Goal: Task Accomplishment & Management: Manage account settings

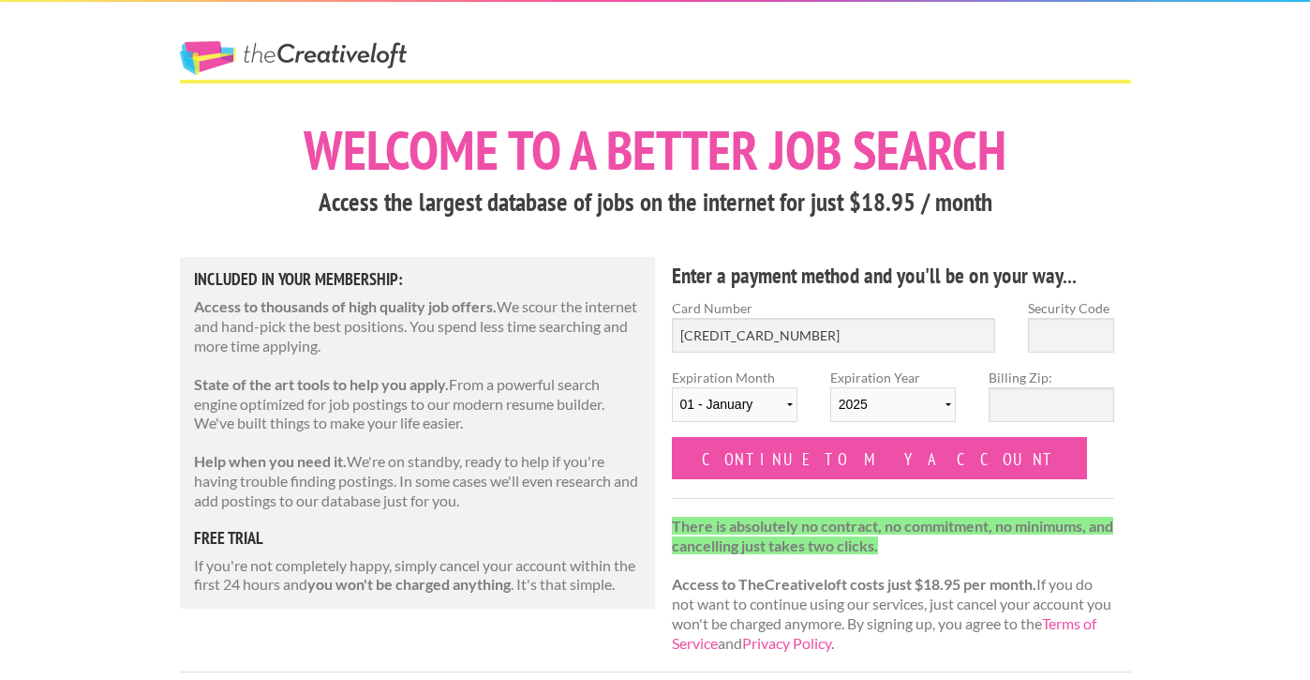
type input "5178 0577 4305 9284"
click at [1078, 331] on input "Security Code" at bounding box center [1071, 335] width 86 height 35
type input "083"
select select "12"
select select "2029"
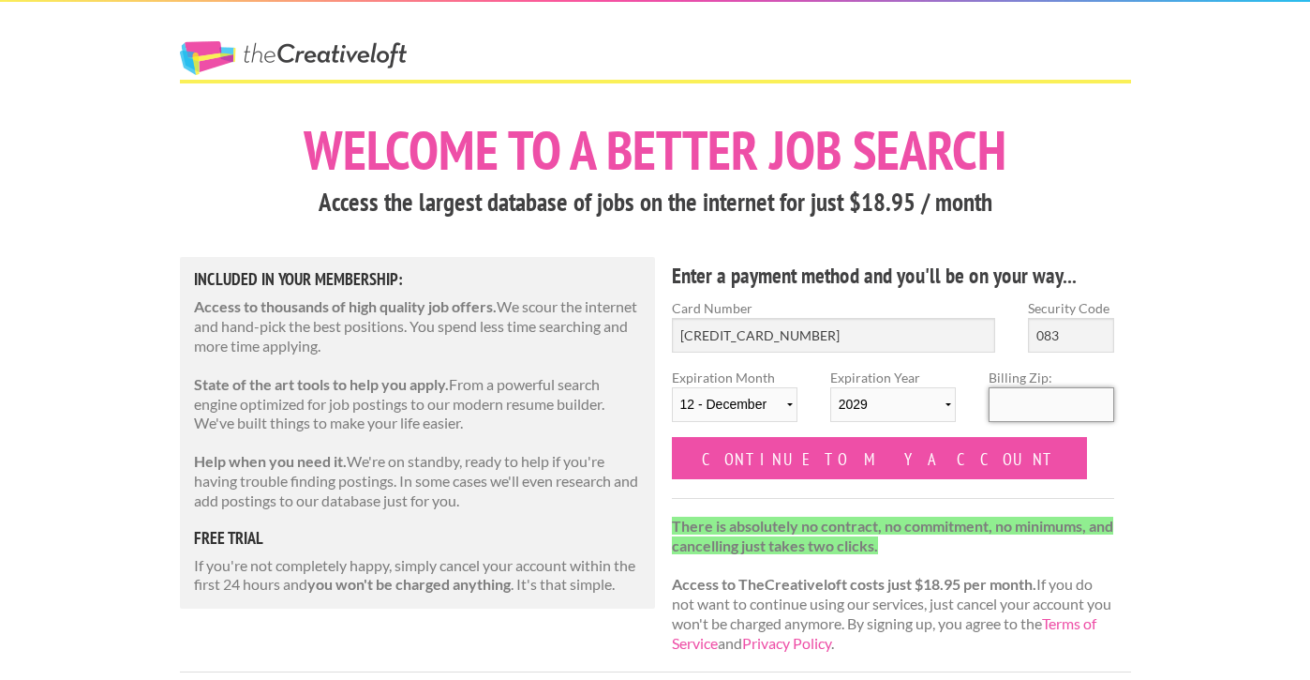
click at [1027, 404] on input "Billing Zip:" at bounding box center [1052, 404] width 126 height 35
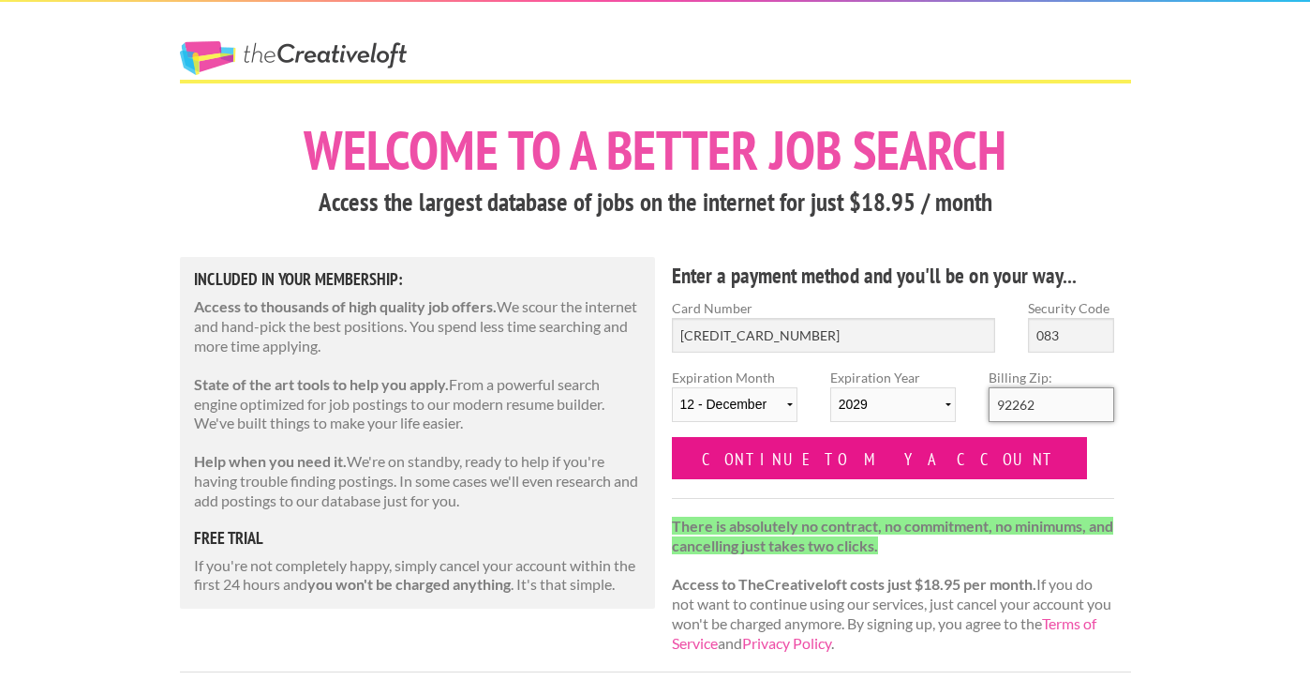
type input "92262"
click at [859, 461] on input "Continue to my account" at bounding box center [880, 458] width 416 height 42
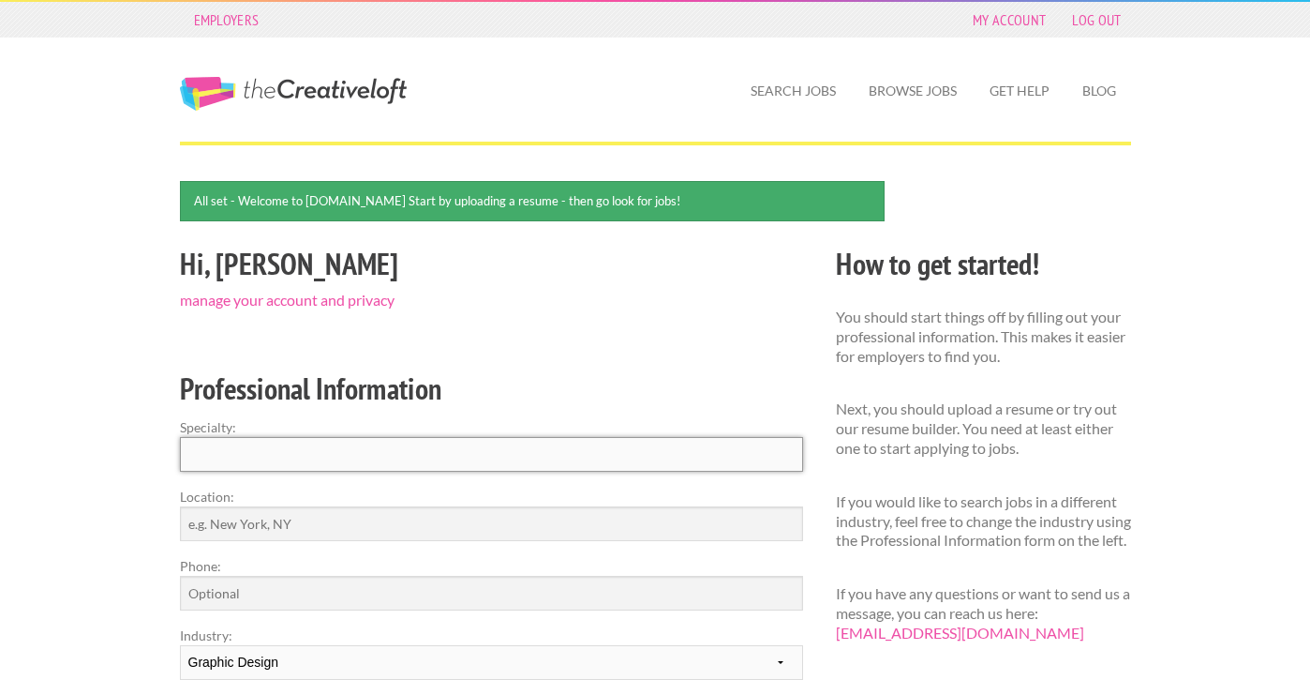
click at [338, 463] on input "Specialty:" at bounding box center [491, 454] width 623 height 35
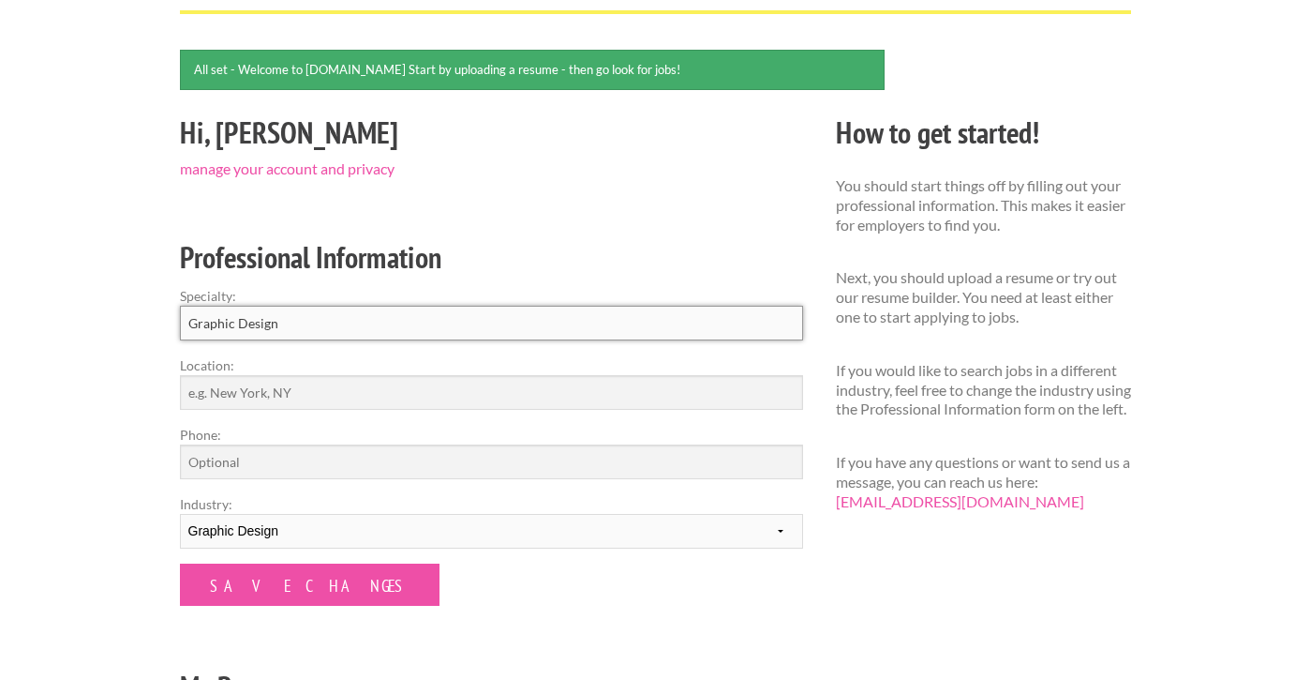
scroll to position [142, 0]
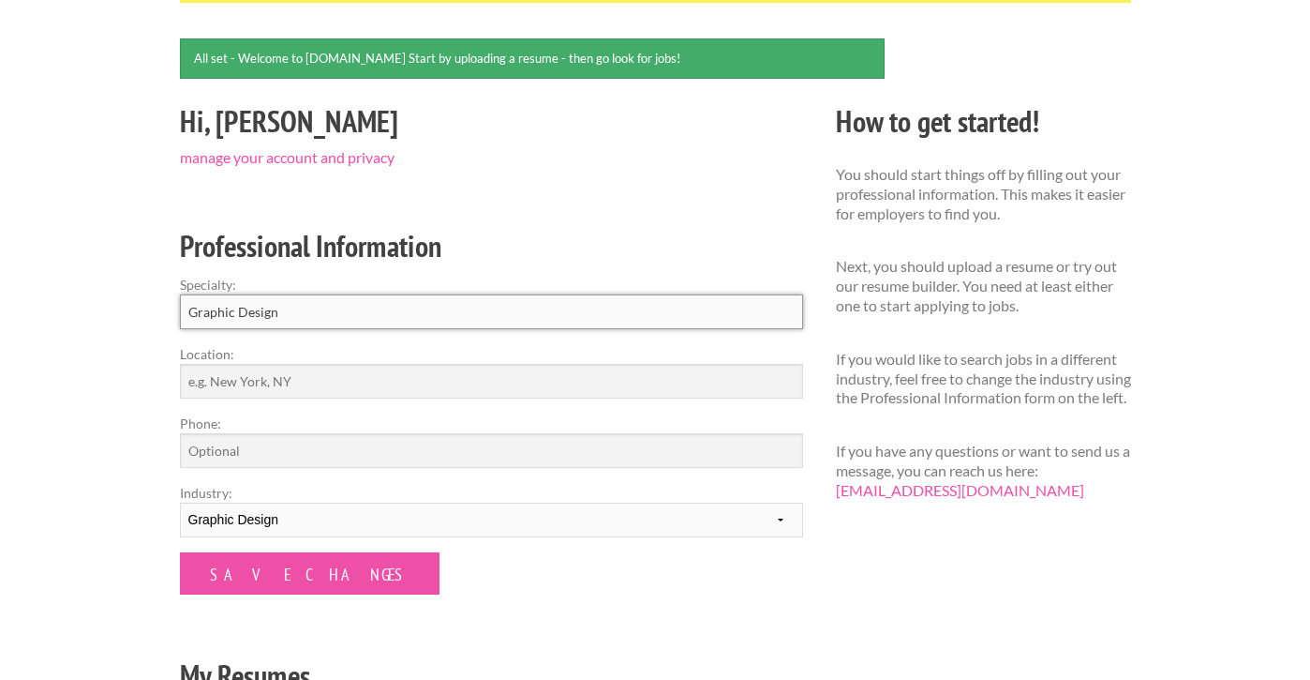
type input "Graphic Design"
click at [293, 385] on input "Location:" at bounding box center [491, 381] width 623 height 35
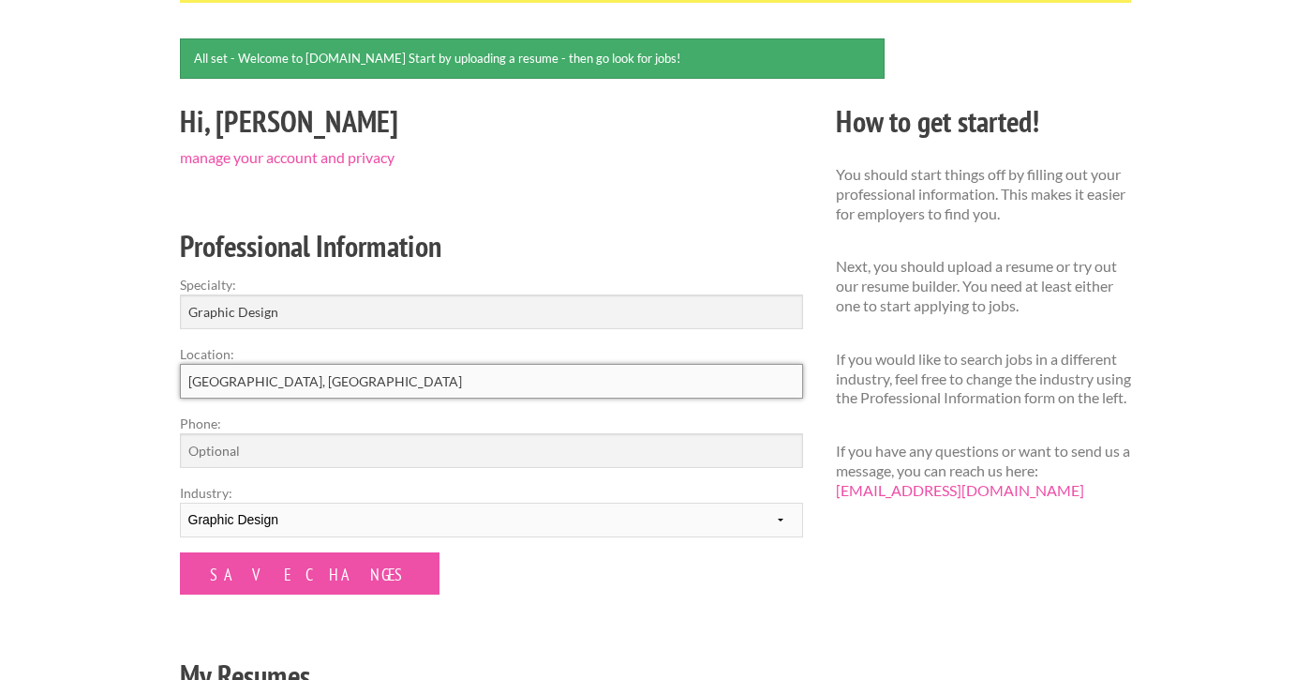
type input "Chattanooga, TN"
click at [233, 444] on input "Phone:" at bounding box center [491, 450] width 623 height 35
type input "4"
type input "4233167556"
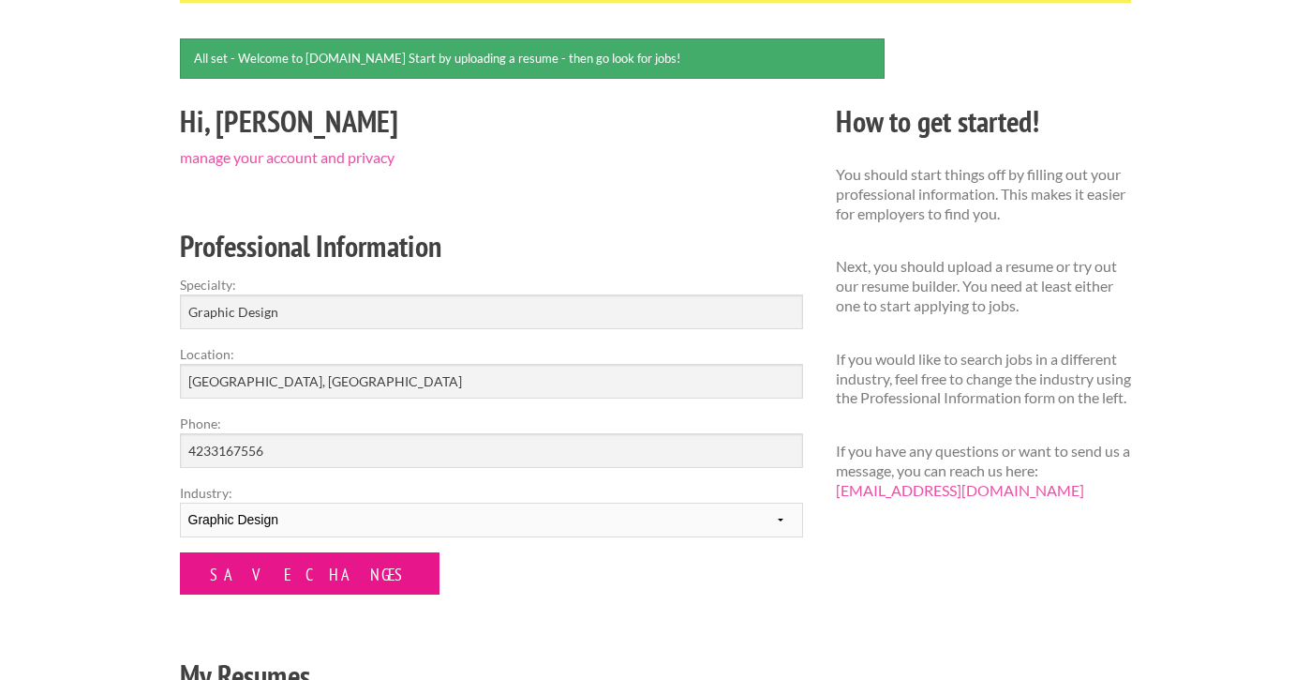
click at [275, 570] on input "Save Changes" at bounding box center [310, 573] width 260 height 42
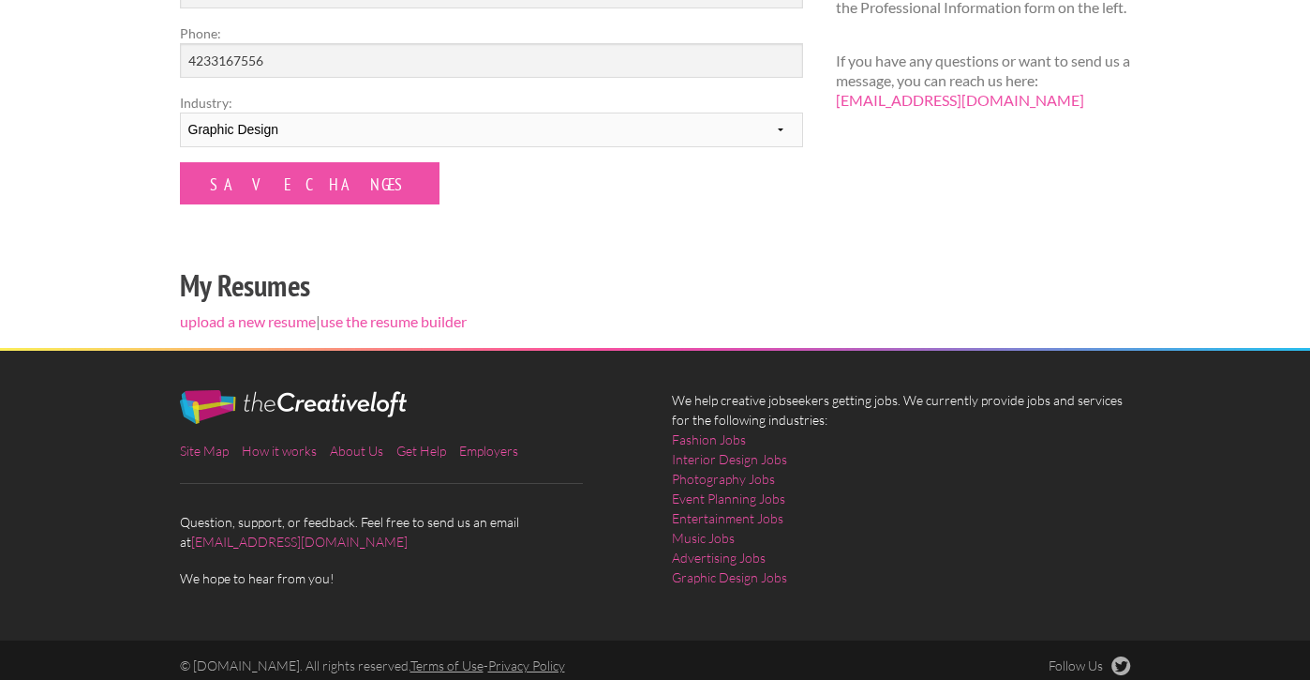
scroll to position [473, 0]
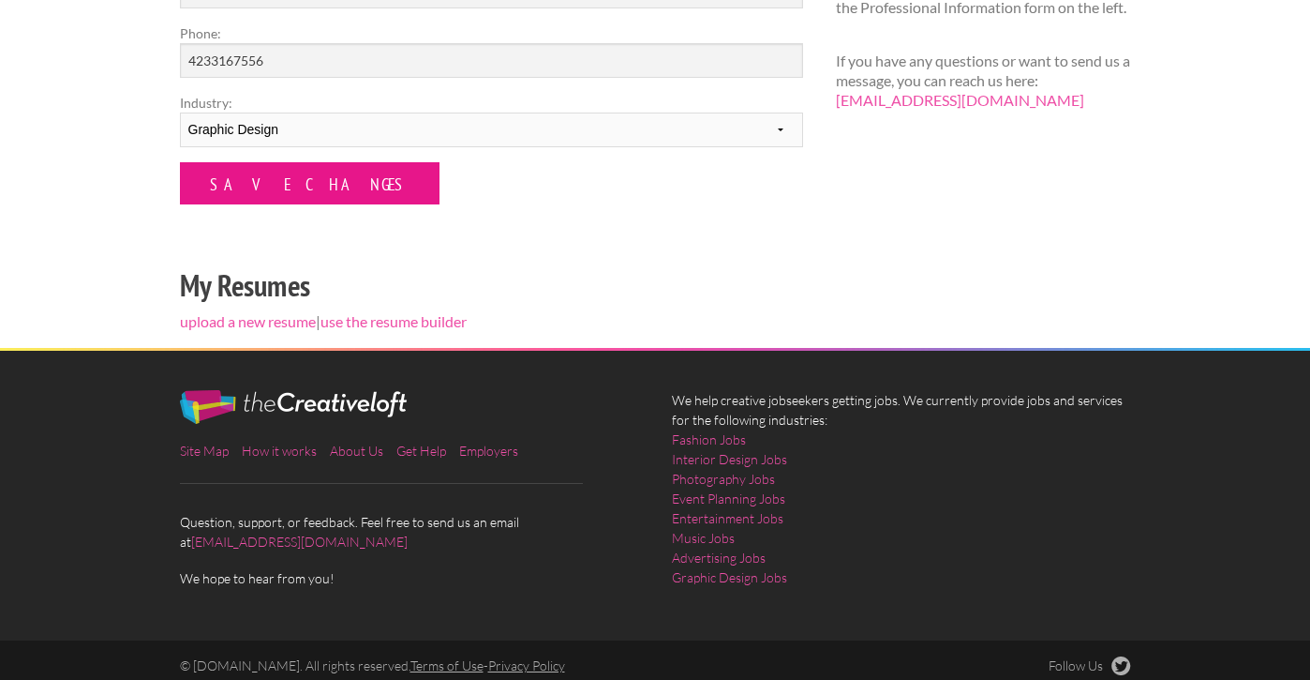
click at [226, 182] on input "Save Changes" at bounding box center [310, 183] width 260 height 42
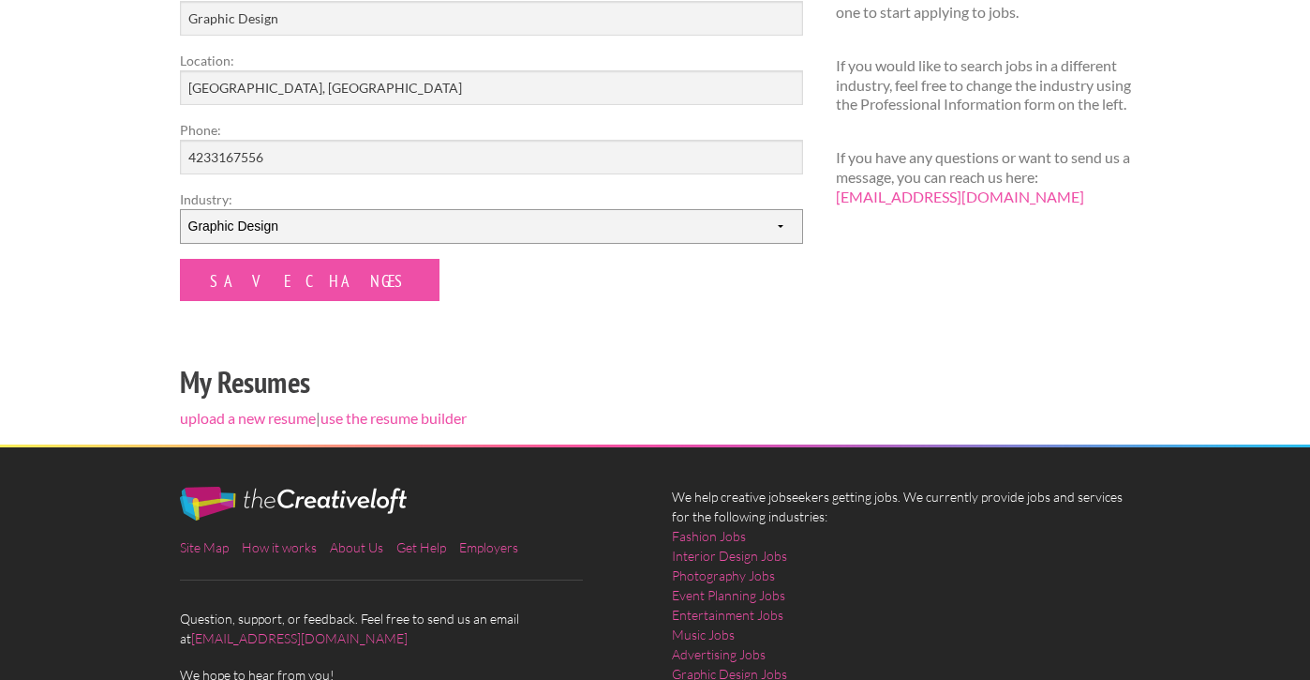
scroll to position [378, 0]
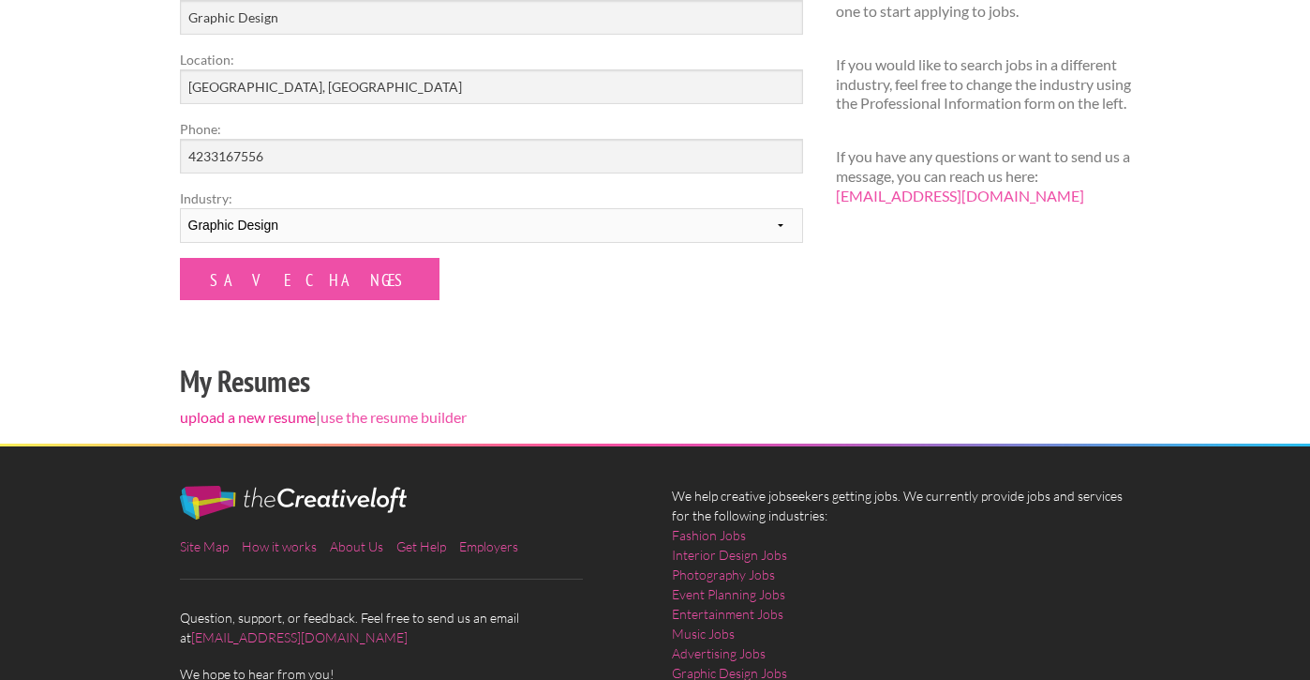
click at [241, 416] on link "upload a new resume" at bounding box center [248, 417] width 136 height 18
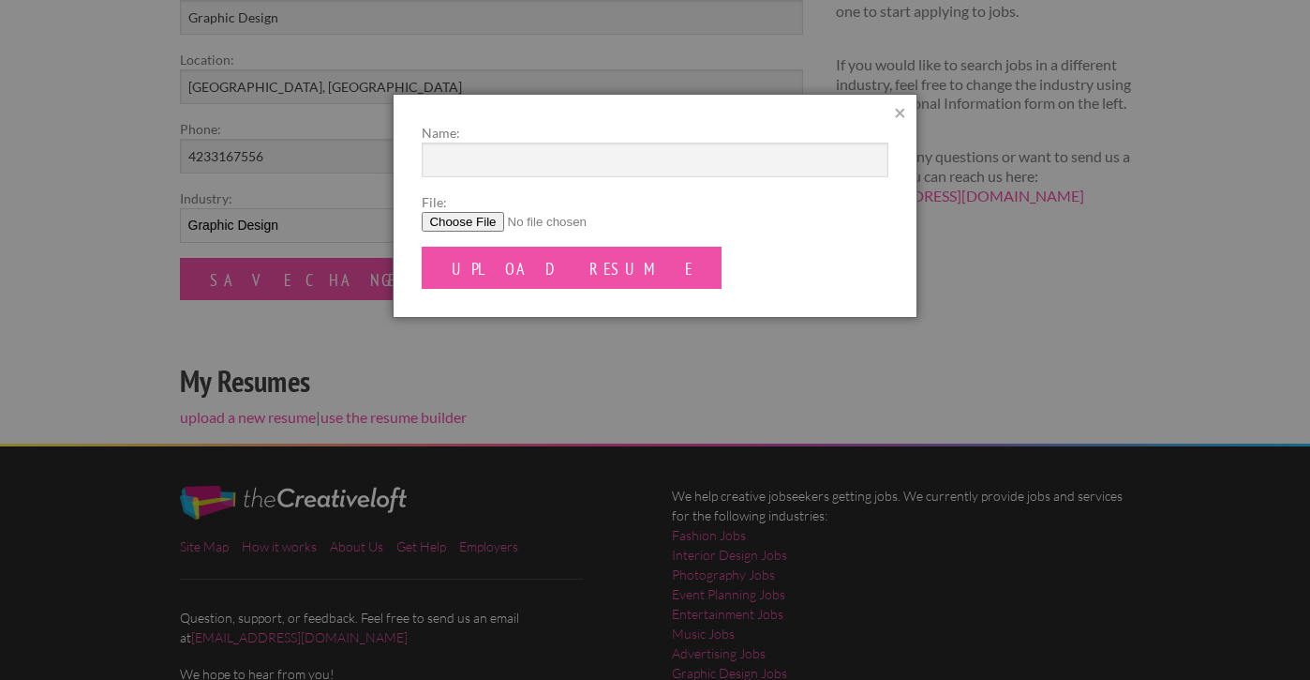
click at [451, 221] on input "File:" at bounding box center [655, 222] width 466 height 20
type input "C:\fakepath\Resume 2 (pg 1-2).pdf"
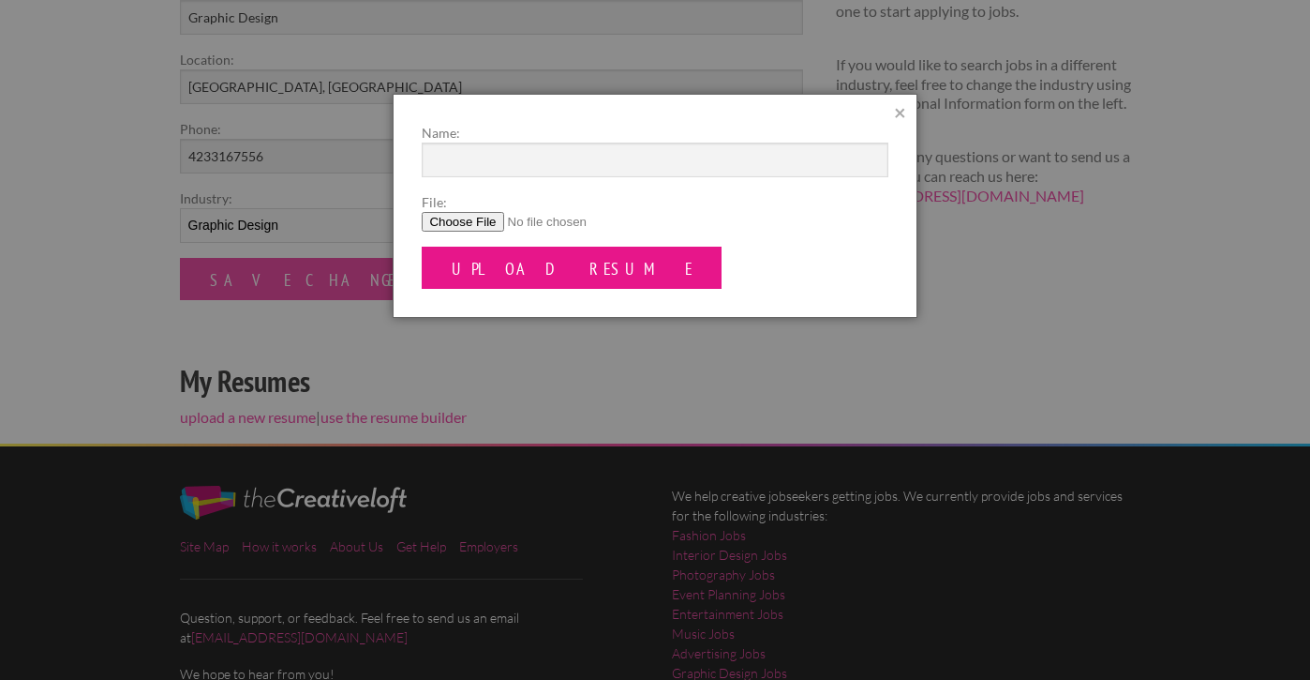
click at [558, 248] on input "Upload Resume" at bounding box center [572, 267] width 300 height 42
type input "Resume"
click at [540, 265] on input "Upload Resume" at bounding box center [572, 267] width 300 height 42
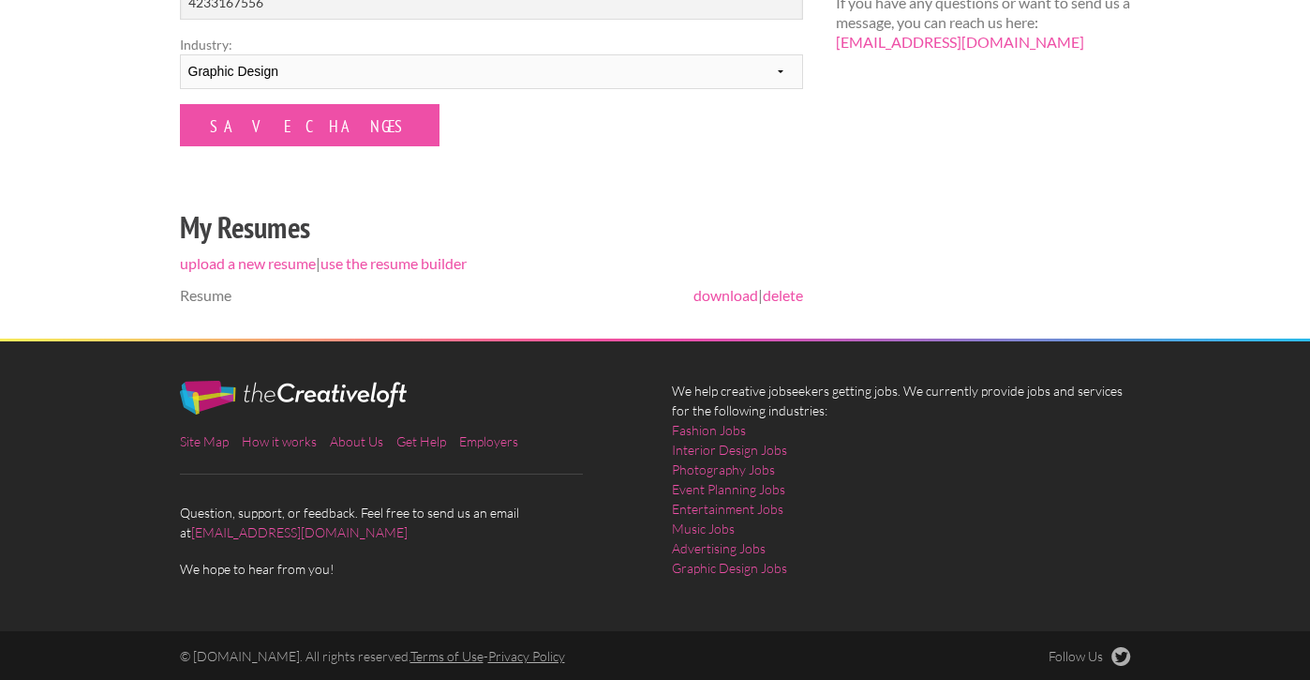
scroll to position [590, 0]
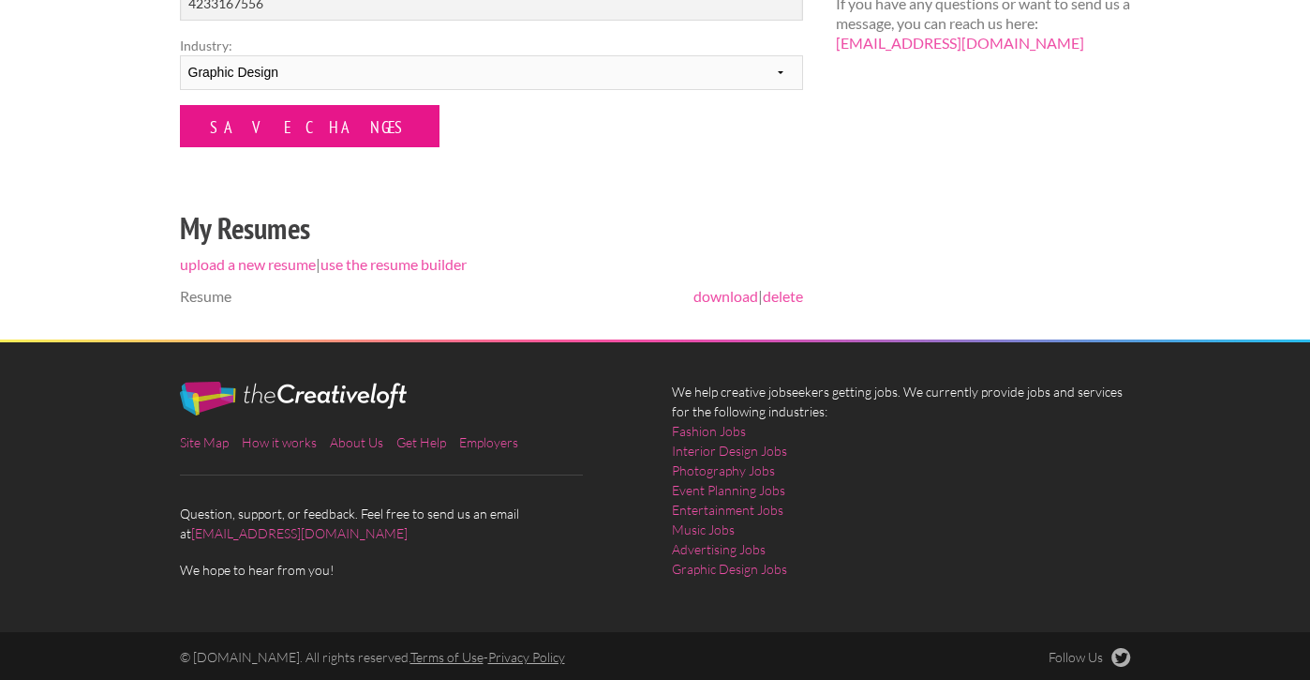
click at [300, 114] on input "Save Changes" at bounding box center [310, 126] width 260 height 42
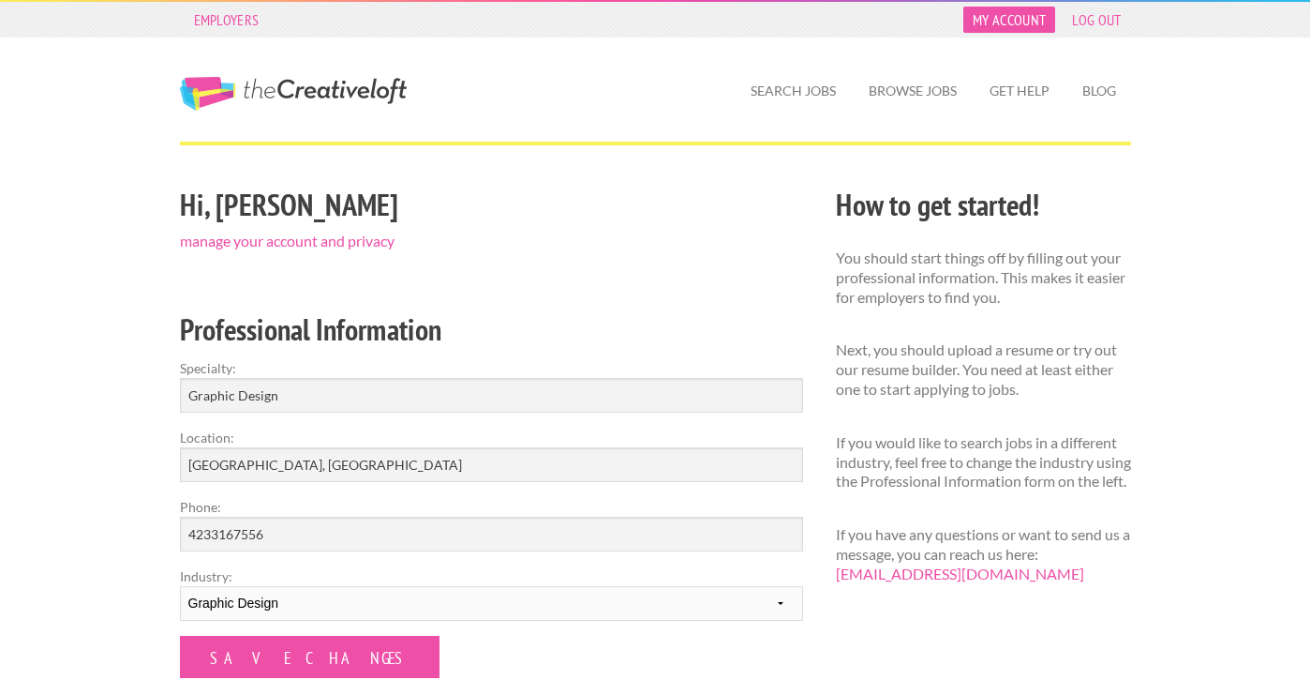
click at [1011, 17] on link "My Account" at bounding box center [1009, 20] width 92 height 26
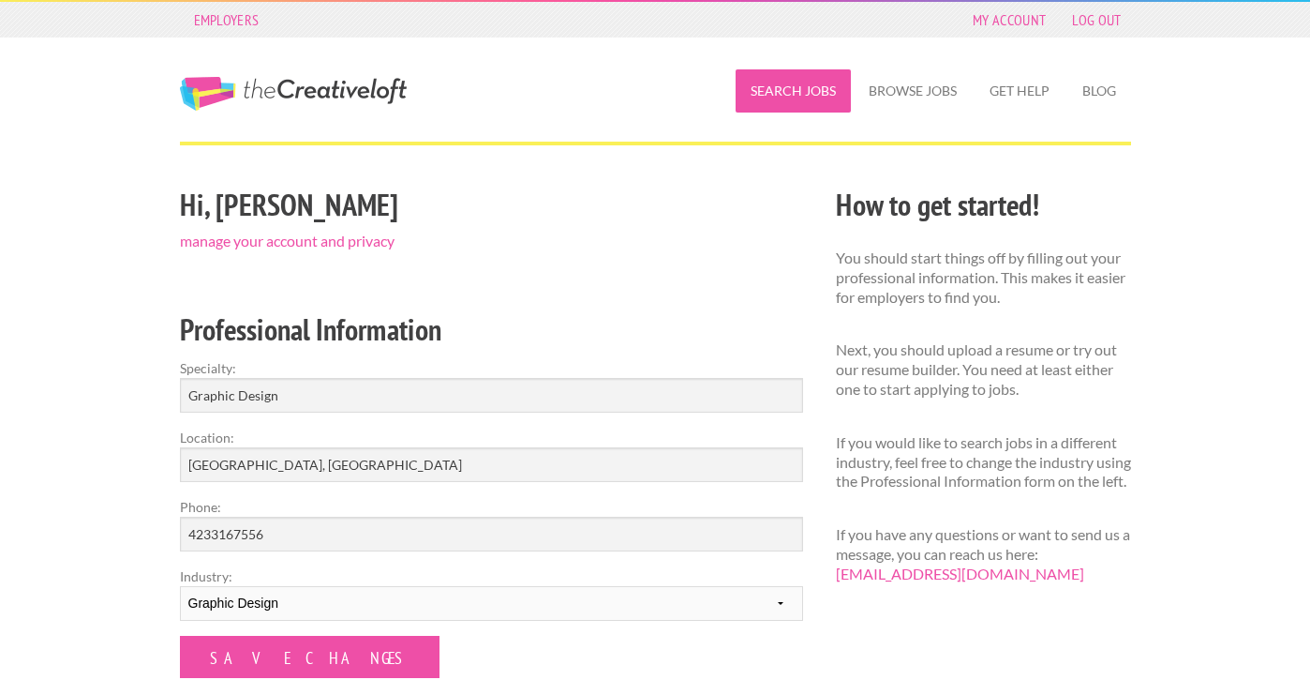
click at [792, 91] on link "Search Jobs" at bounding box center [793, 90] width 115 height 43
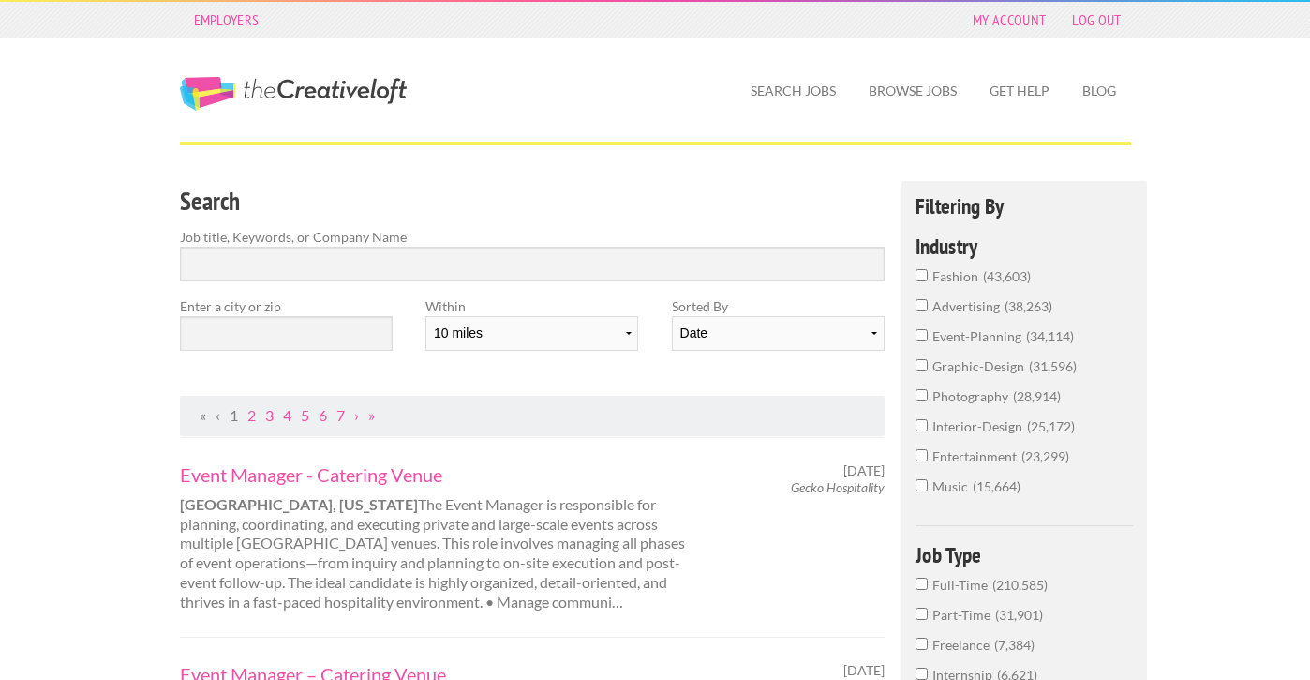
click at [333, 285] on div "Search Job title, Keywords, or Company Name" at bounding box center [532, 238] width 739 height 115
click at [318, 273] on input "Search" at bounding box center [533, 263] width 706 height 35
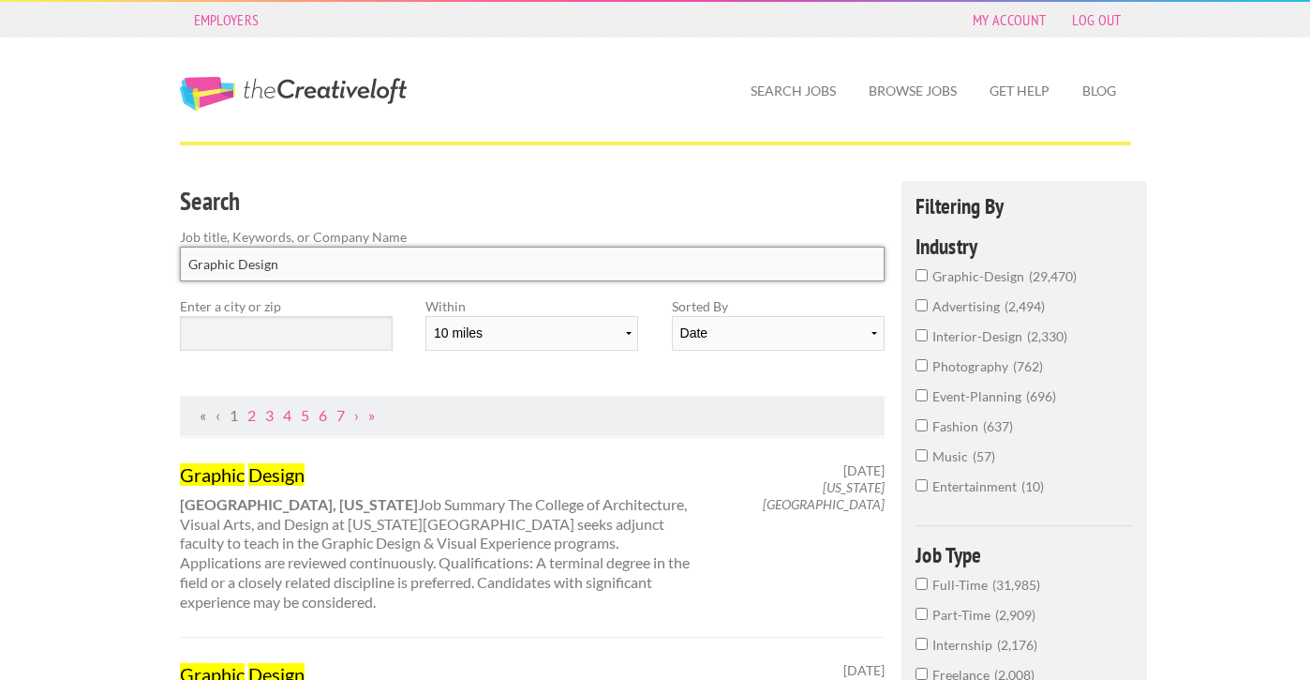
type input "Graphic Design"
click at [250, 343] on input "text" at bounding box center [286, 333] width 213 height 35
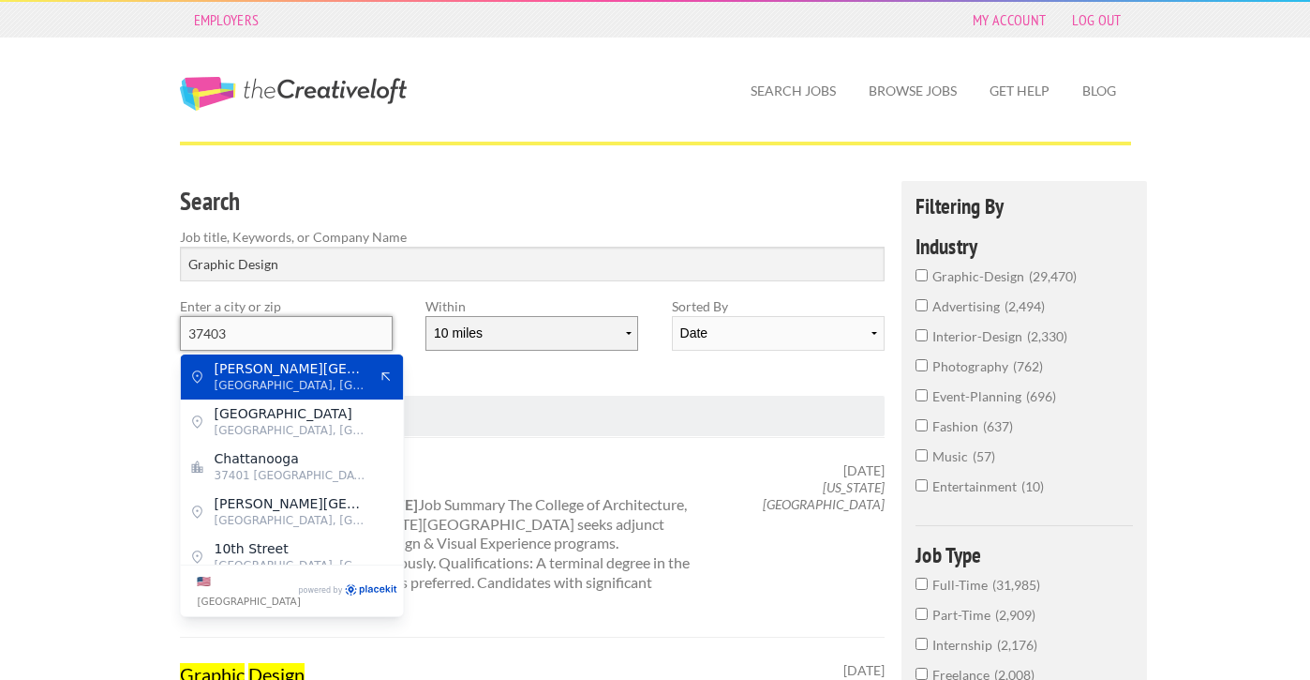
type input "37403"
select select "20"
click at [656, 297] on div "Sorted By Date Relevance" at bounding box center [778, 330] width 246 height 69
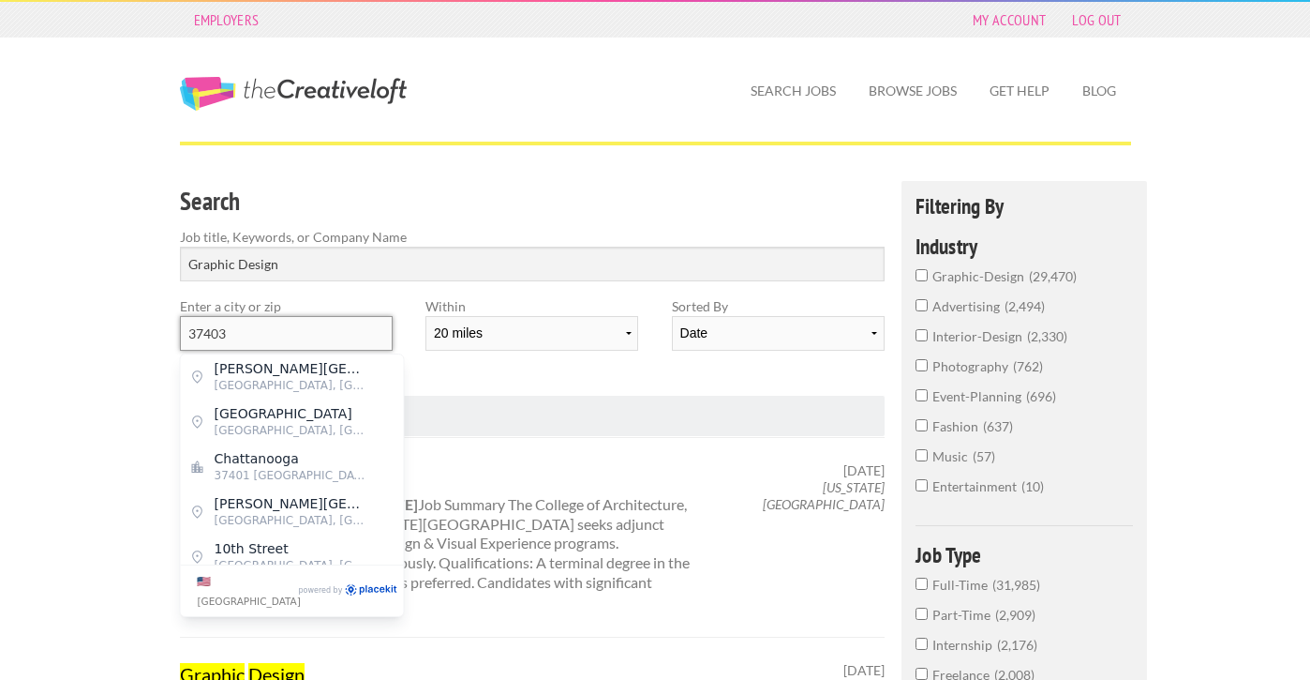
click at [324, 335] on input "37403" at bounding box center [286, 333] width 213 height 35
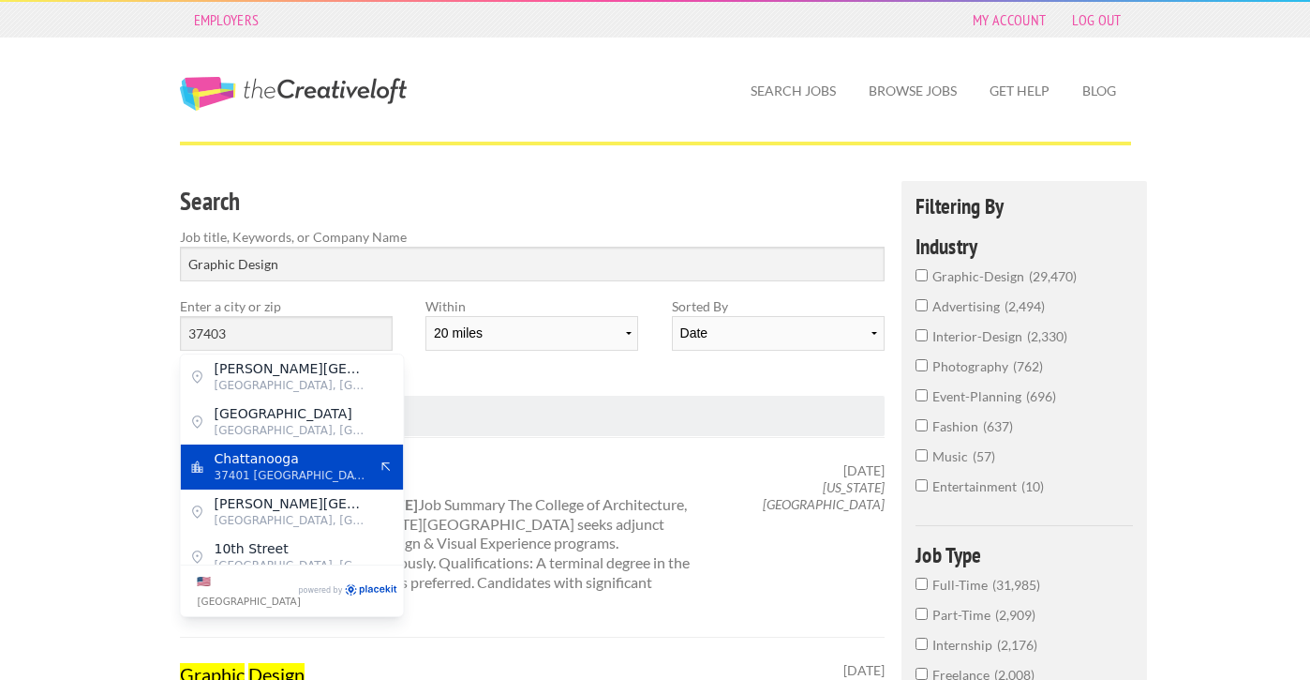
click at [301, 463] on span "Chattanooga" at bounding box center [292, 458] width 154 height 17
type input "Chattanooga"
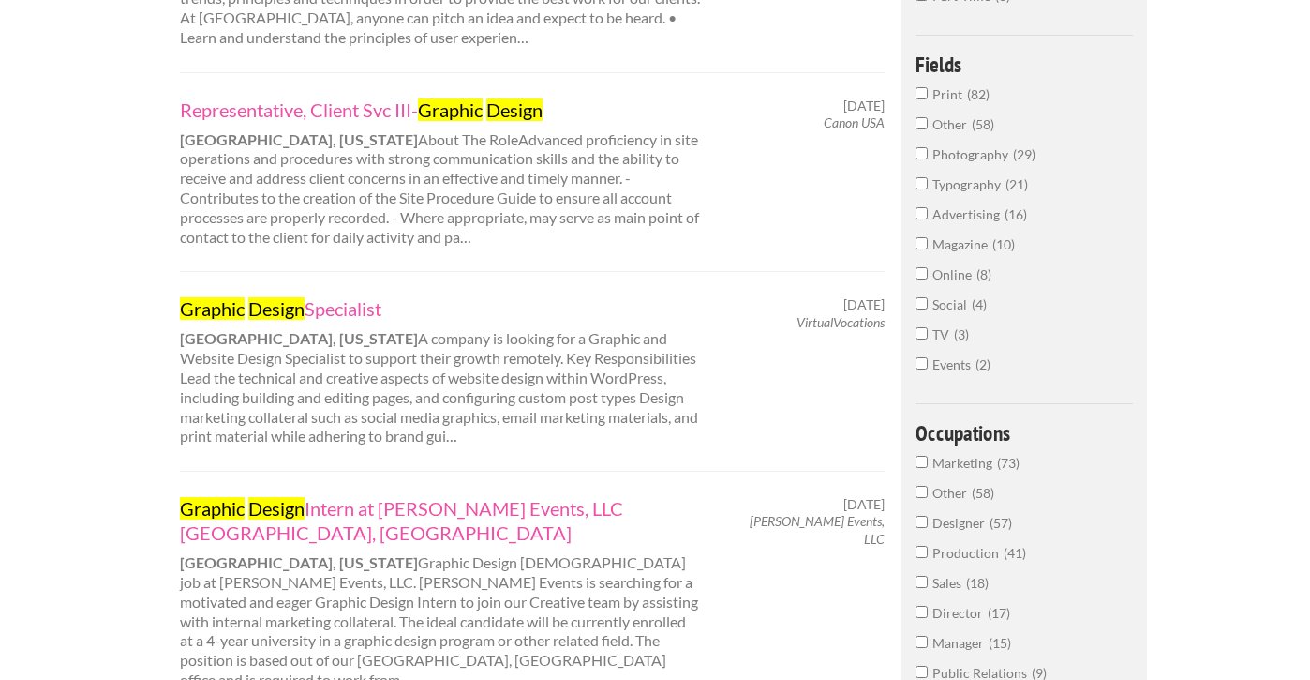
scroll to position [589, 0]
click at [336, 97] on link "Representative, Client Svc III- Graphic Design" at bounding box center [440, 109] width 521 height 24
click at [248, 297] on mark "Design" at bounding box center [276, 308] width 56 height 22
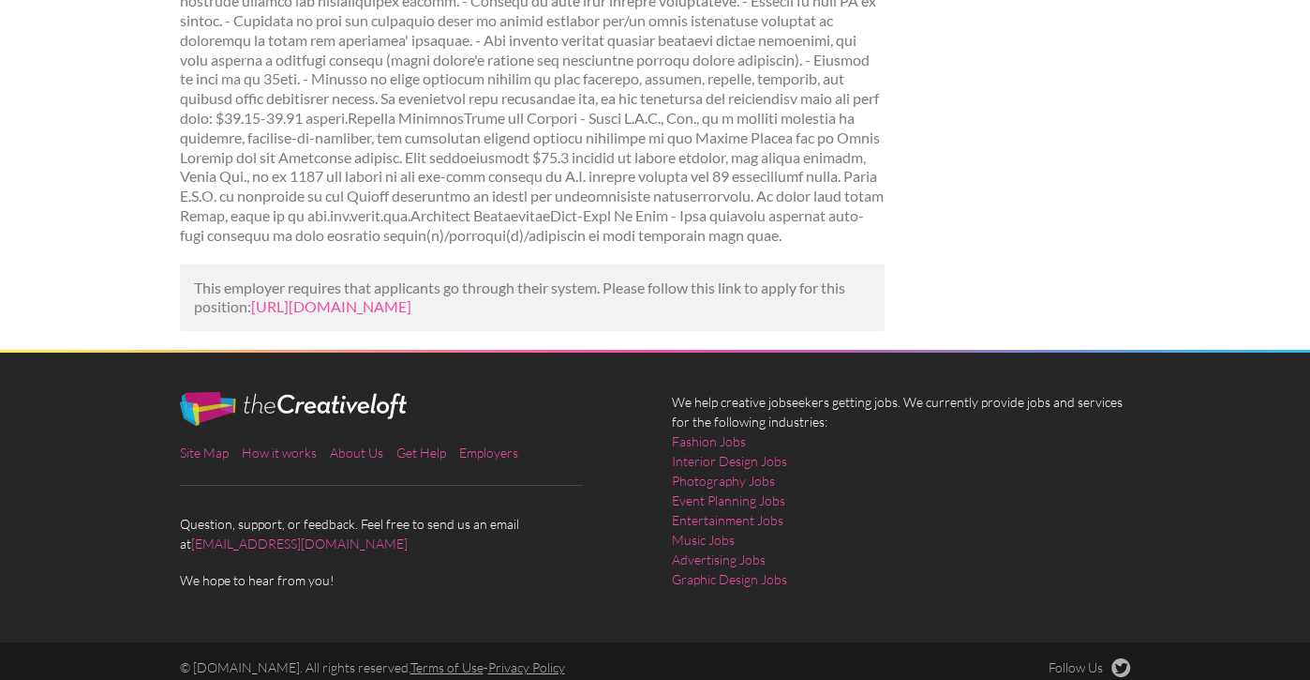
scroll to position [876, 0]
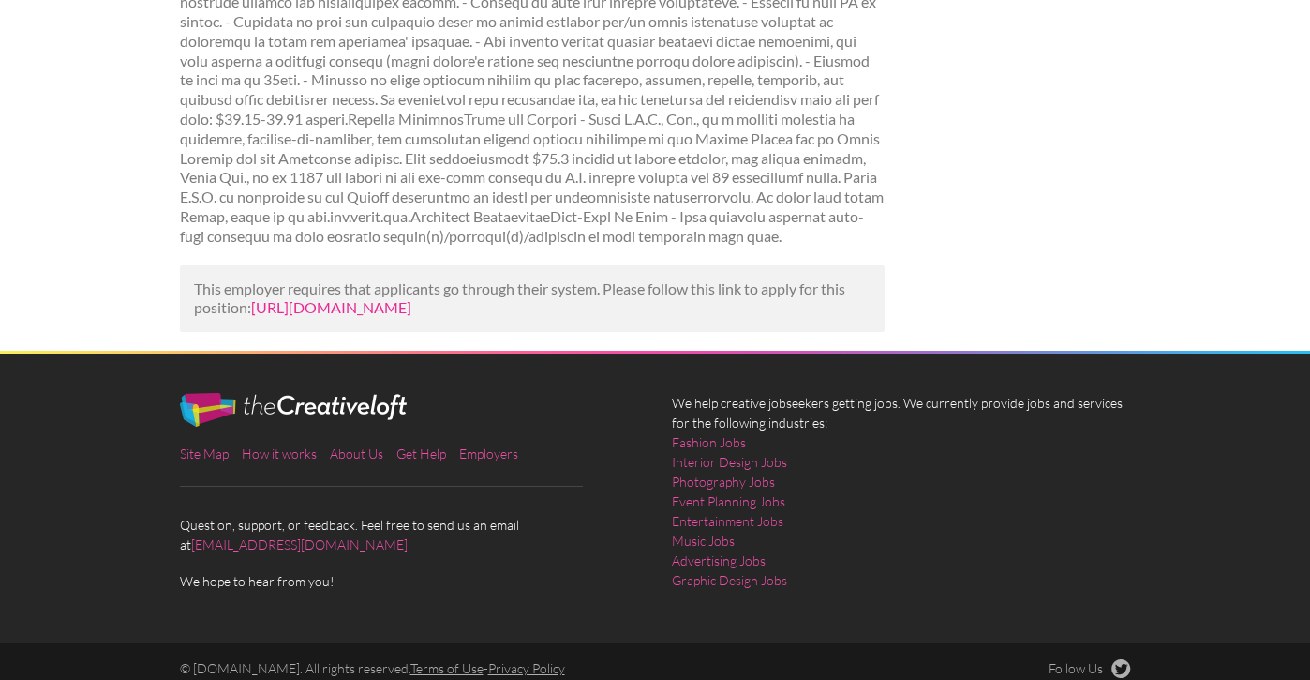
click at [411, 298] on link "[URL][DOMAIN_NAME]" at bounding box center [331, 307] width 160 height 18
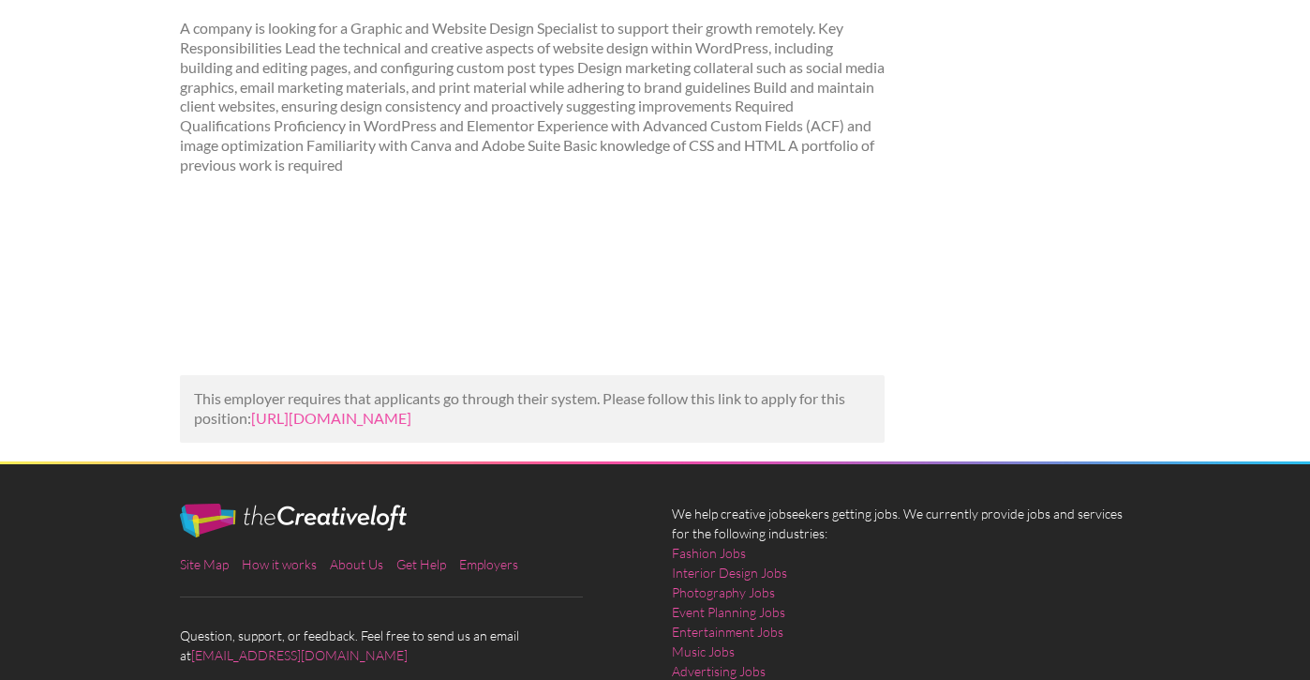
scroll to position [311, 0]
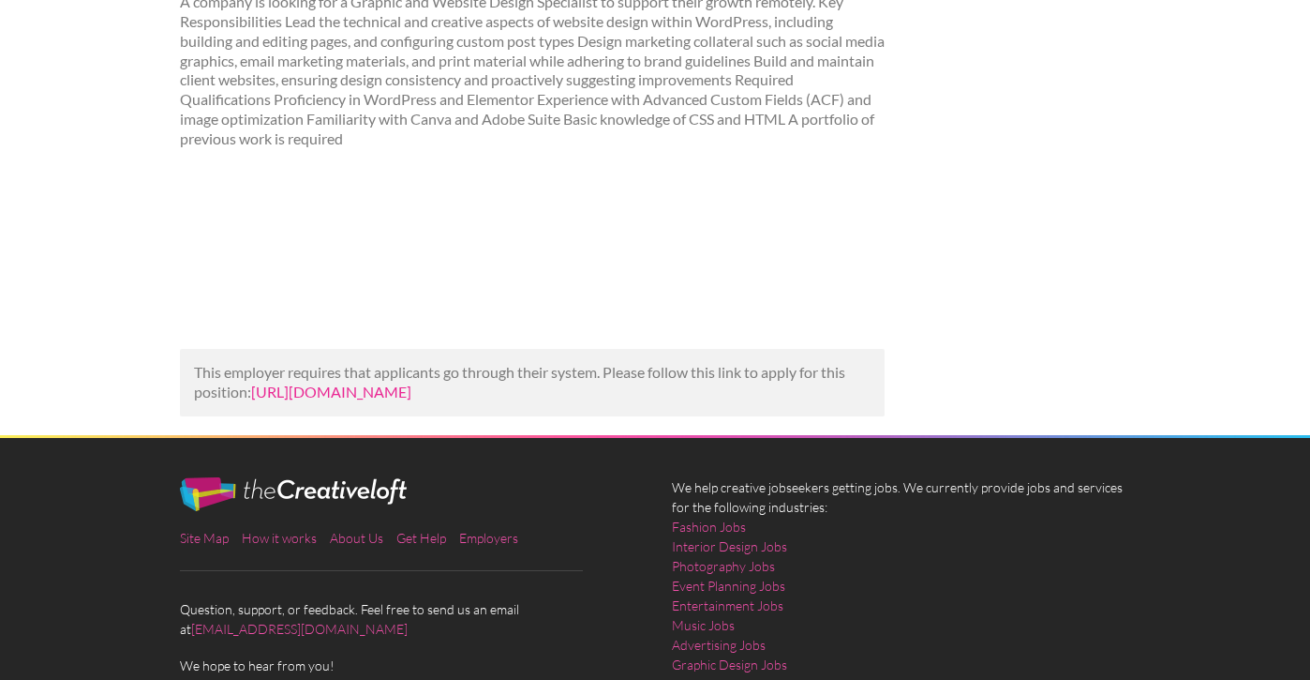
click at [286, 400] on link "https://www.talent.com/view?id=0825602c38f2&utm_campaign=google_jobs_apply&utm_…" at bounding box center [331, 391] width 160 height 18
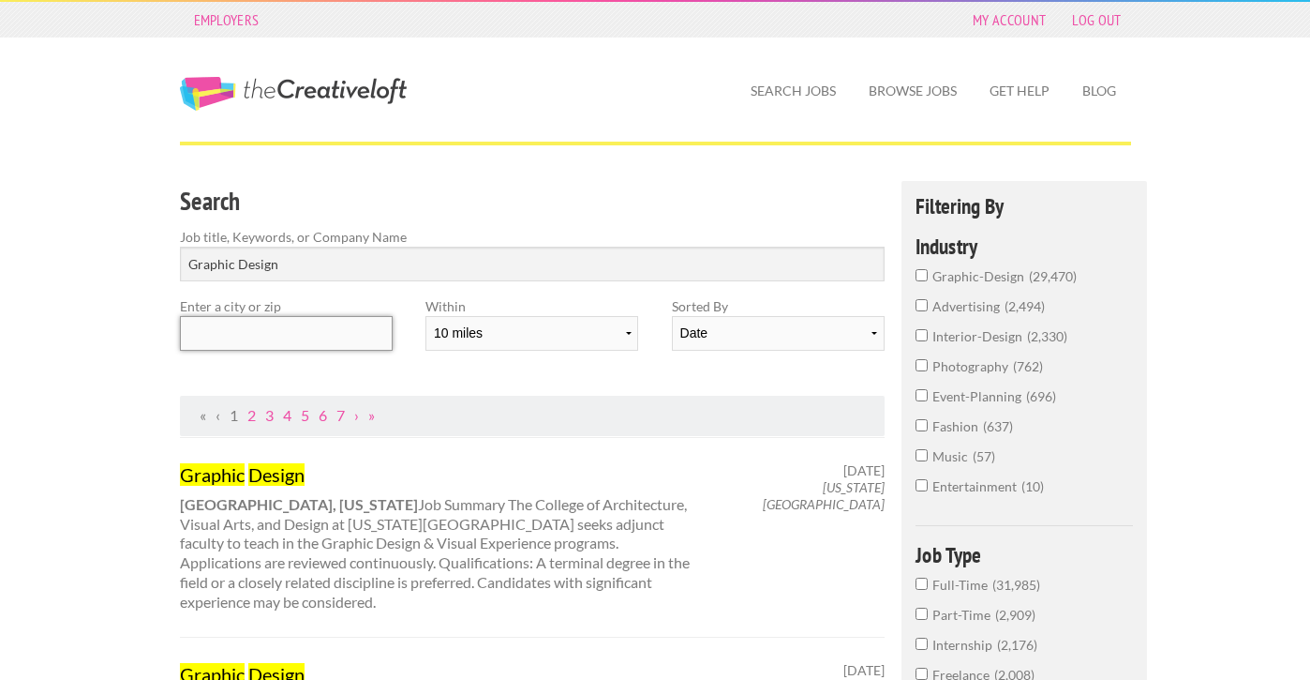
click at [268, 327] on input "text" at bounding box center [286, 333] width 213 height 35
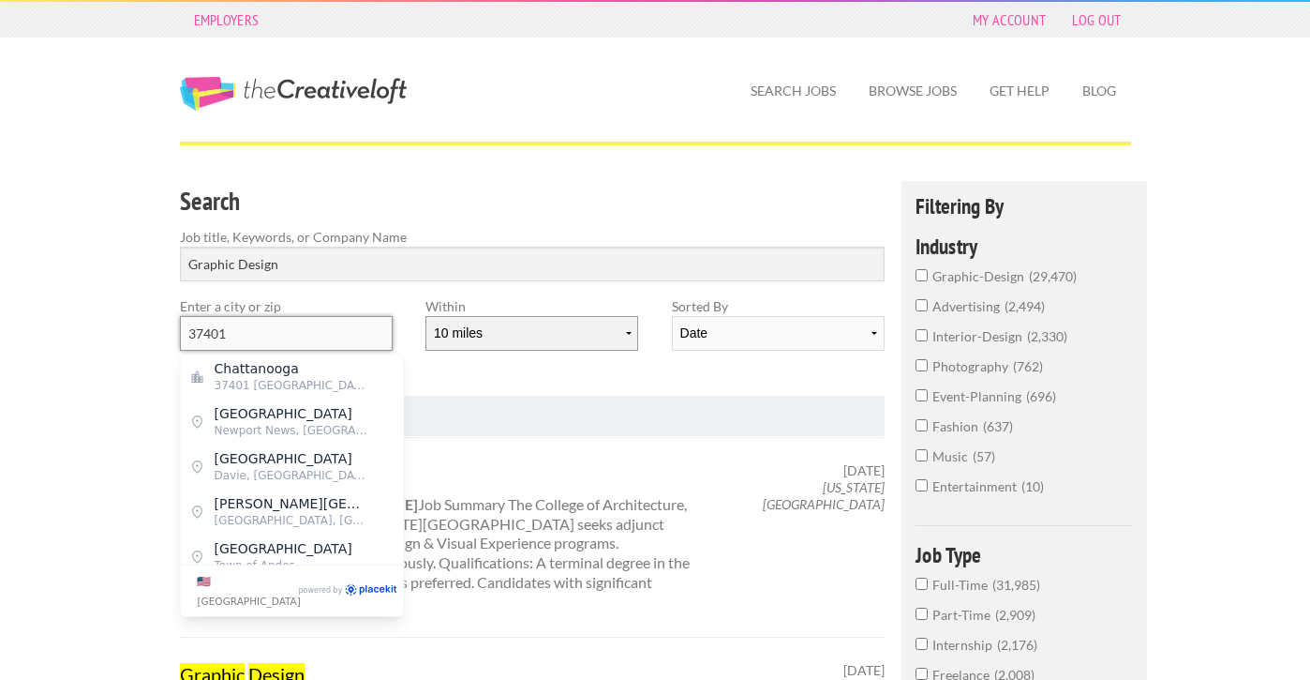
type input "37401"
select select "20"
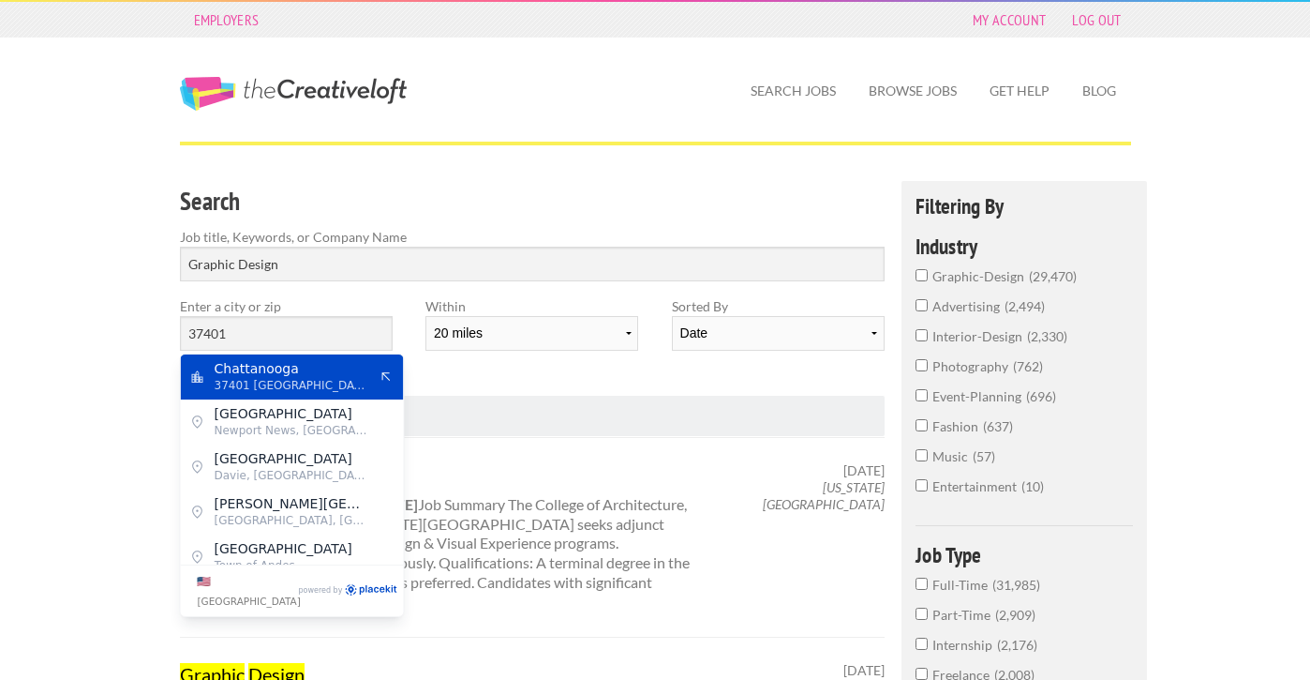
click at [231, 377] on span "37401 United States of America" at bounding box center [292, 385] width 154 height 17
type input "Chattanooga"
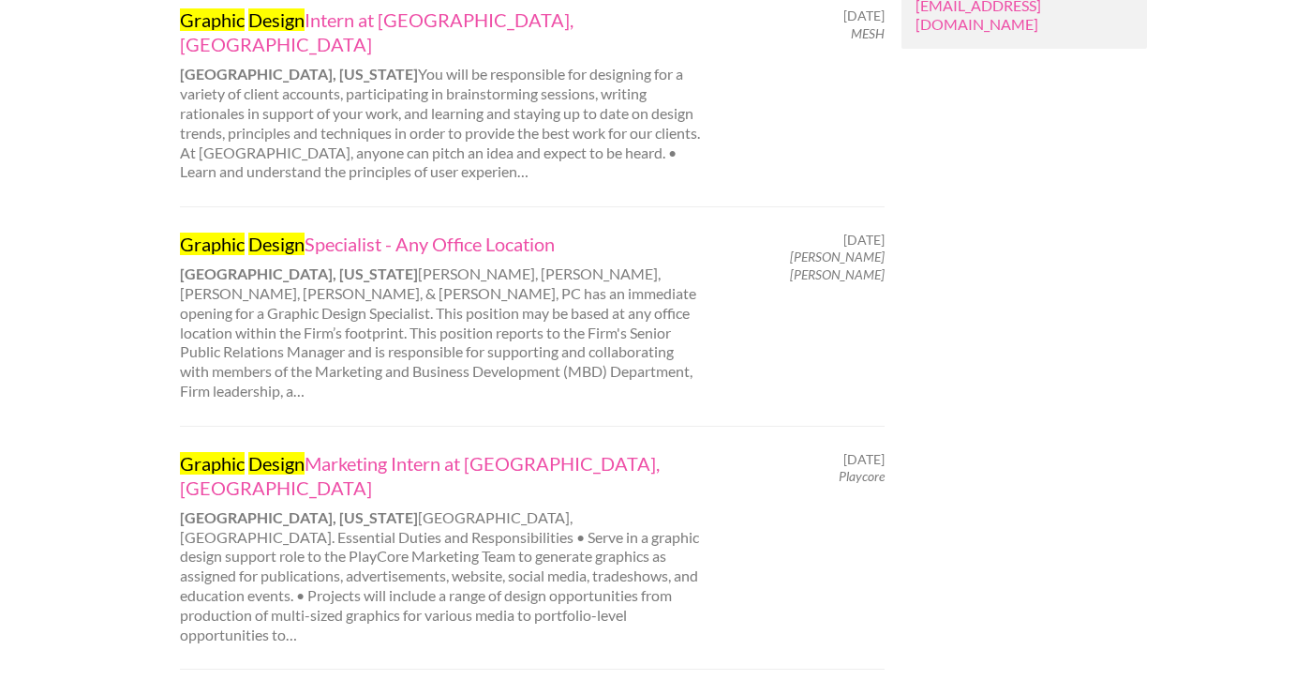
scroll to position [1522, 0]
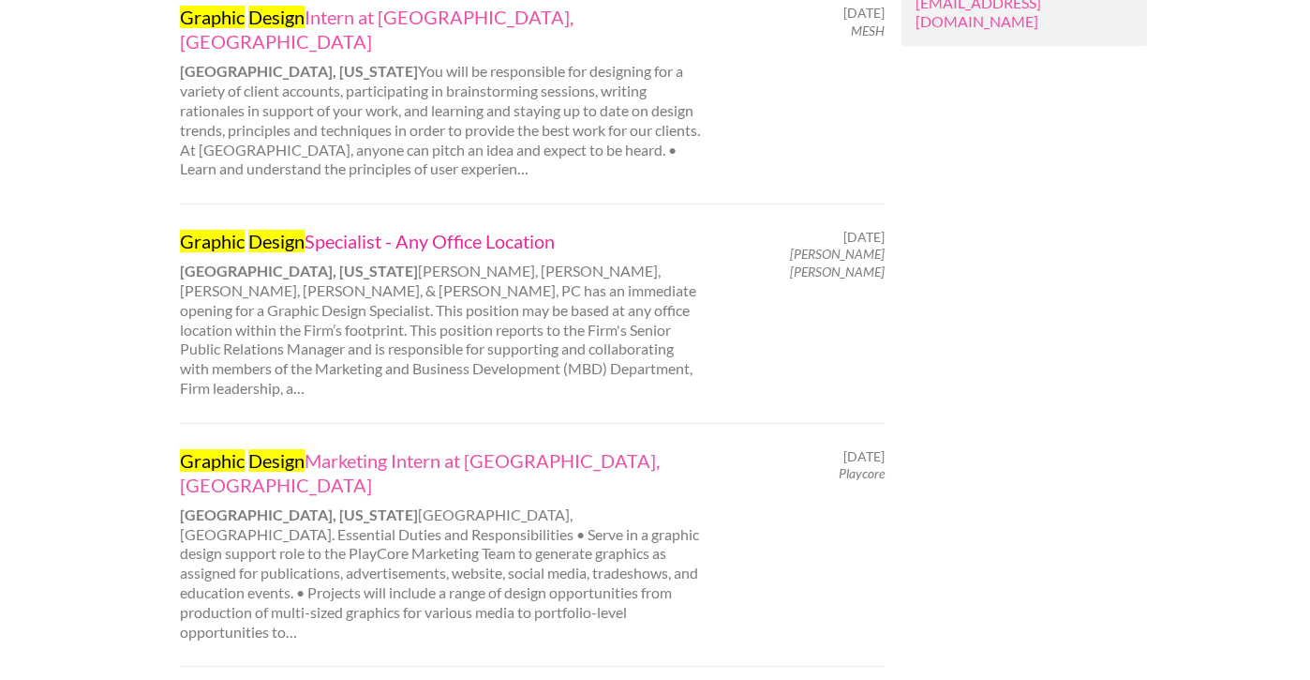
click at [334, 229] on link "Graphic Design Specialist - Any Office Location" at bounding box center [440, 241] width 521 height 24
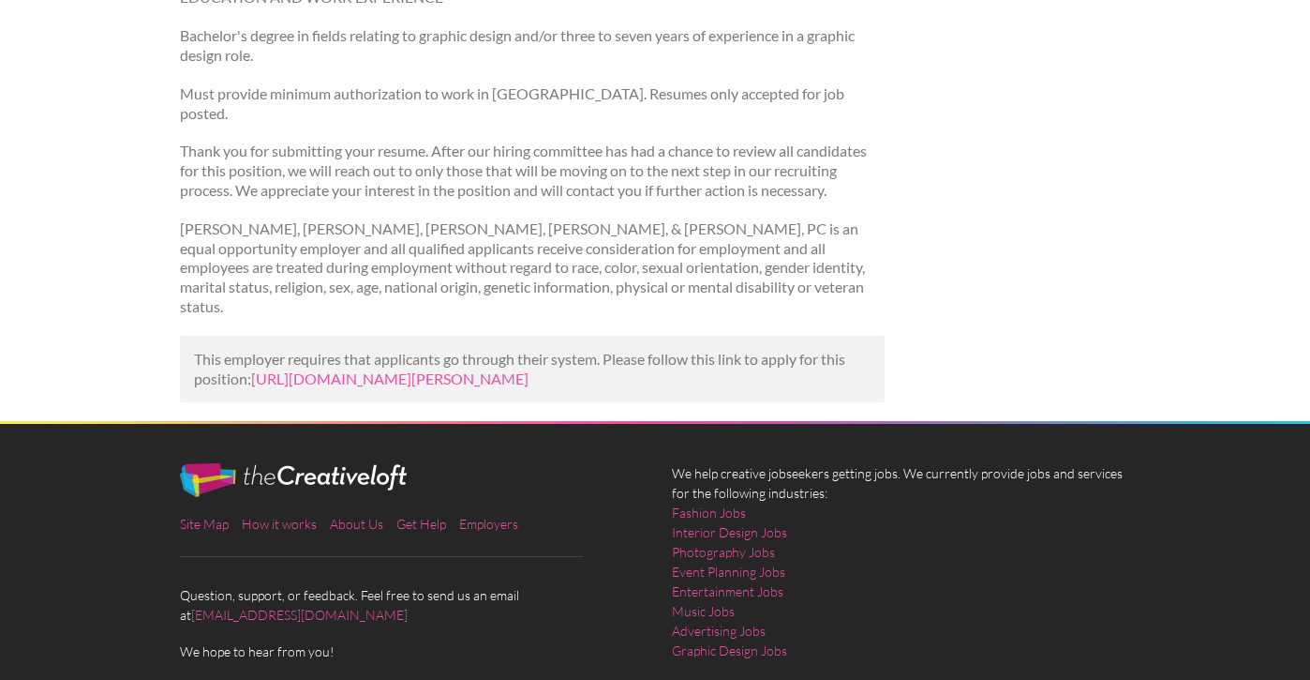
scroll to position [1229, 0]
click at [327, 369] on link "https://www.ziprecruiter.com/c/Baker-Donelson/Job/Graphic-Design-Specialist-Any…" at bounding box center [389, 378] width 277 height 18
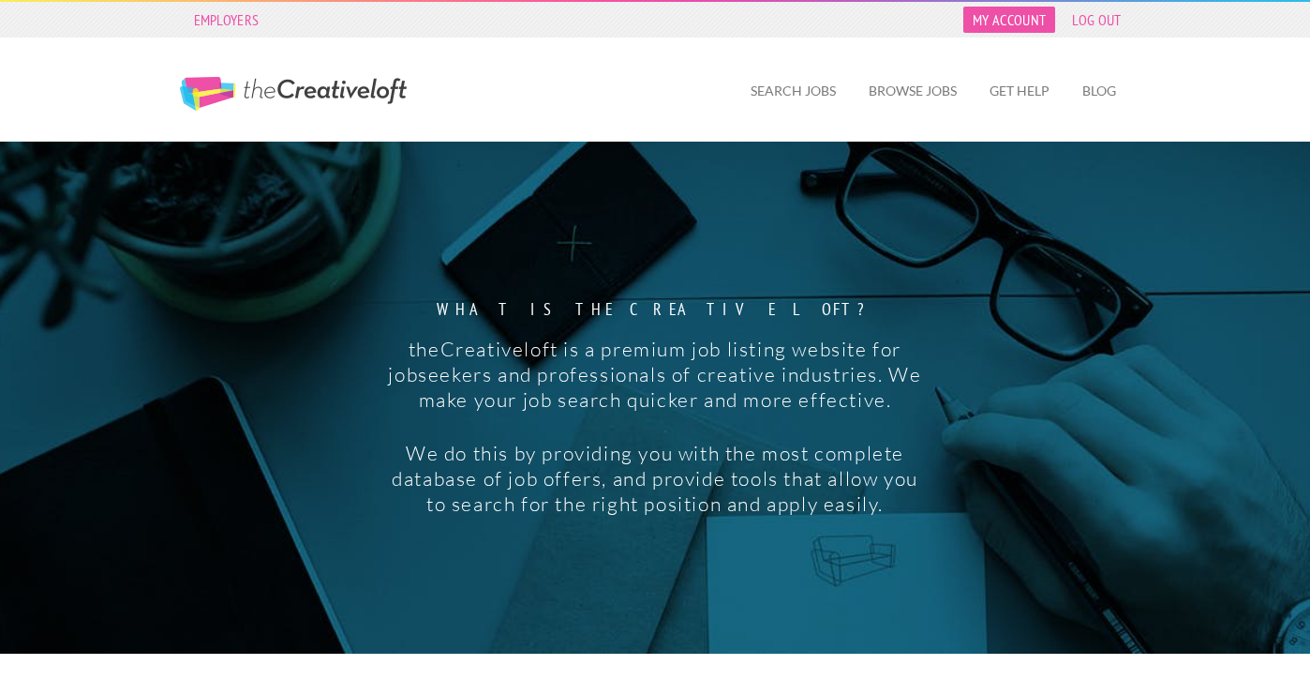
click at [1016, 24] on link "My Account" at bounding box center [1009, 20] width 92 height 26
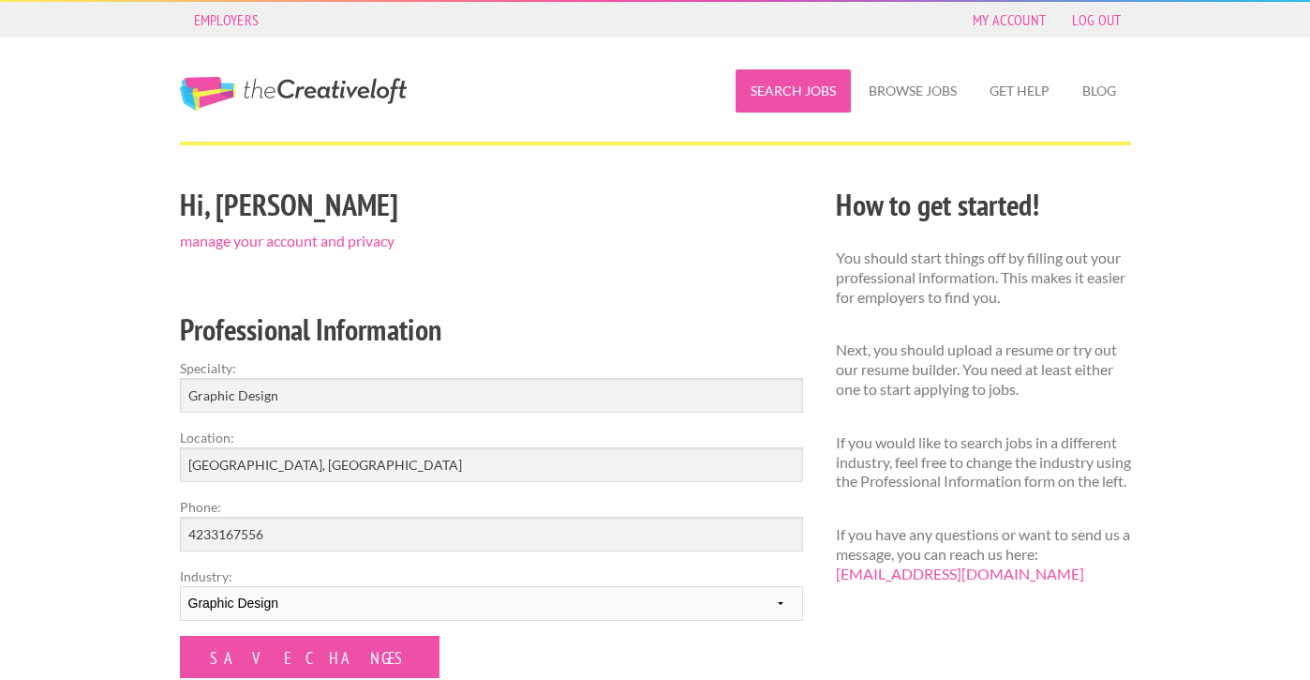
click at [805, 96] on link "Search Jobs" at bounding box center [793, 90] width 115 height 43
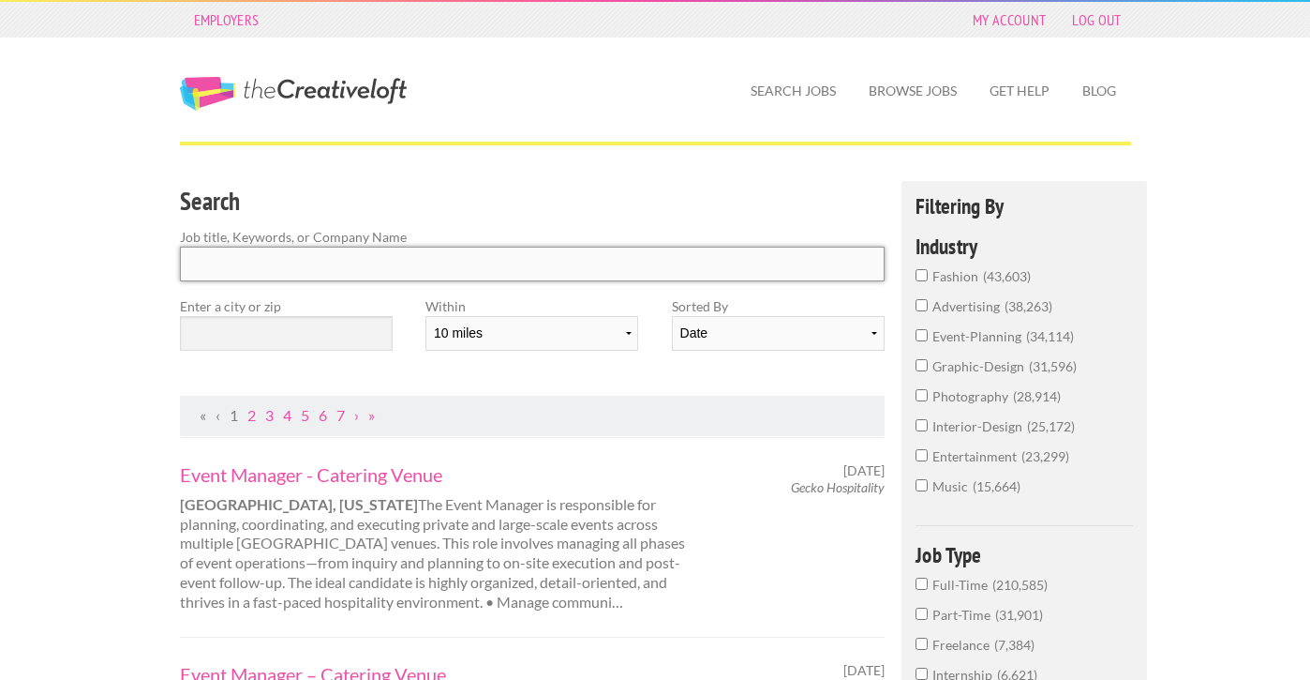
click at [353, 249] on input "Search" at bounding box center [533, 263] width 706 height 35
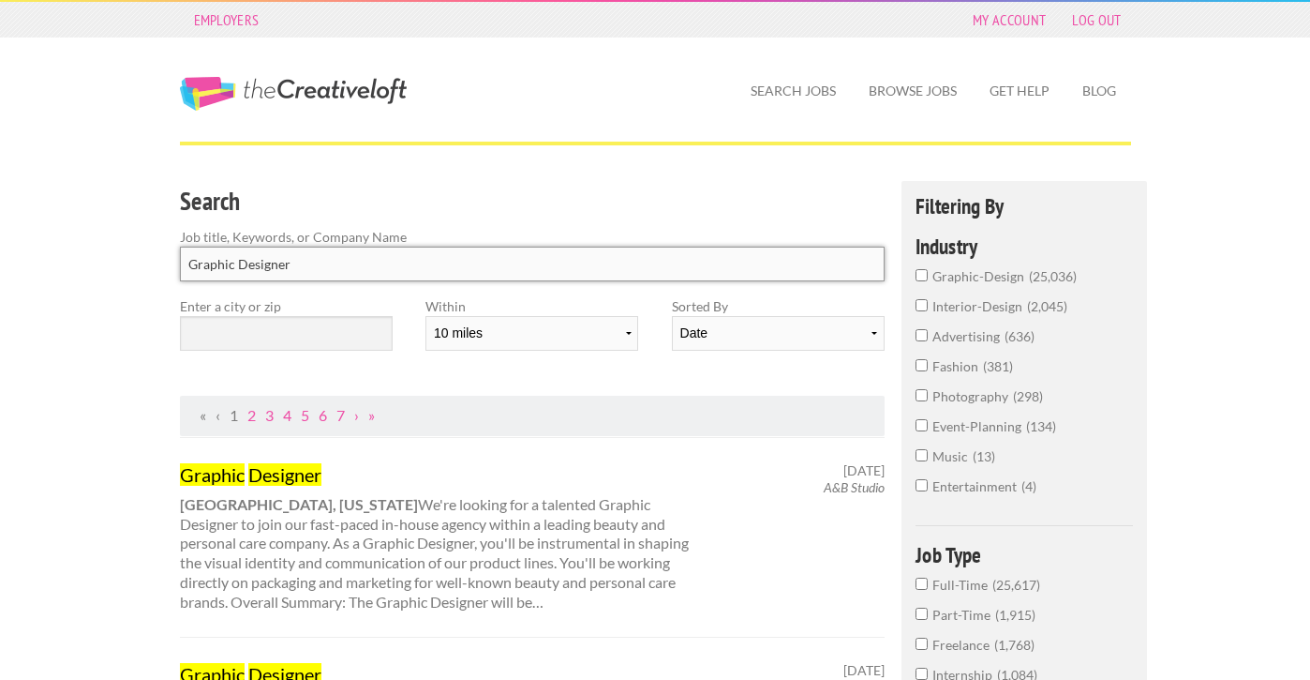
type input "Graphic Designer"
click at [281, 327] on input "text" at bounding box center [286, 333] width 213 height 35
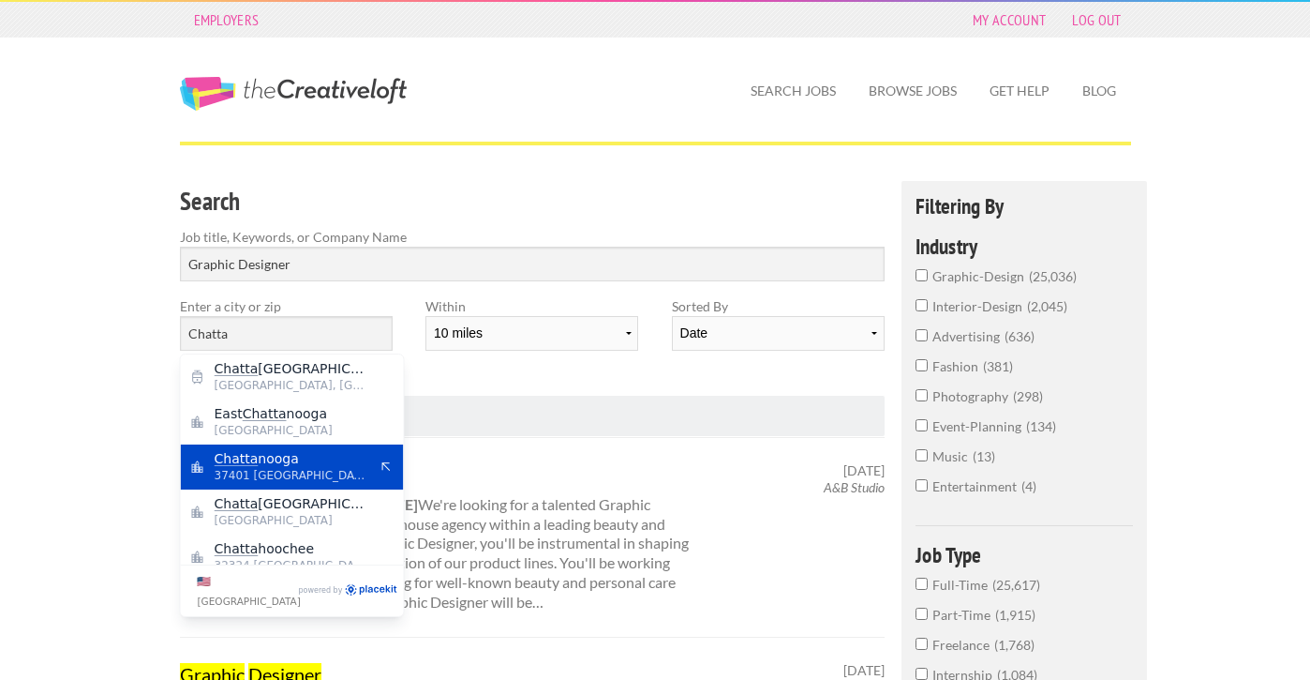
click at [269, 455] on span "Chatta nooga" at bounding box center [292, 458] width 154 height 17
type input "Chattanooga"
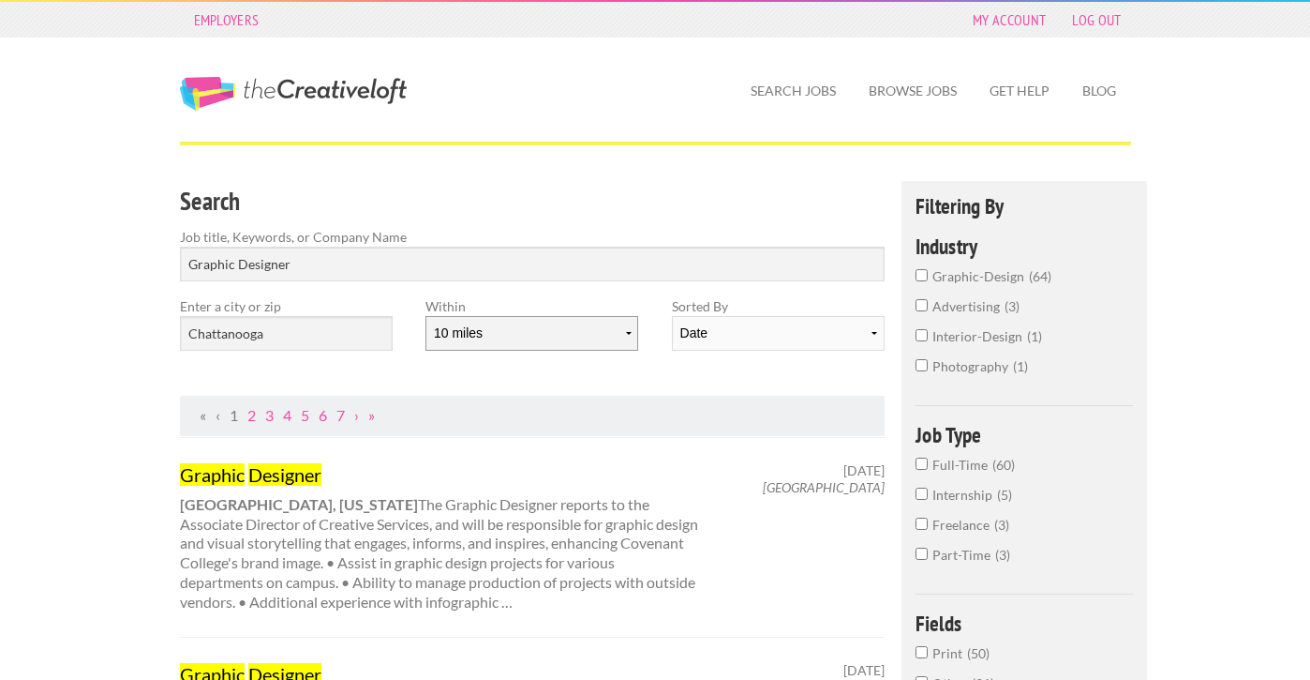
select select "20"
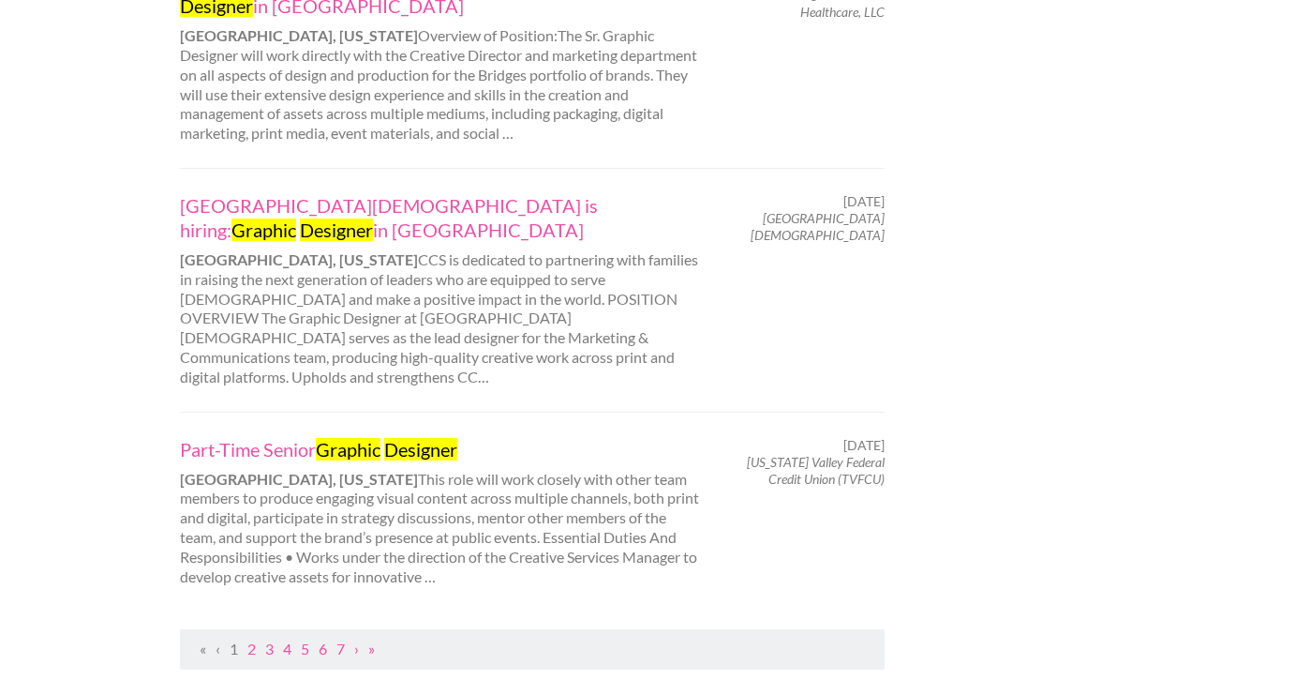
scroll to position [1937, 0]
click at [246, 639] on ul "« ‹ 1 2 3 4 5 6 7 › »" at bounding box center [532, 649] width 685 height 20
click at [251, 639] on link "2" at bounding box center [251, 648] width 8 height 18
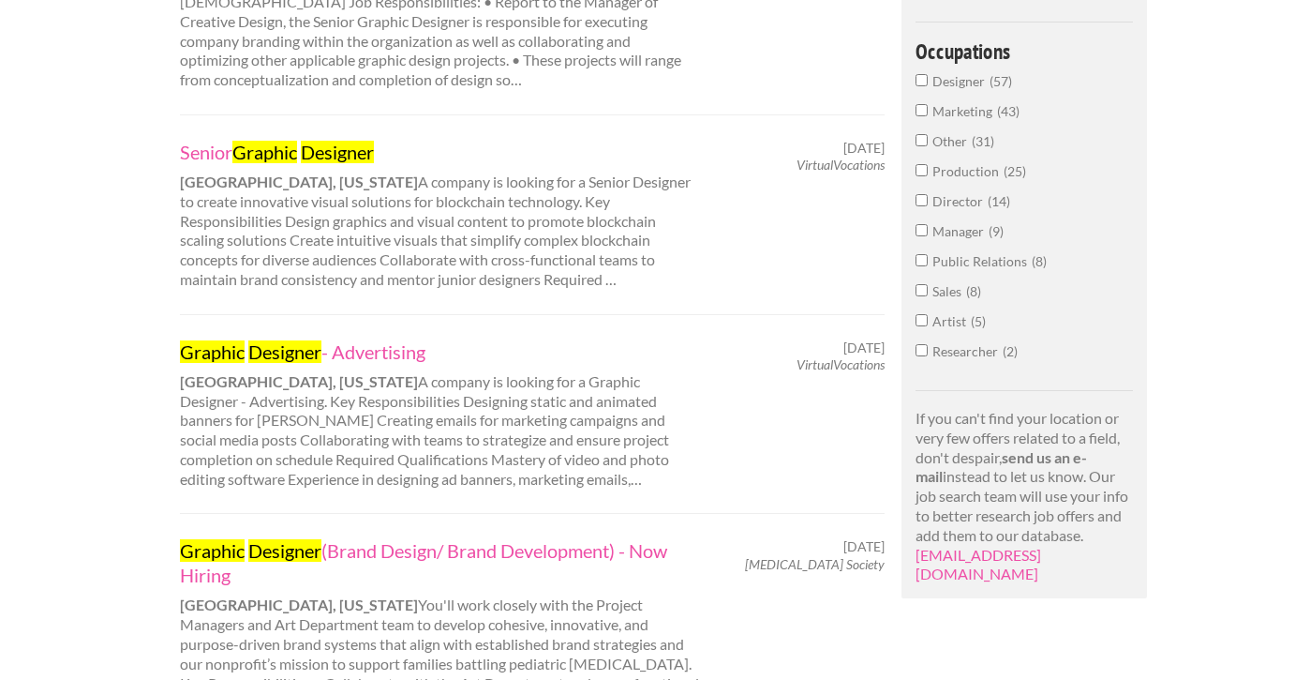
scroll to position [940, 0]
click at [374, 339] on link "Graphic Designer - Advertising" at bounding box center [440, 351] width 521 height 24
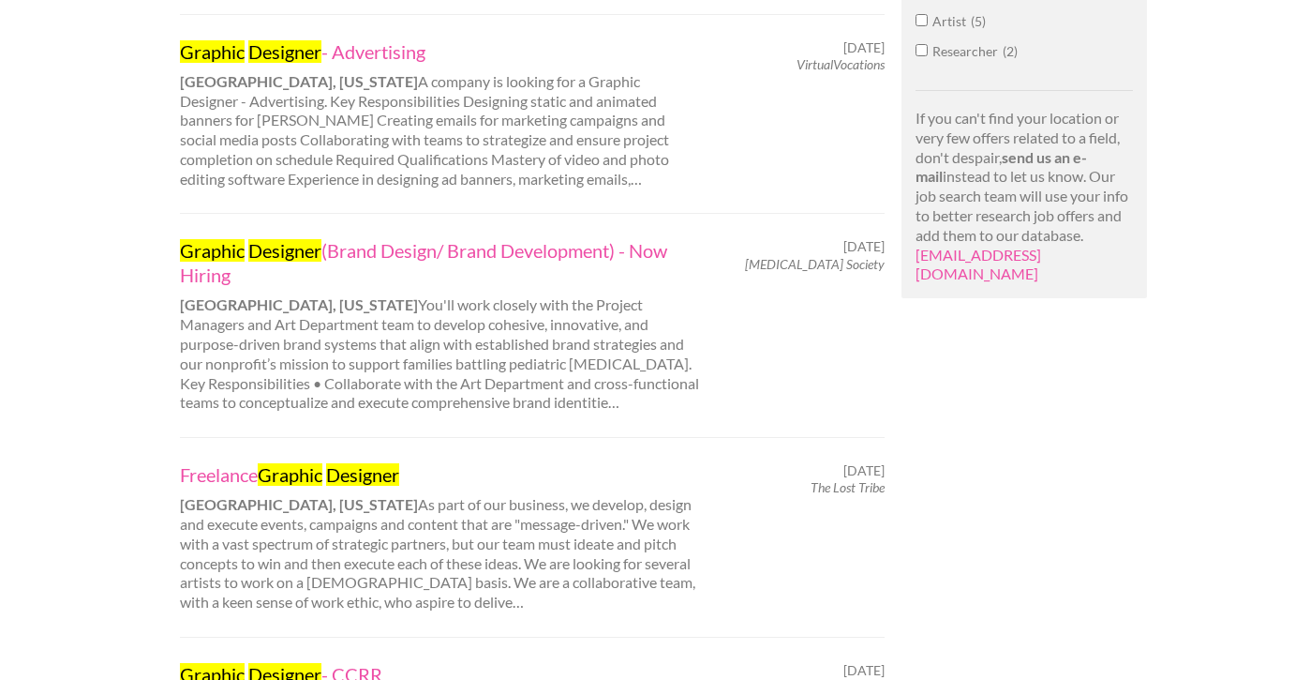
scroll to position [1242, 0]
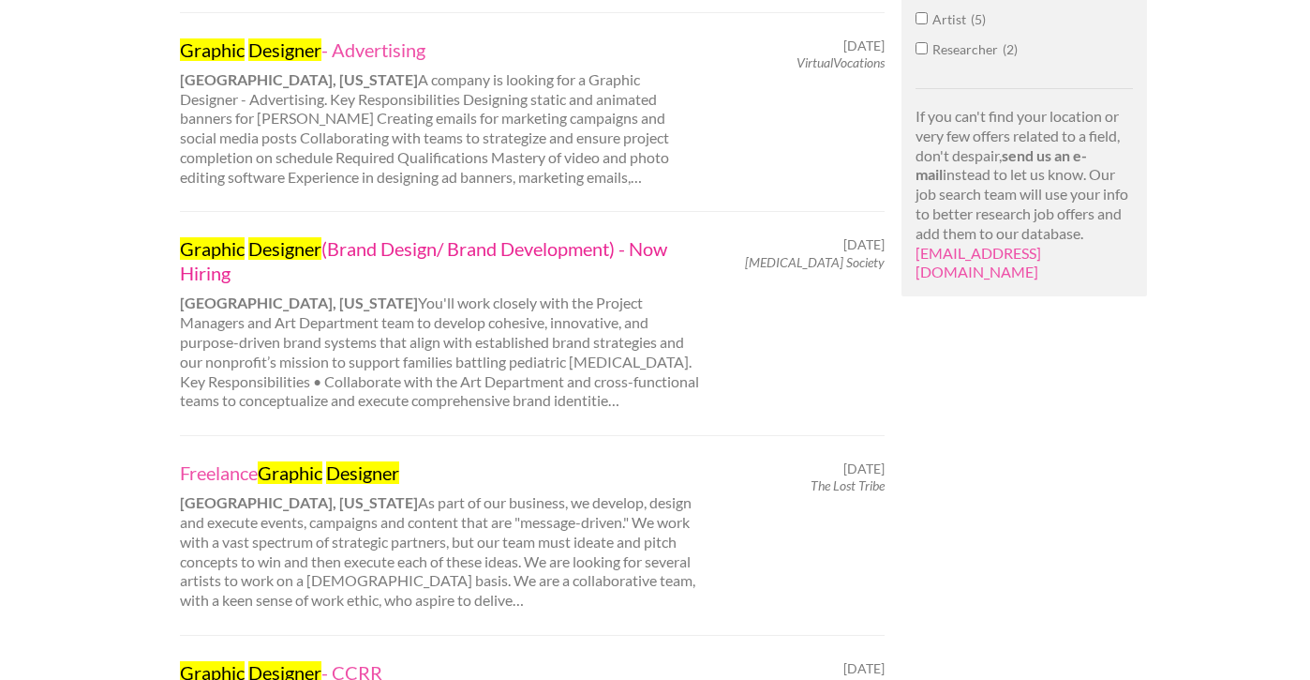
click at [381, 236] on link "Graphic Designer (Brand Design/ Brand Development) - Now Hiring" at bounding box center [440, 260] width 521 height 49
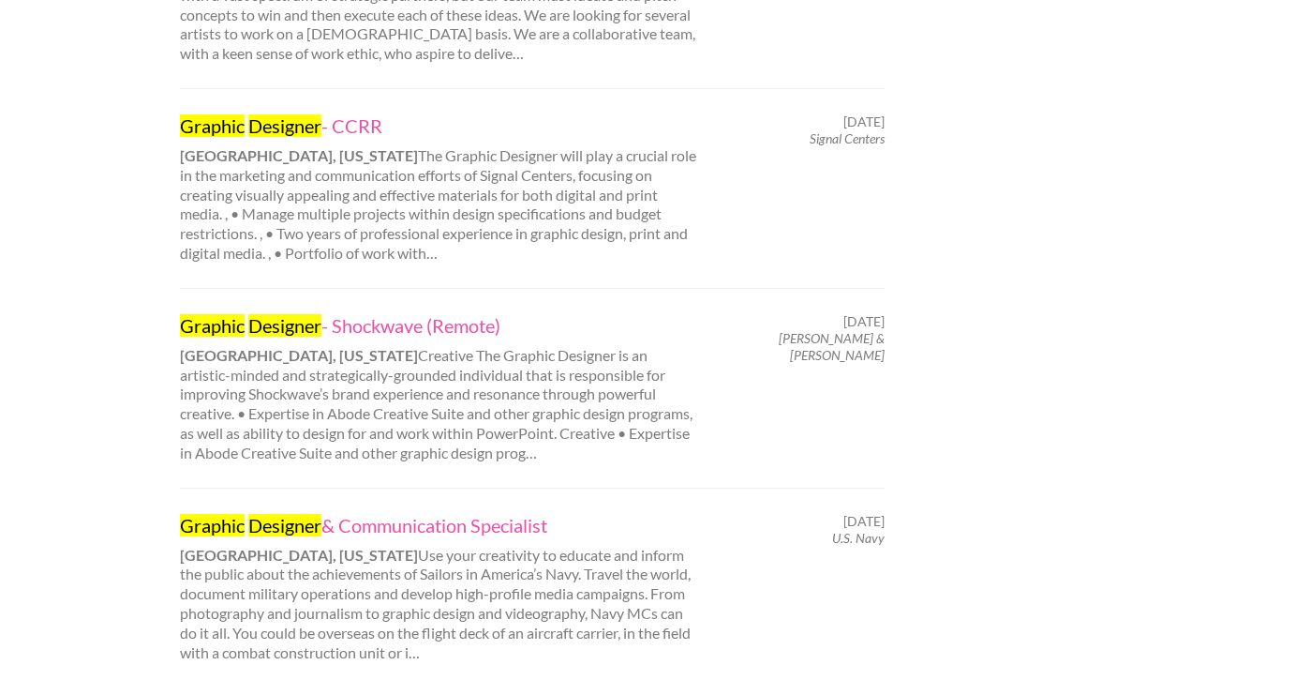
scroll to position [1790, 0]
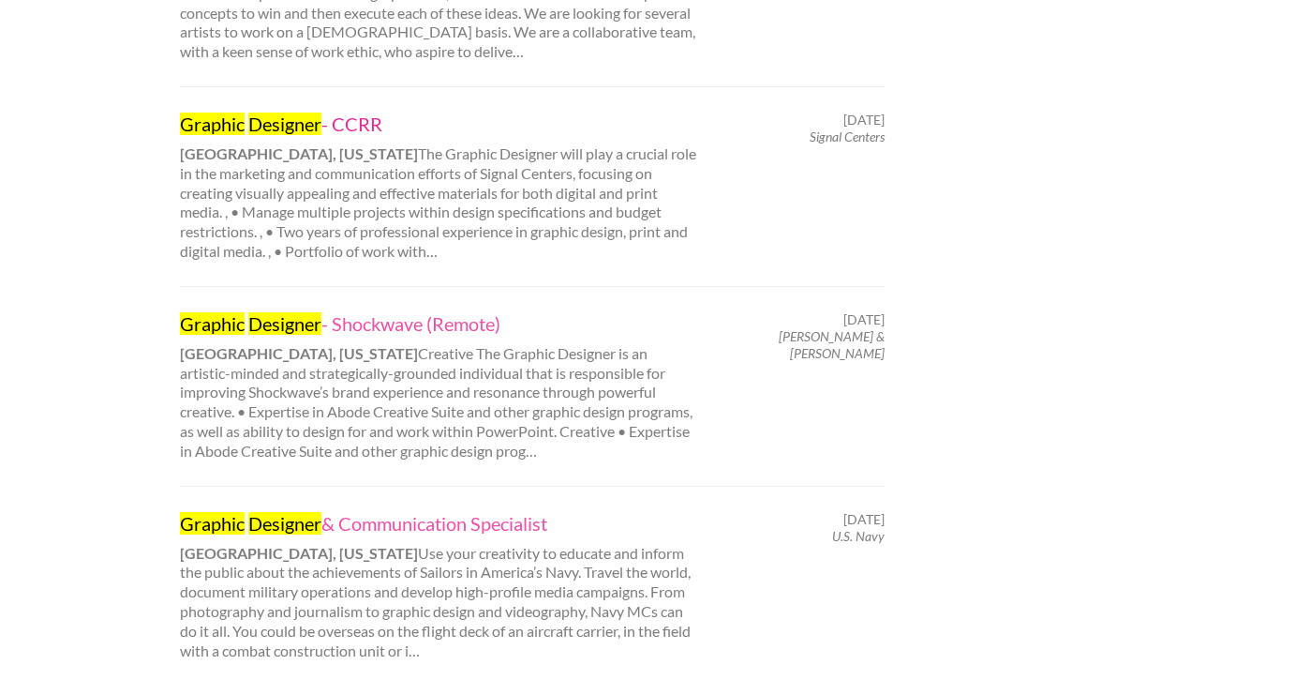
click at [216, 112] on mark "Graphic" at bounding box center [212, 123] width 65 height 22
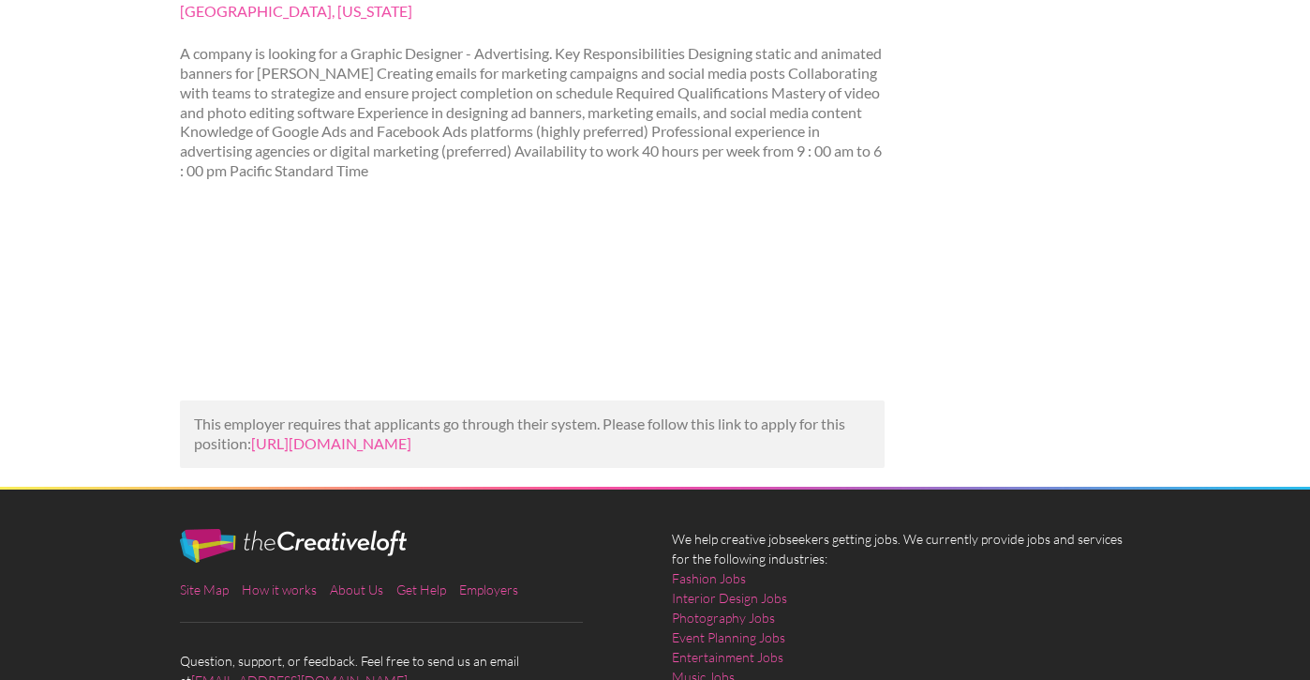
scroll to position [375, 0]
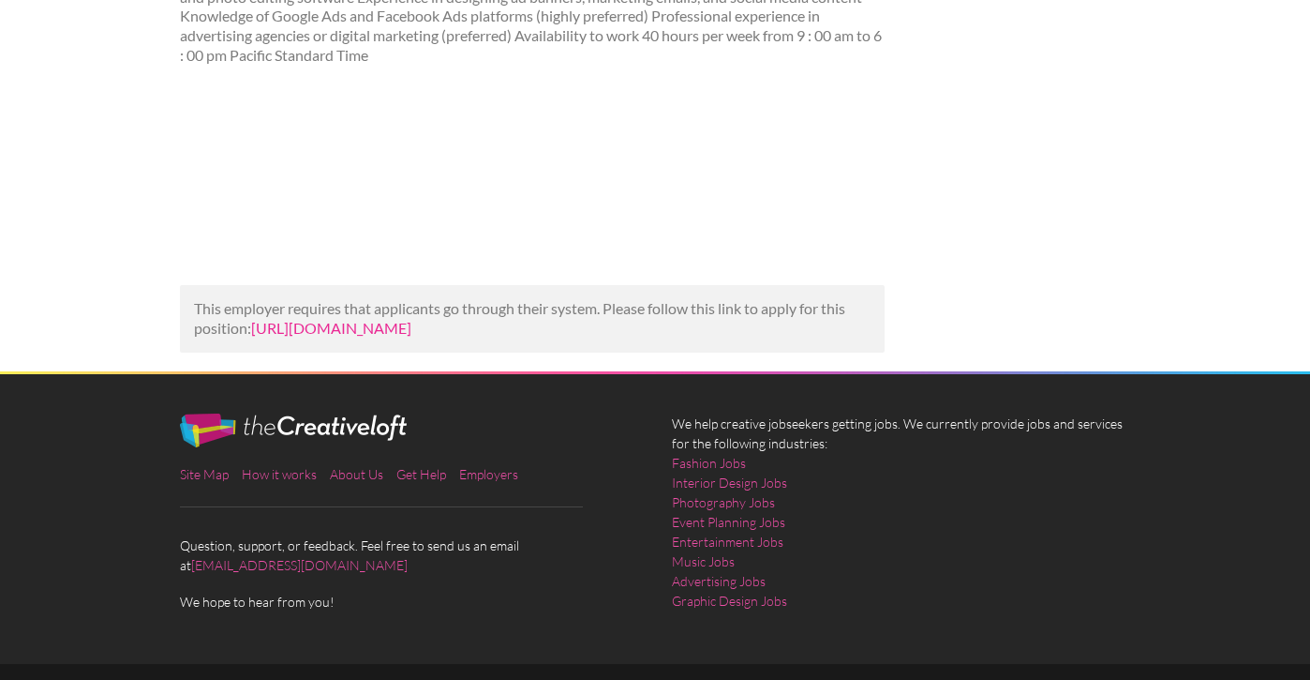
click at [390, 336] on link "https://www.talent.com/view?id=fb39e0f5cbf5&utm_campaign=google_jobs_apply&utm_…" at bounding box center [331, 328] width 160 height 18
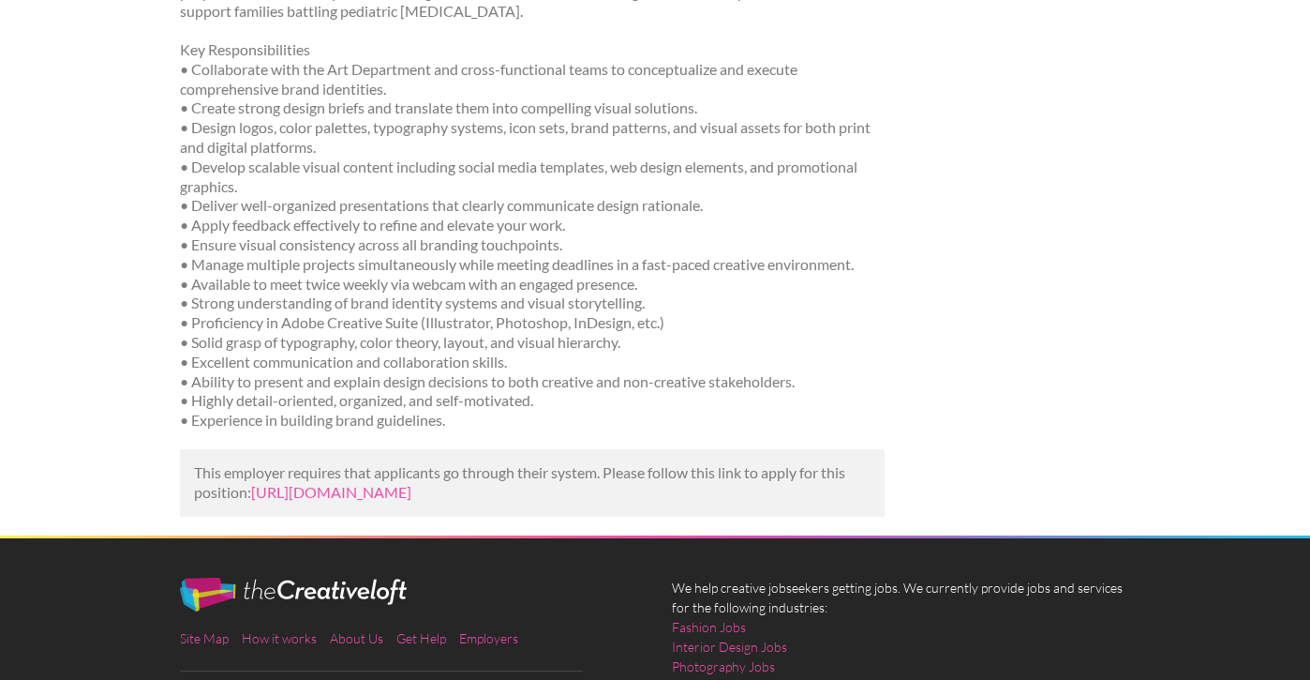
scroll to position [940, 0]
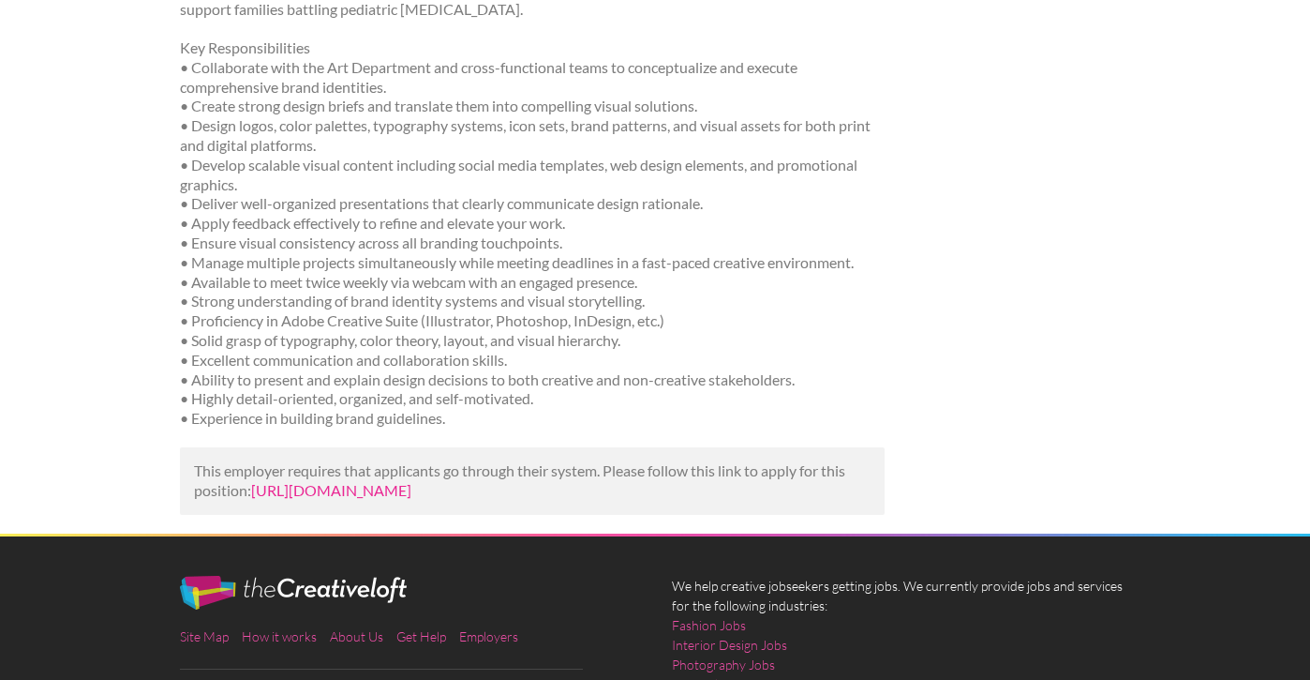
click at [366, 481] on link "[URL][DOMAIN_NAME]" at bounding box center [331, 490] width 160 height 18
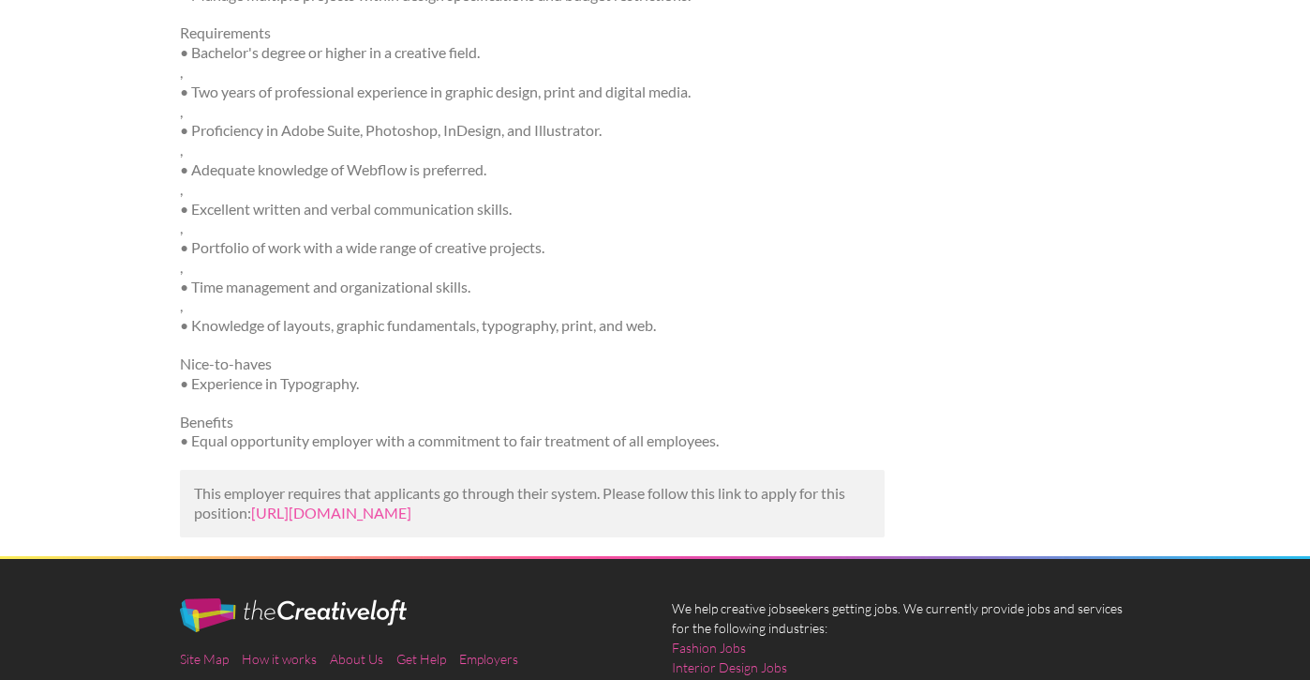
scroll to position [708, 0]
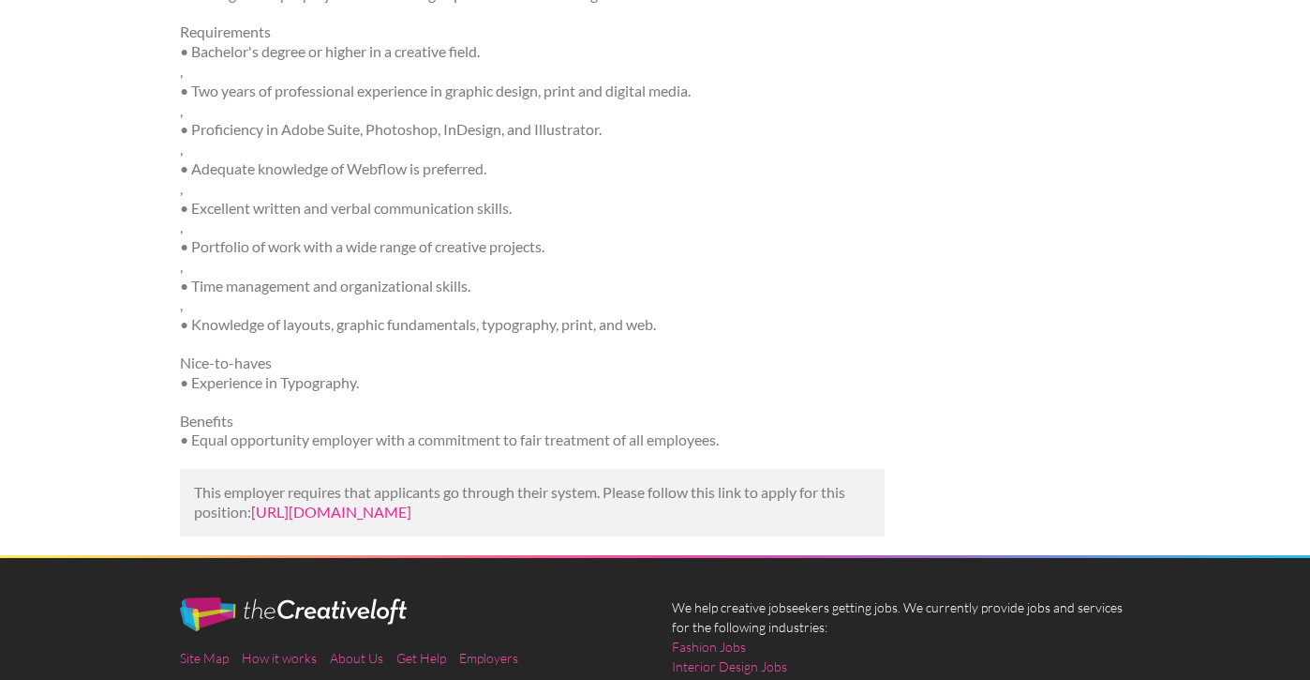
click at [315, 502] on link "https://www.tealhq.com/job/graphic-designer-ccrr_3ecb61e7-b610-45d6-b8cd-97698c…" at bounding box center [331, 511] width 160 height 18
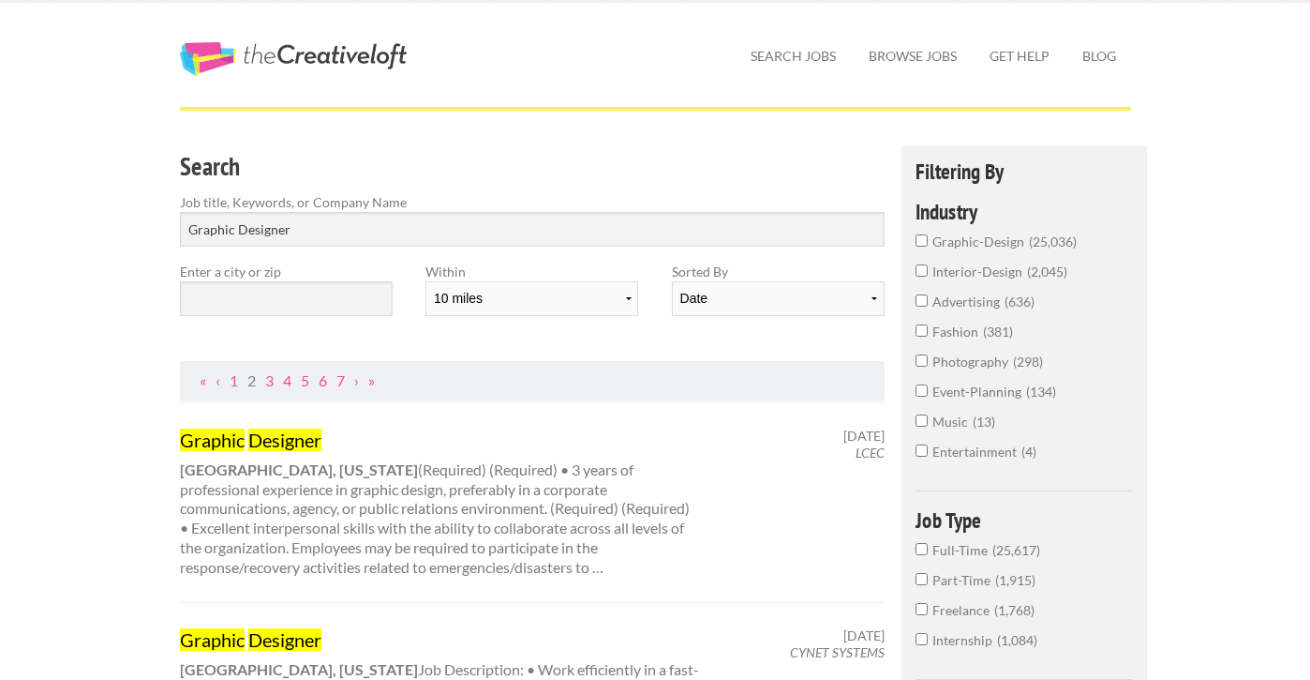
scroll to position [36, 0]
click at [225, 306] on input "text" at bounding box center [286, 297] width 213 height 35
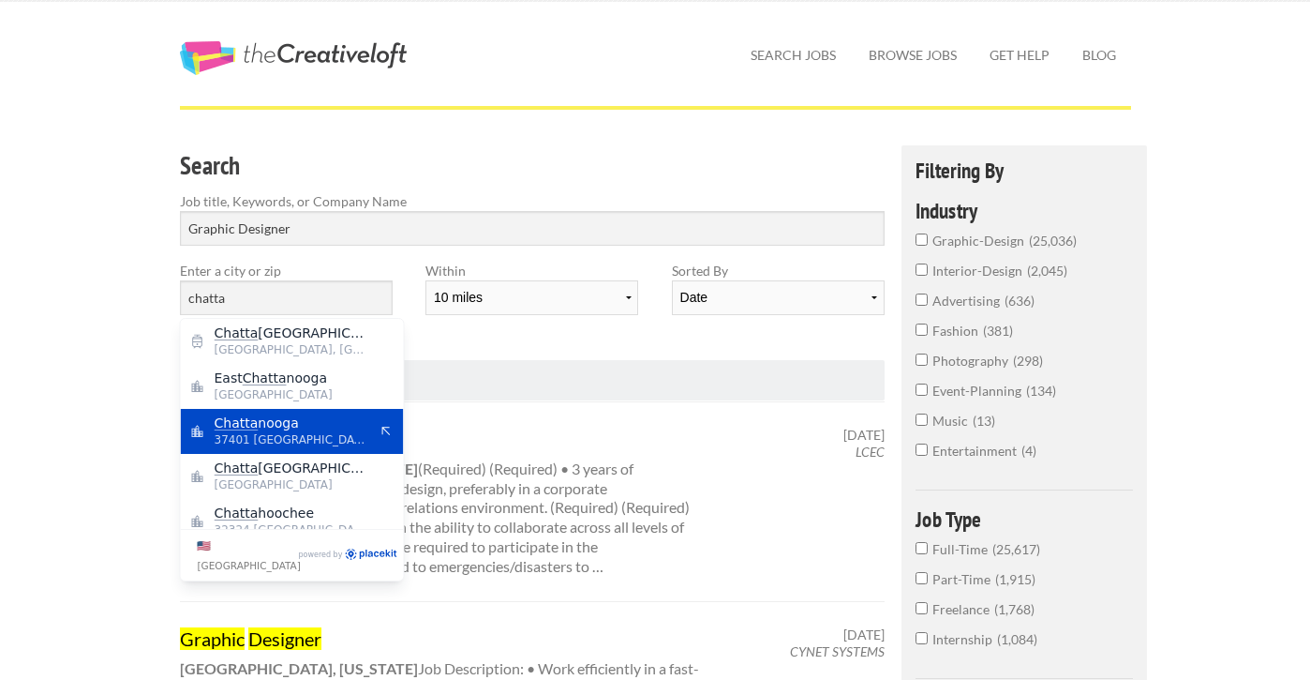
click at [251, 435] on span "37401 [GEOGRAPHIC_DATA]" at bounding box center [292, 439] width 154 height 17
type input "Chattanooga"
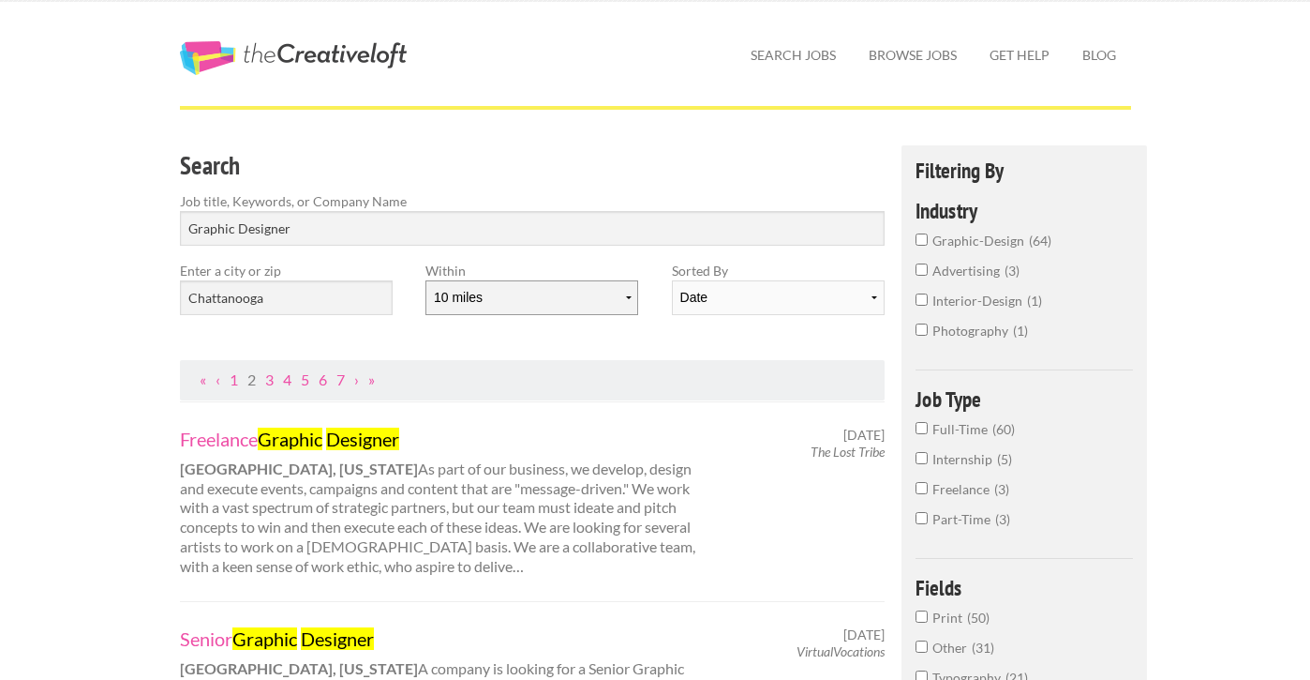
select select "20"
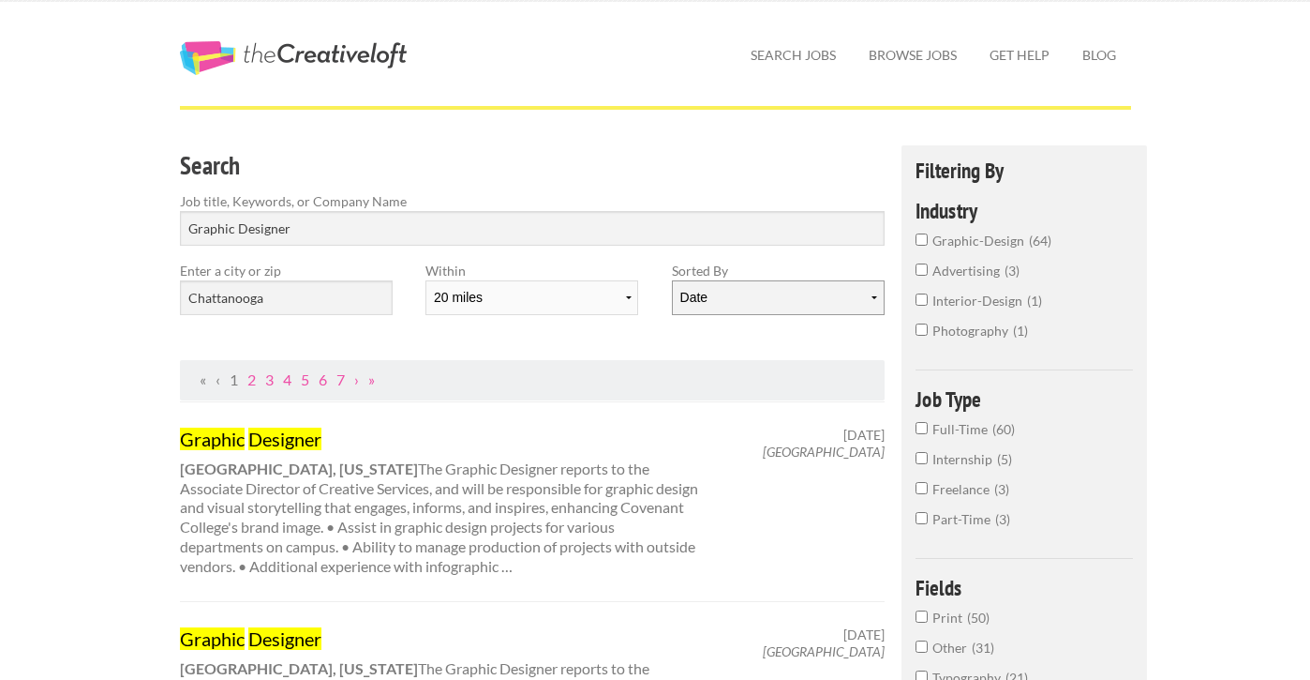
select select "jobs"
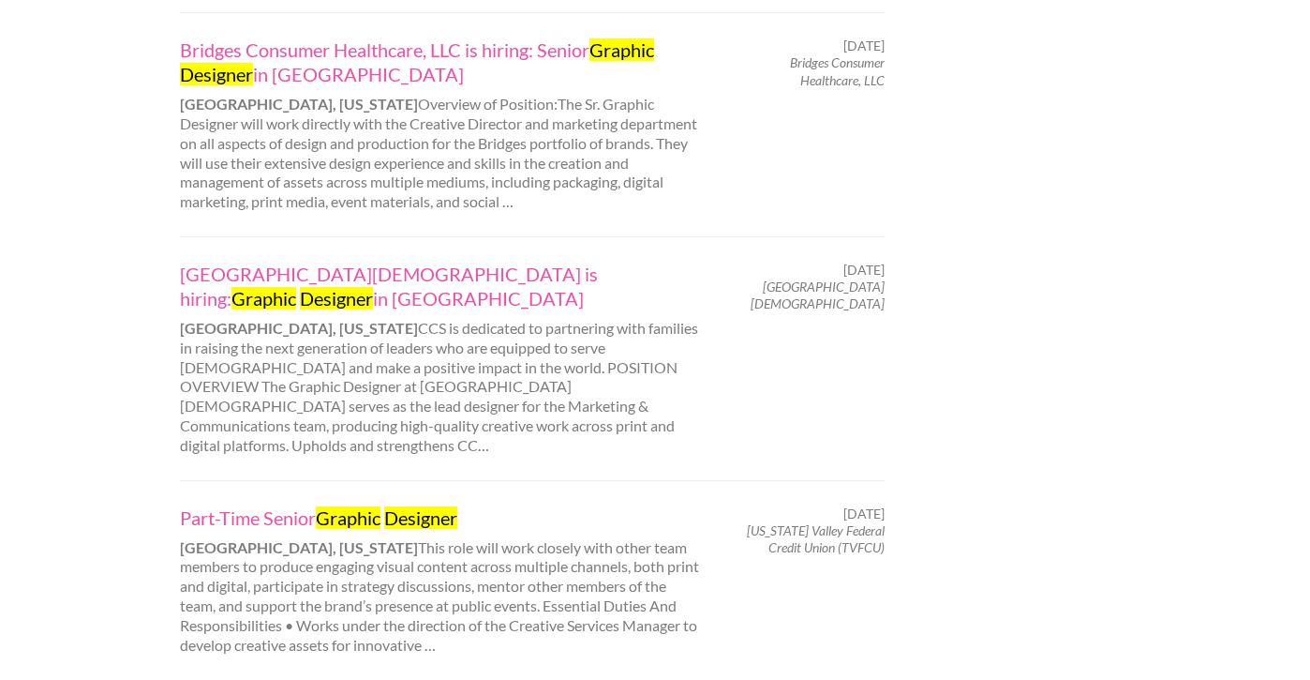
scroll to position [1873, 0]
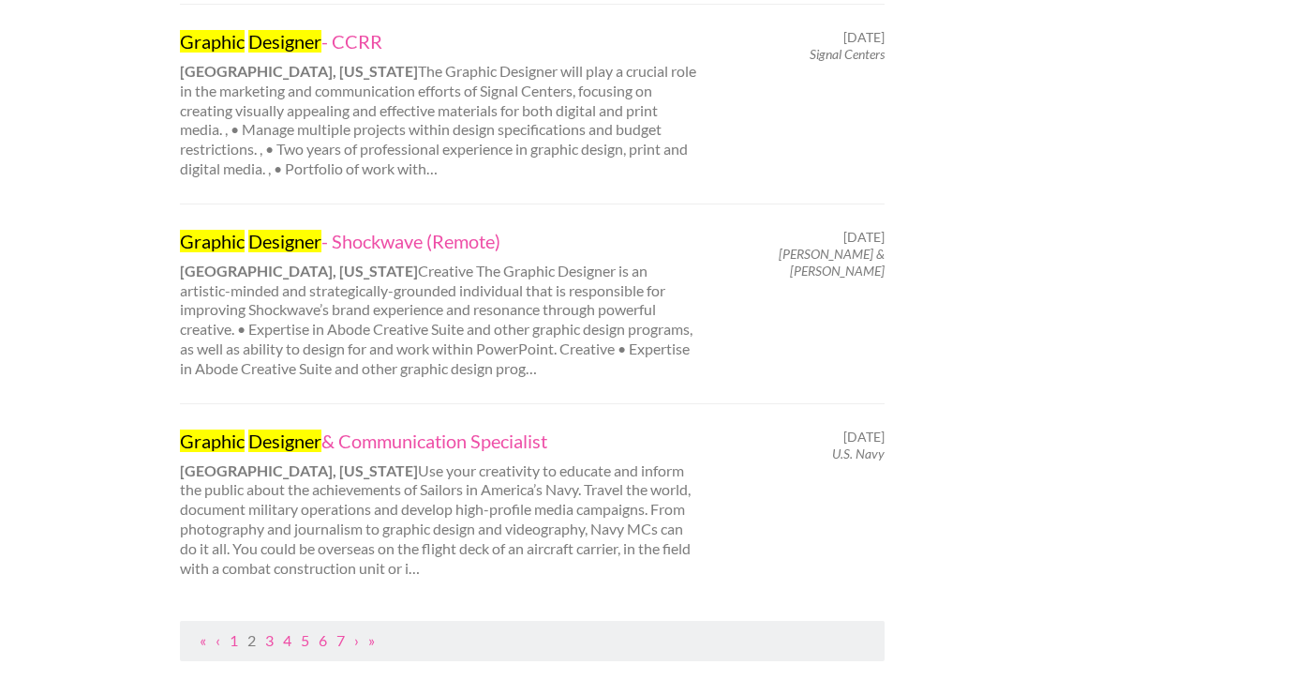
scroll to position [0, 0]
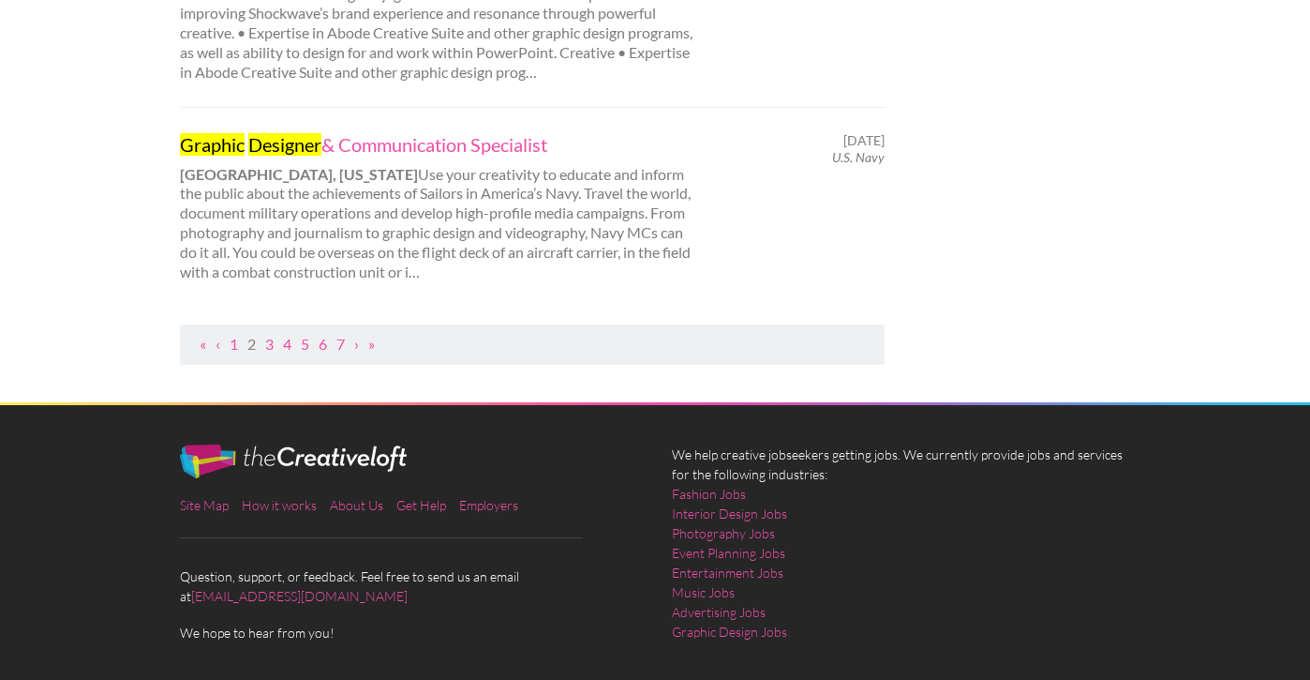
scroll to position [2168, 0]
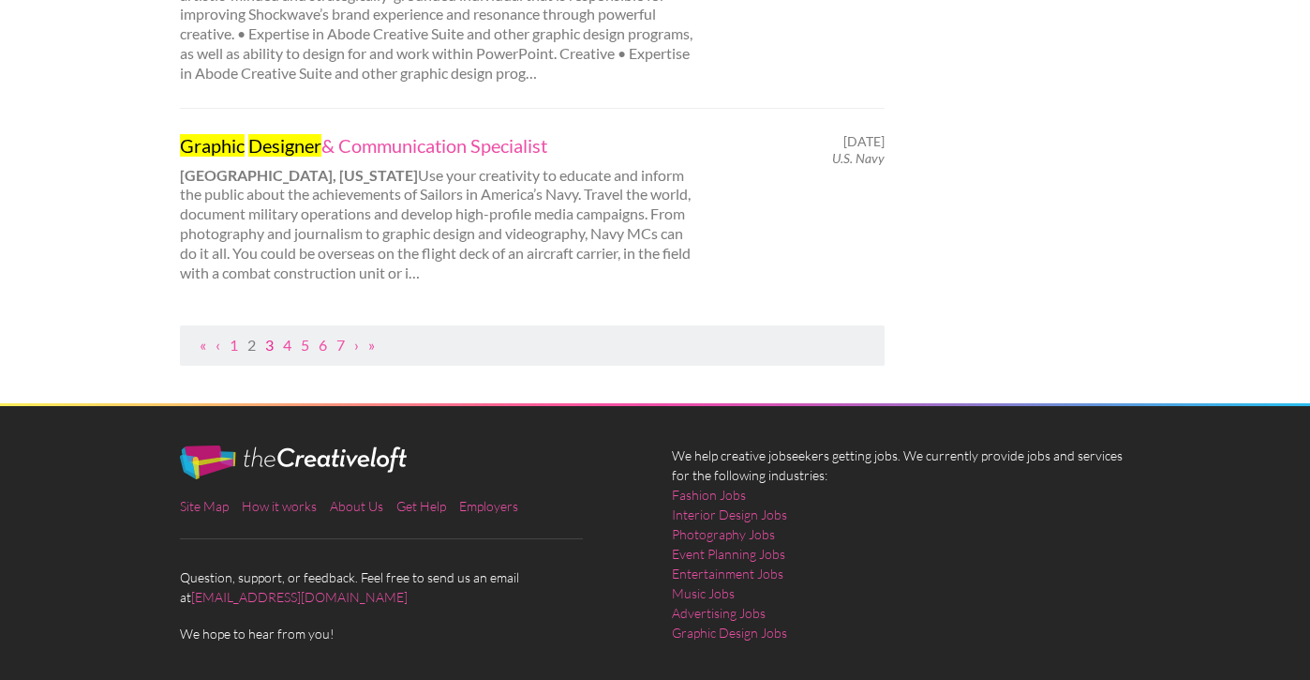
click at [273, 336] on link "3" at bounding box center [269, 345] width 8 height 18
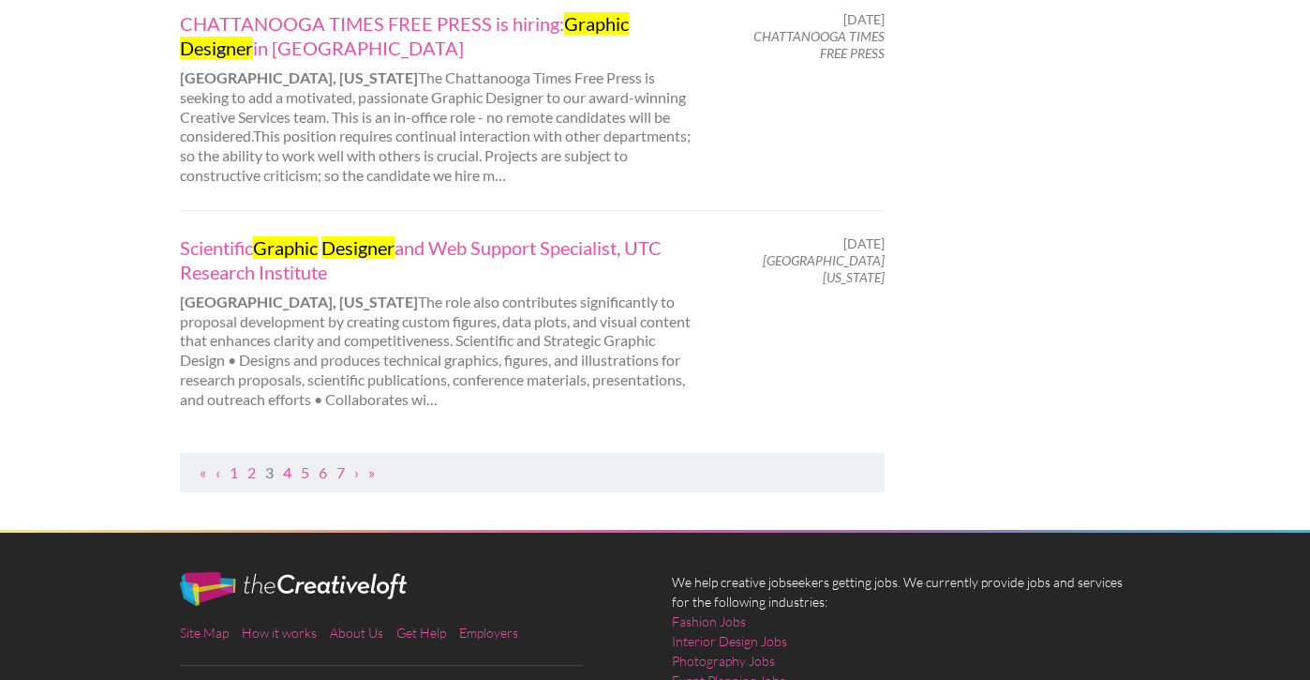
scroll to position [0, 0]
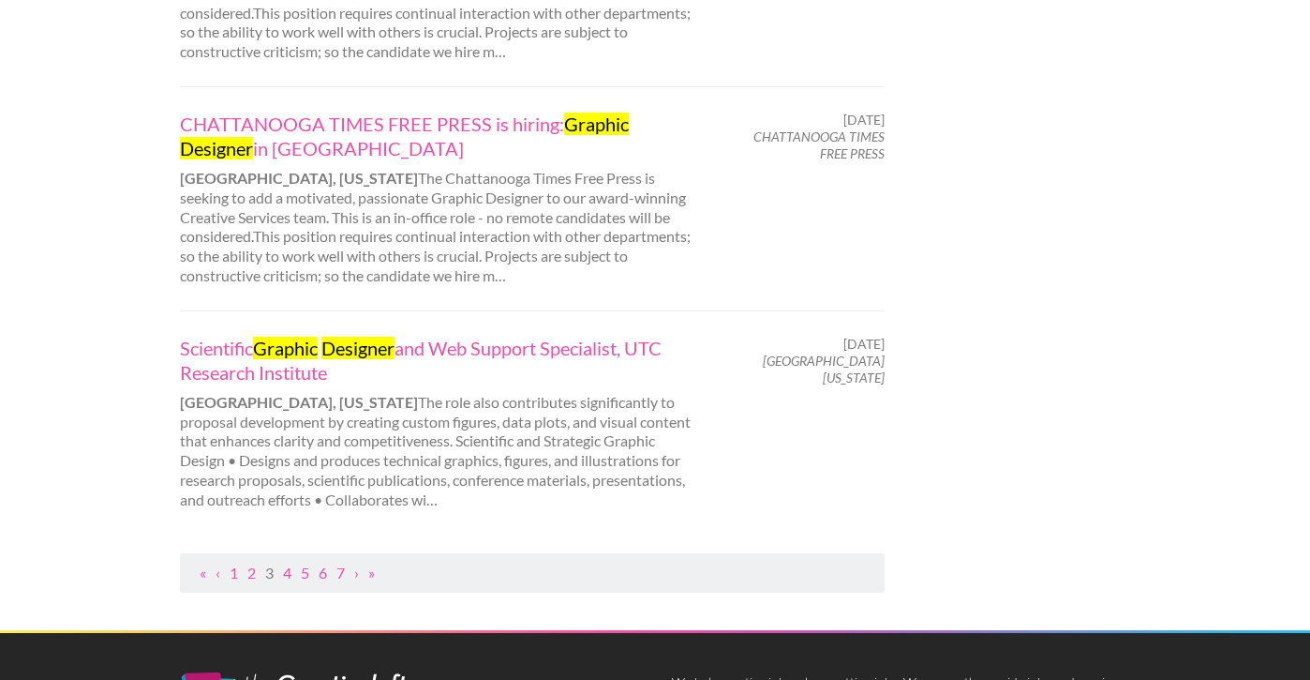
scroll to position [2070, 0]
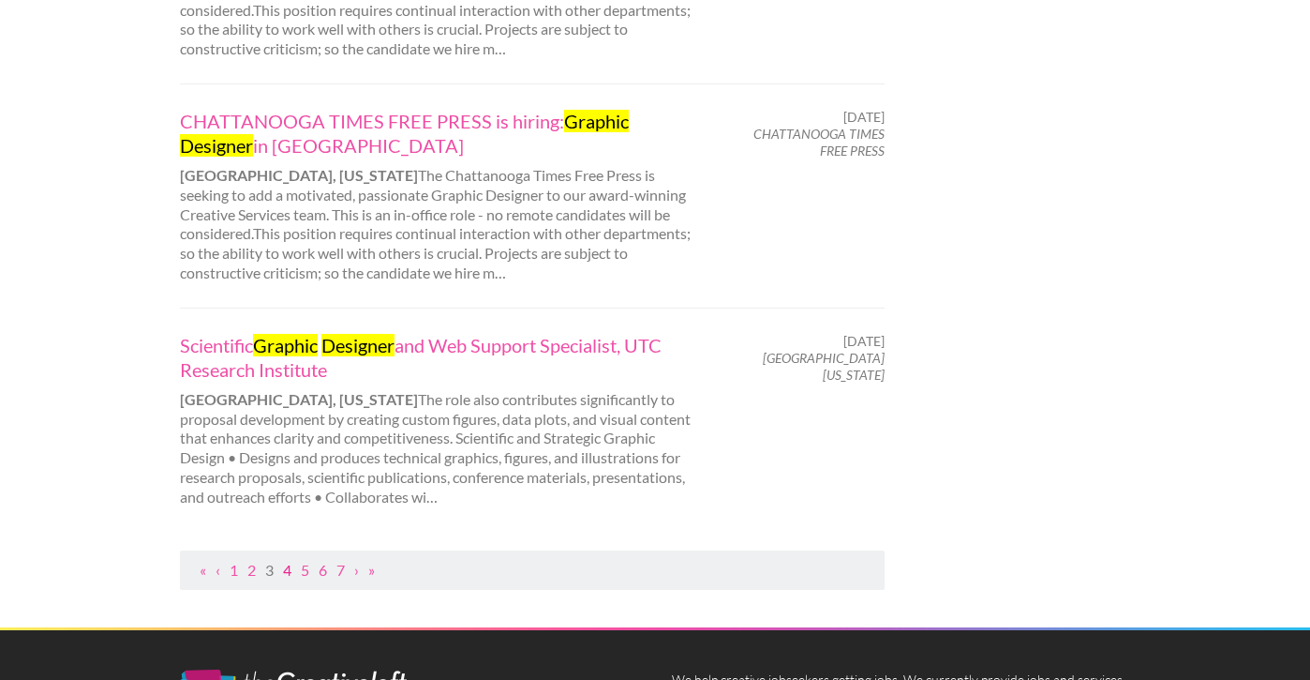
click at [286, 560] on link "4" at bounding box center [287, 569] width 8 height 18
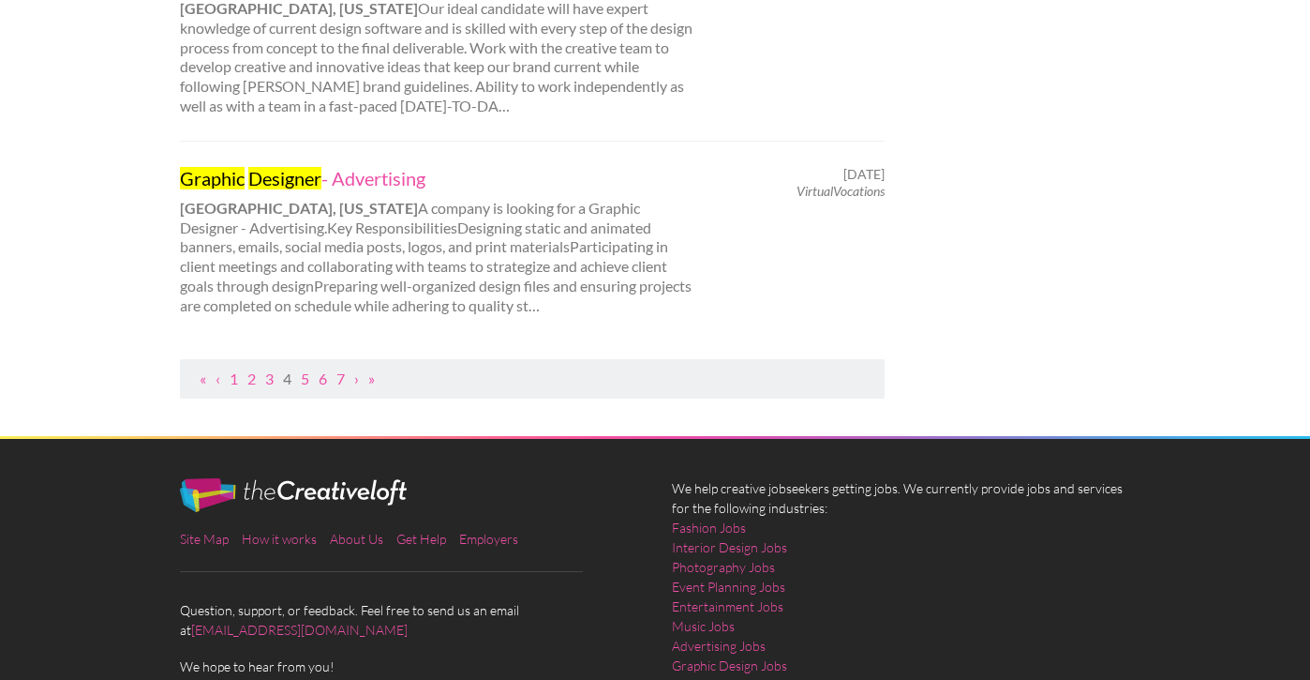
scroll to position [2138, 0]
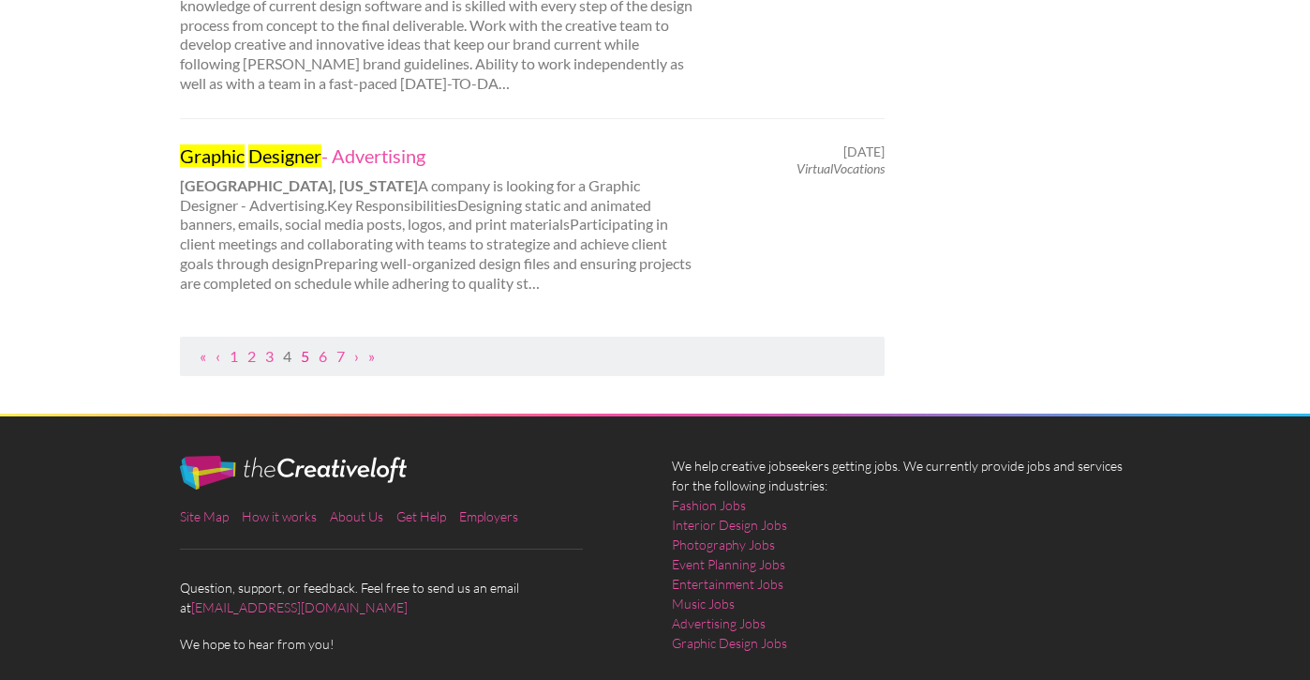
click at [306, 347] on link "5" at bounding box center [305, 356] width 8 height 18
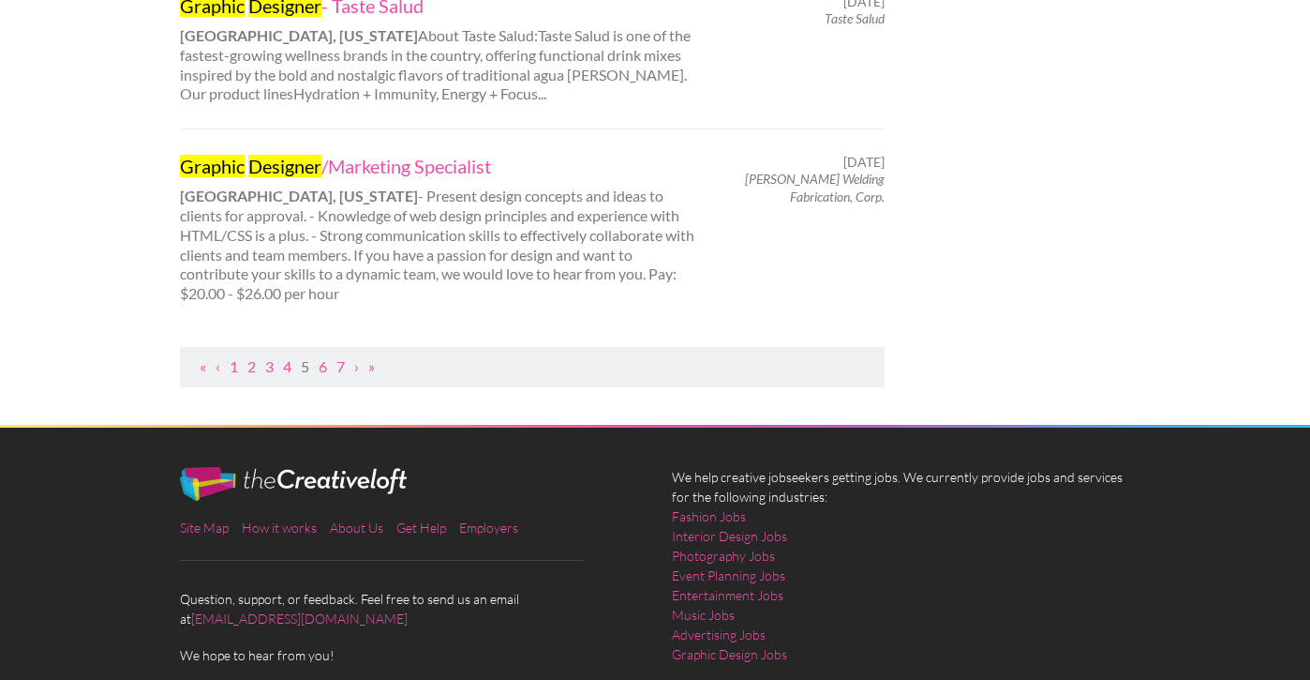
scroll to position [2160, 0]
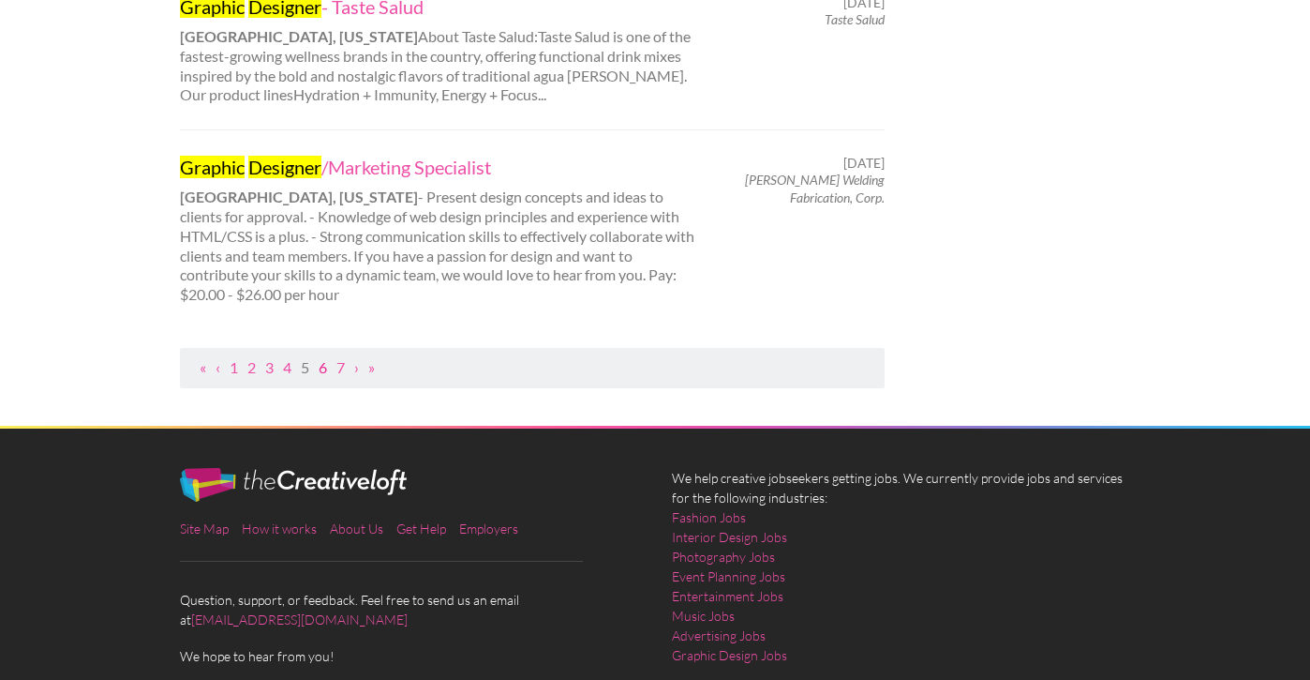
click at [326, 358] on link "6" at bounding box center [323, 367] width 8 height 18
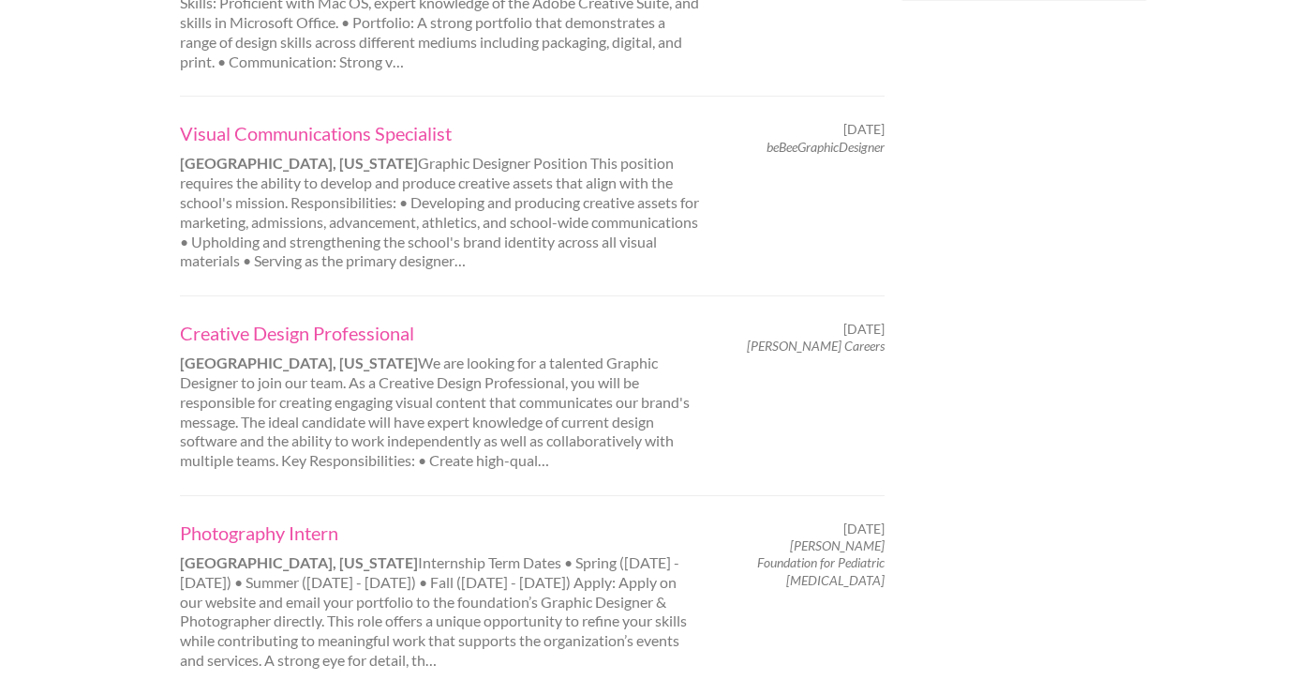
scroll to position [1518, 0]
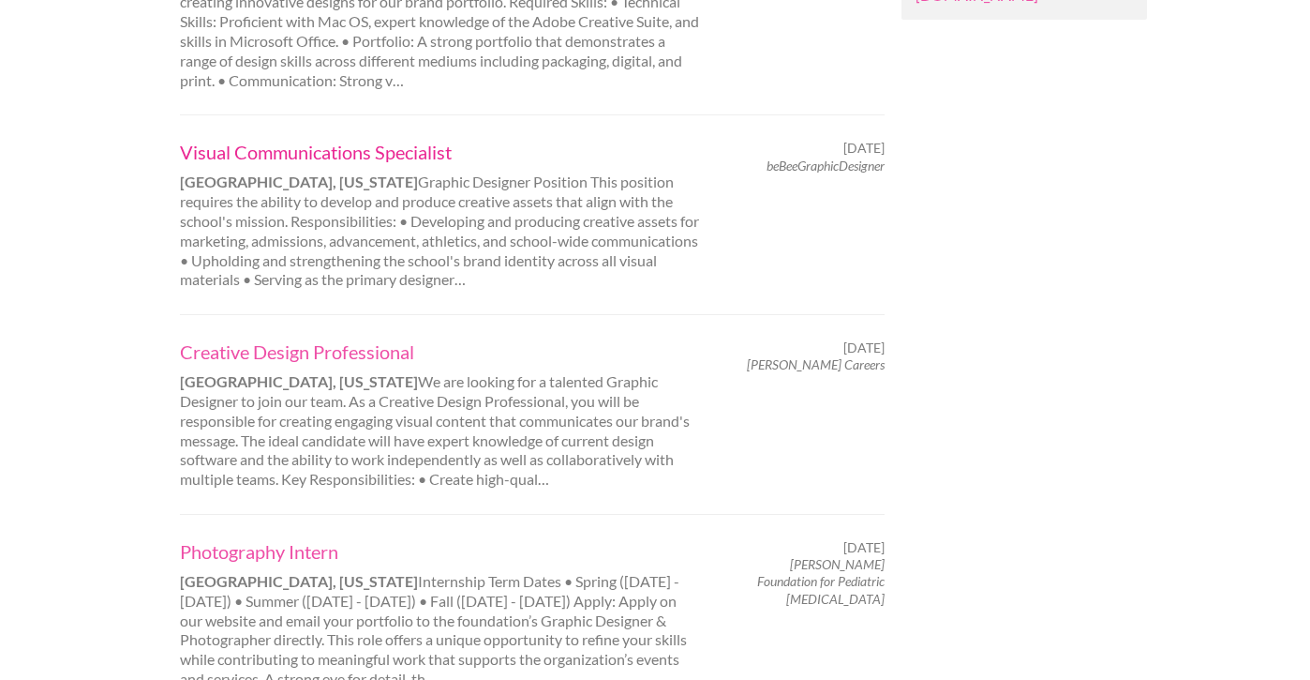
click at [366, 140] on link "Visual Communications Specialist" at bounding box center [440, 152] width 521 height 24
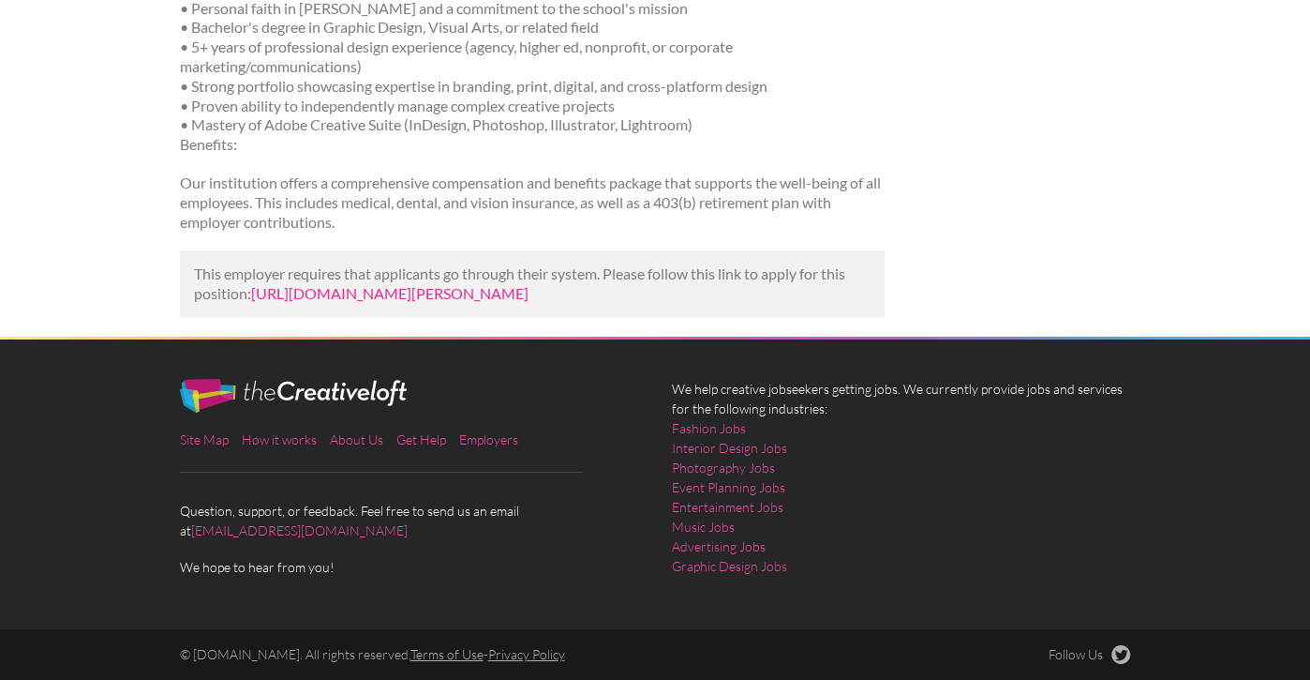
scroll to position [576, 0]
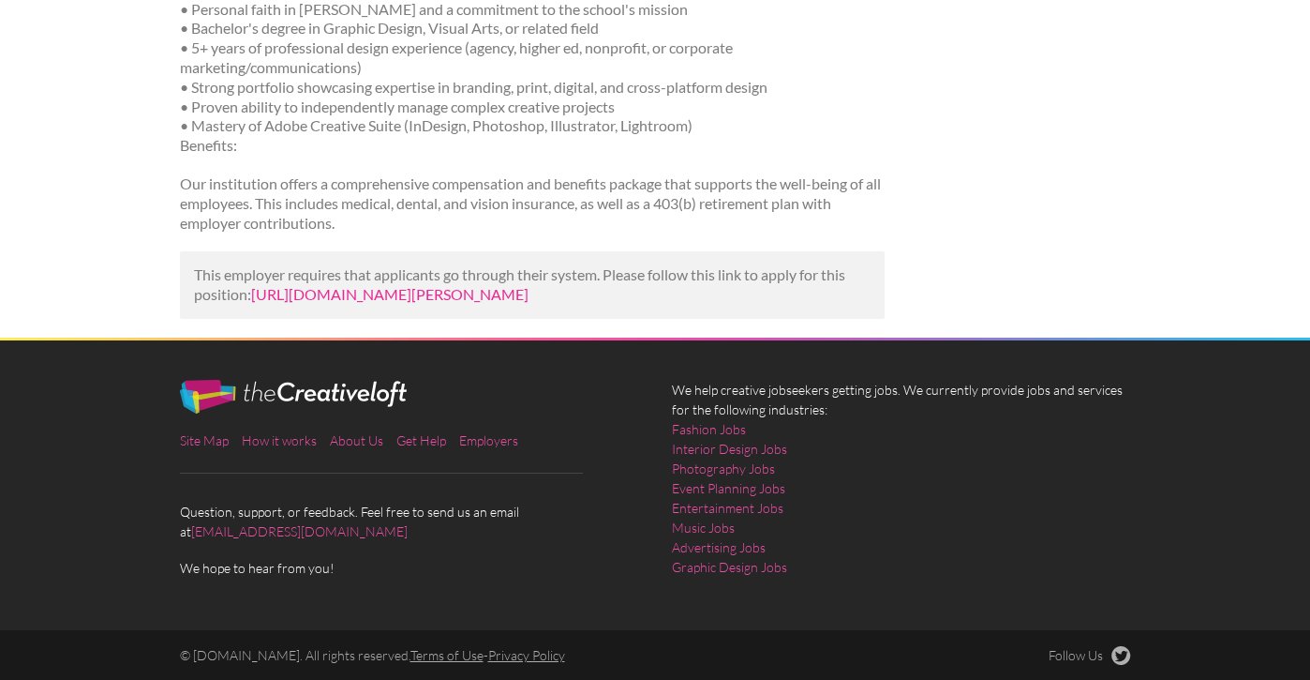
click at [426, 285] on link "[URL][DOMAIN_NAME][PERSON_NAME]" at bounding box center [389, 294] width 277 height 18
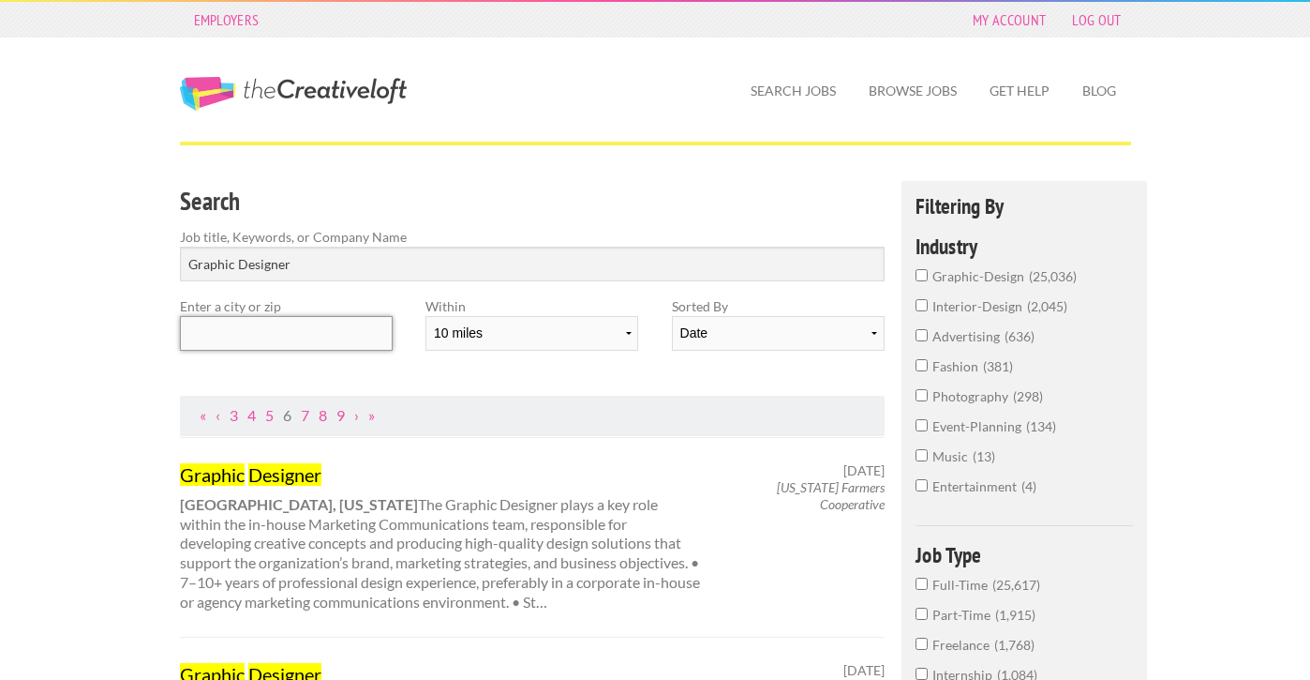
click at [273, 321] on input "text" at bounding box center [286, 333] width 213 height 35
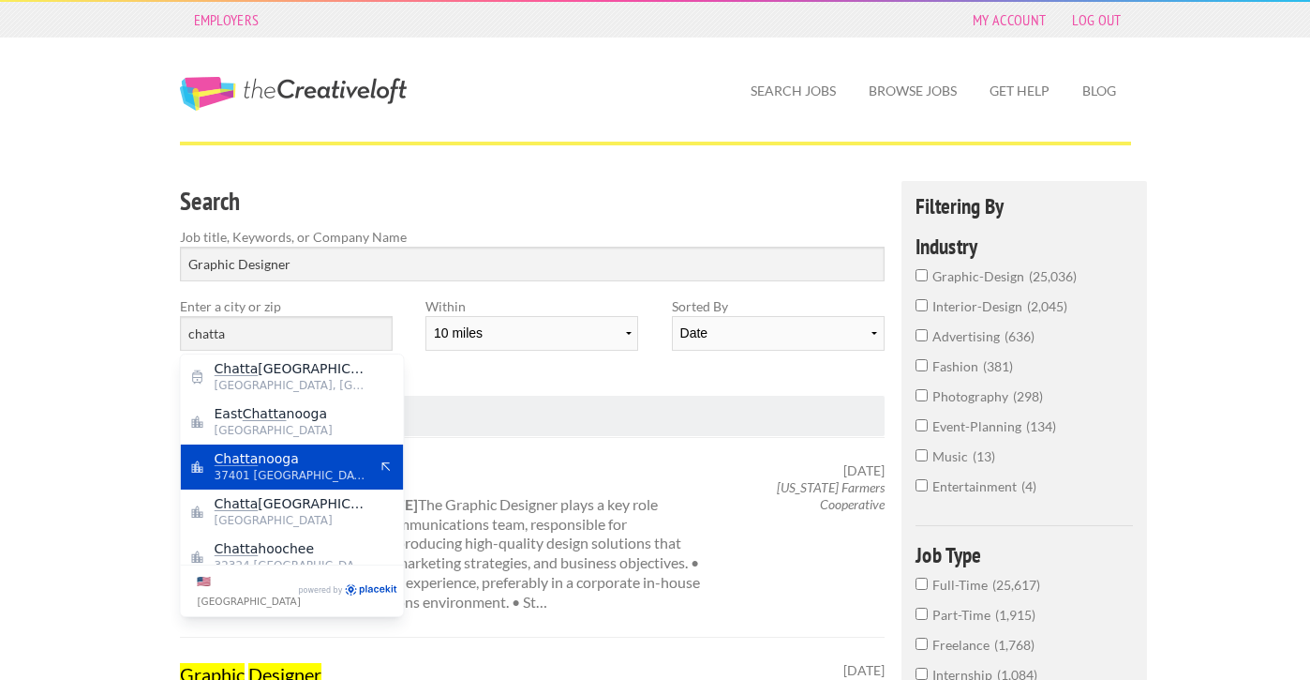
click at [238, 463] on mark "Chatta" at bounding box center [237, 458] width 44 height 15
type input "Chattanooga"
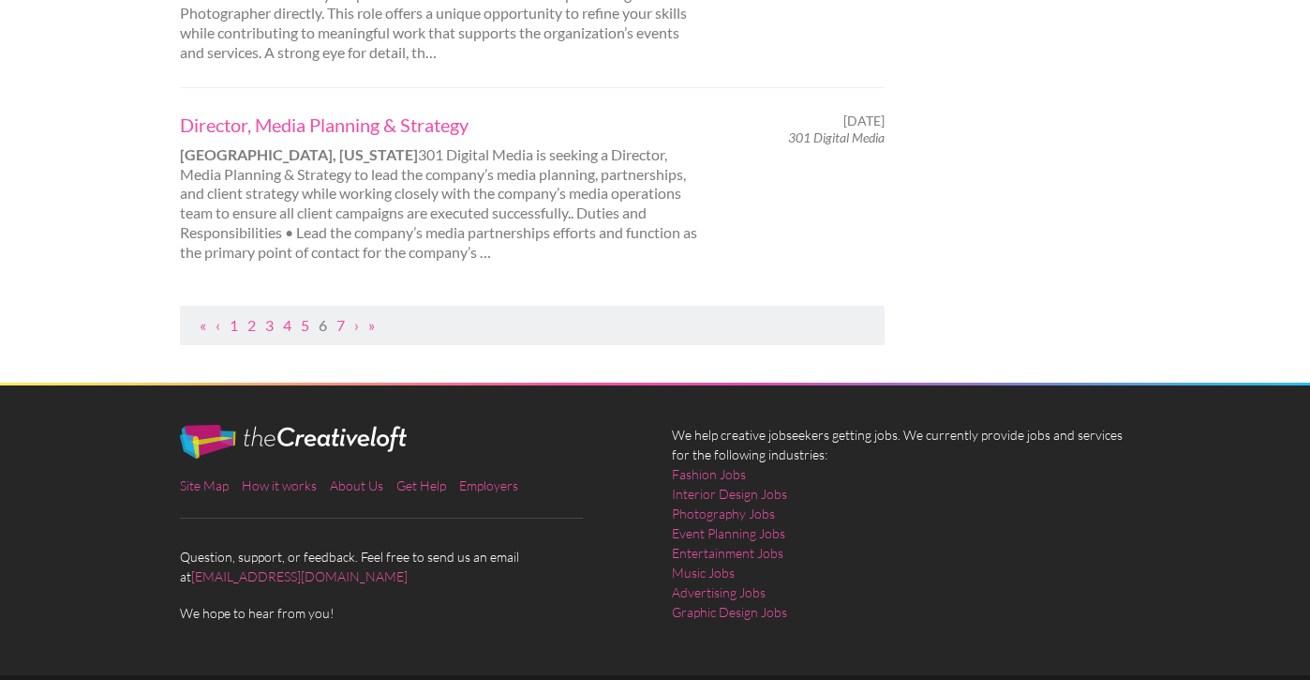
scroll to position [2143, 0]
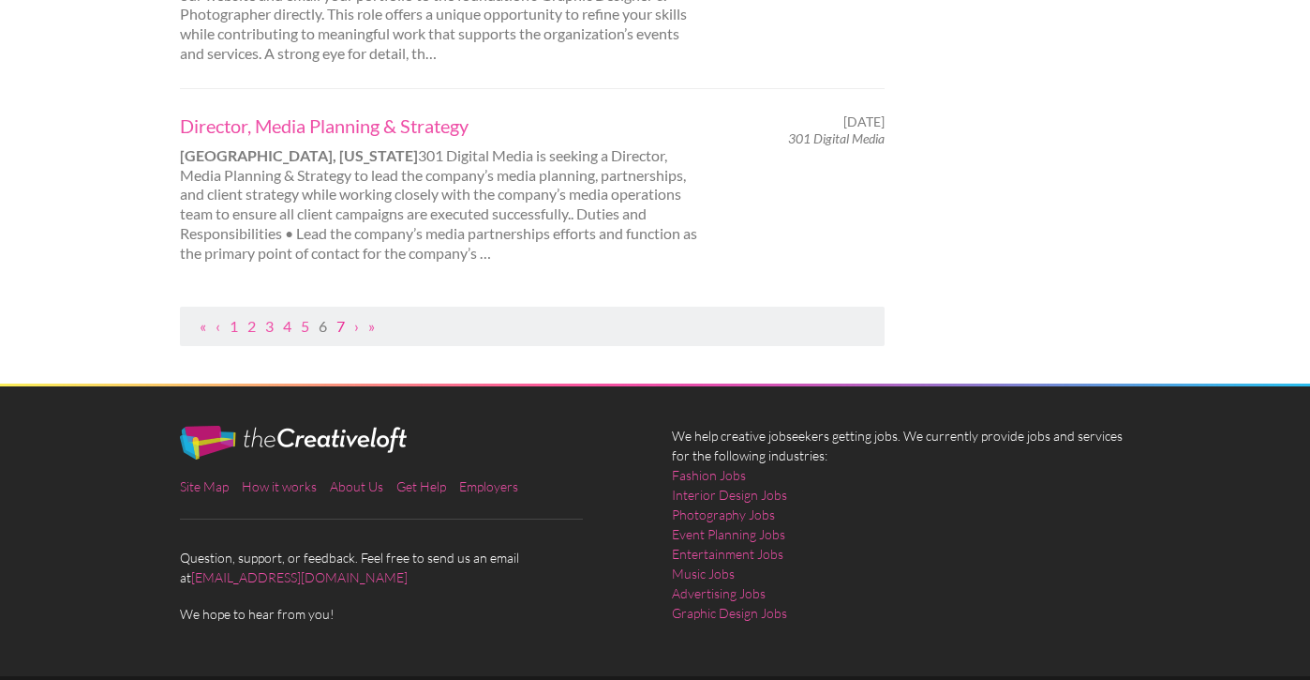
click at [341, 317] on link "7" at bounding box center [340, 326] width 8 height 18
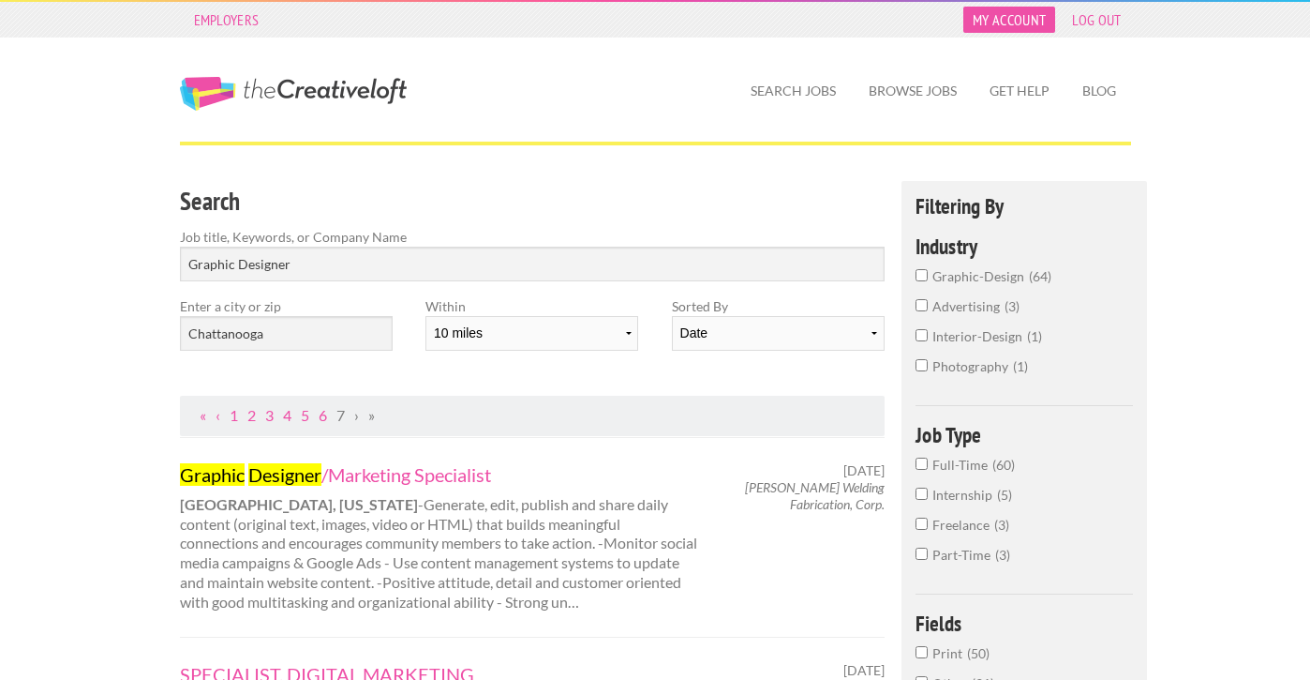
click at [995, 24] on link "My Account" at bounding box center [1009, 20] width 92 height 26
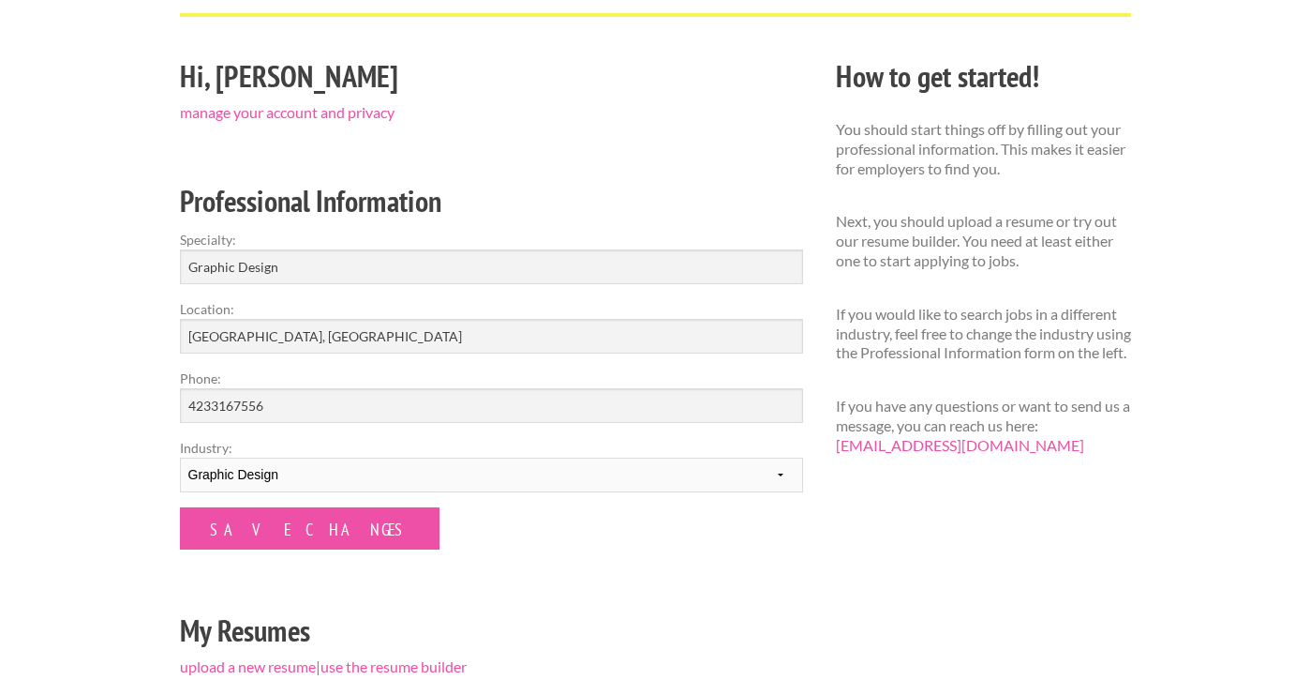
scroll to position [130, 0]
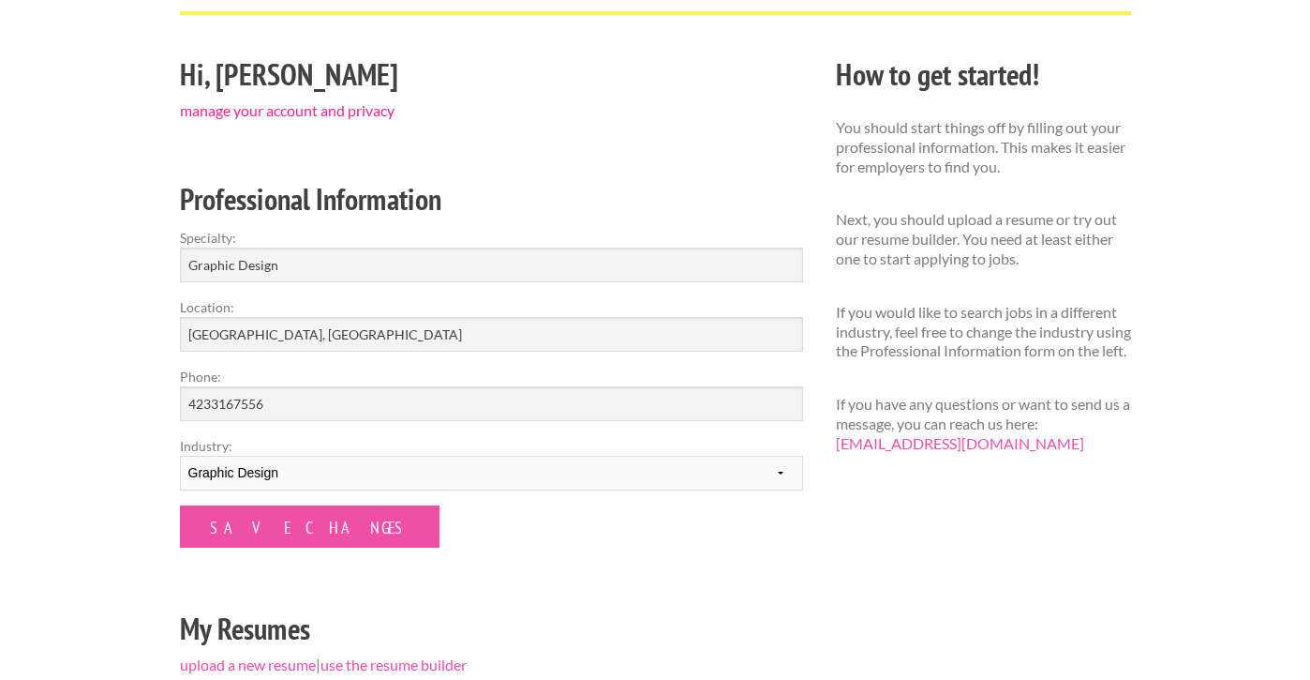
click at [343, 115] on link "manage your account and privacy" at bounding box center [287, 110] width 215 height 18
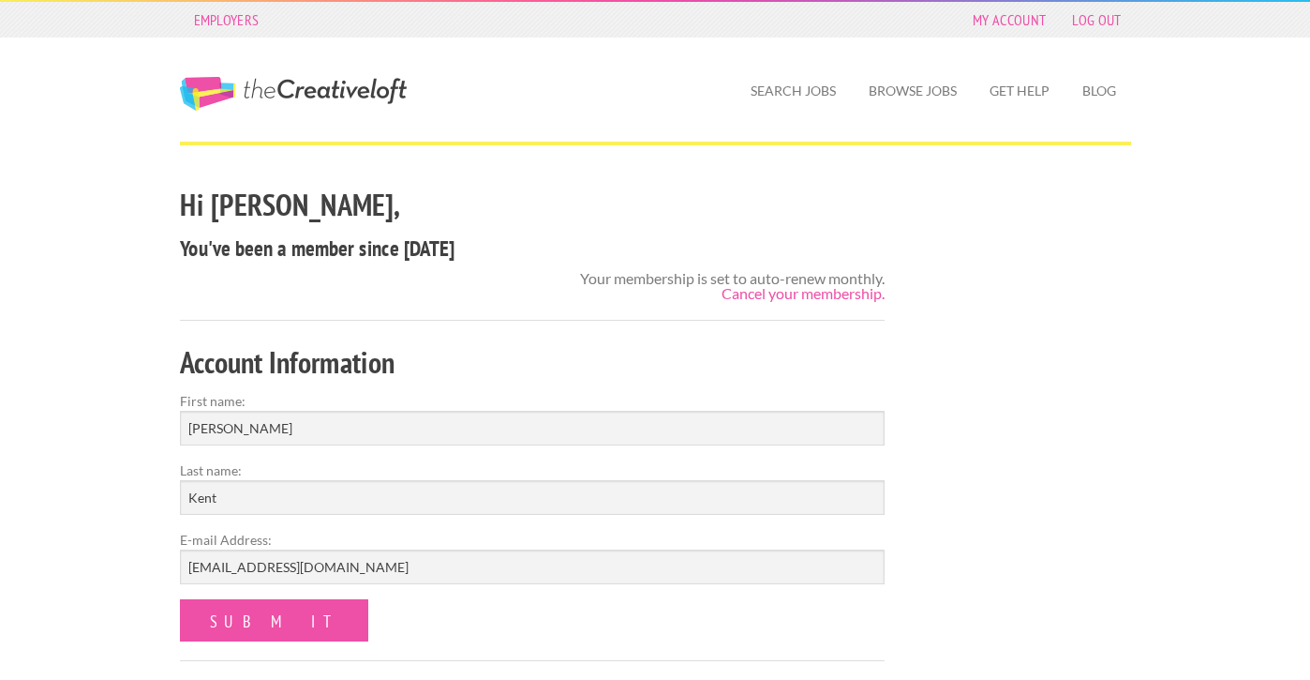
scroll to position [9, 0]
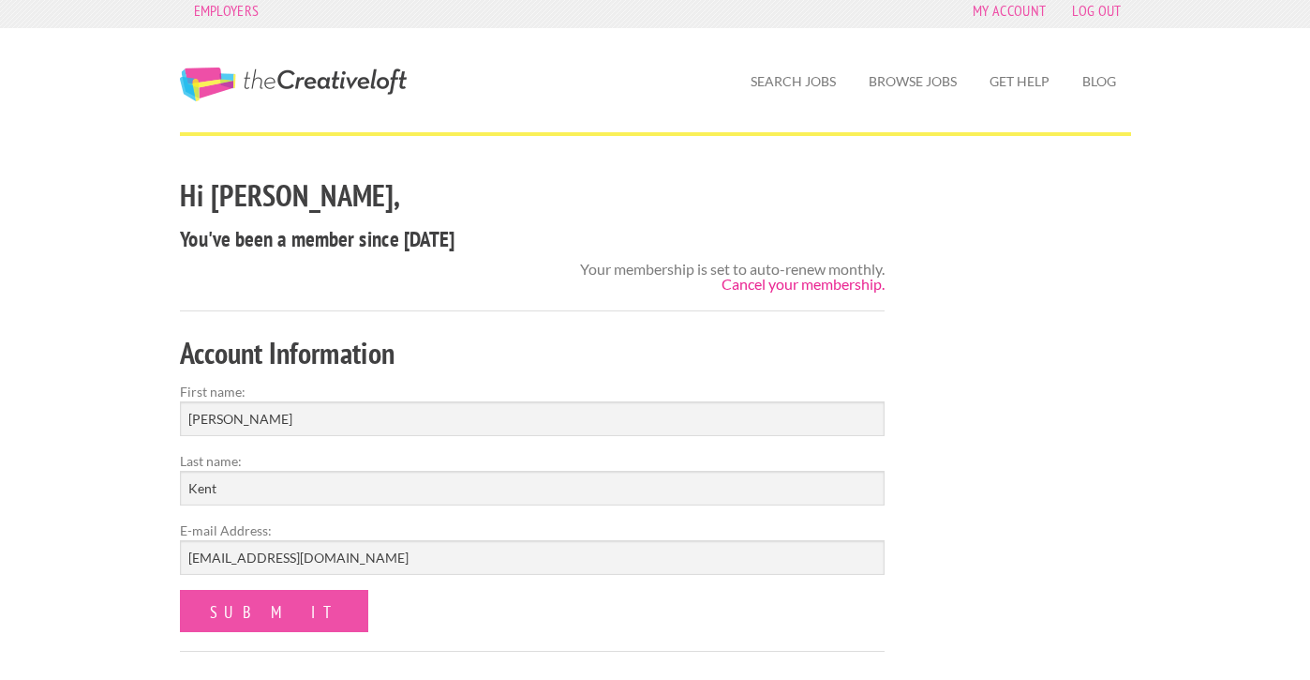
click at [779, 287] on link "Cancel your membership." at bounding box center [803, 284] width 163 height 18
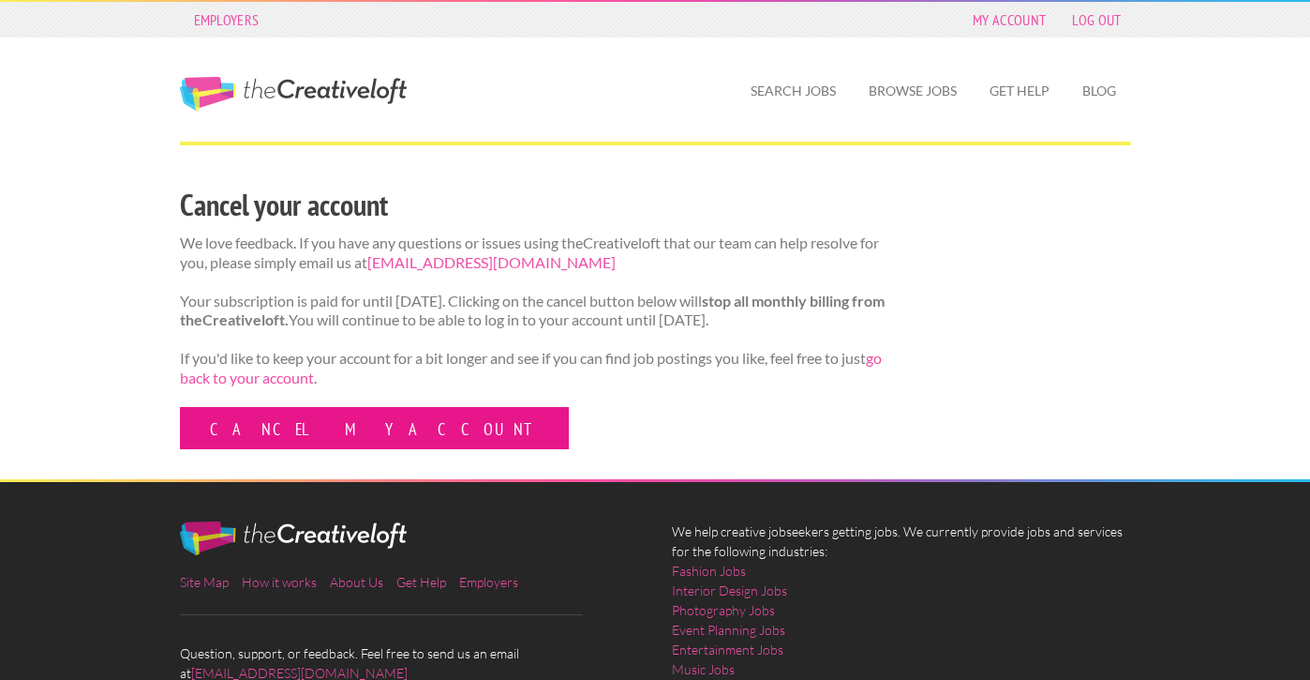
click at [280, 443] on link "Cancel my account" at bounding box center [374, 428] width 389 height 42
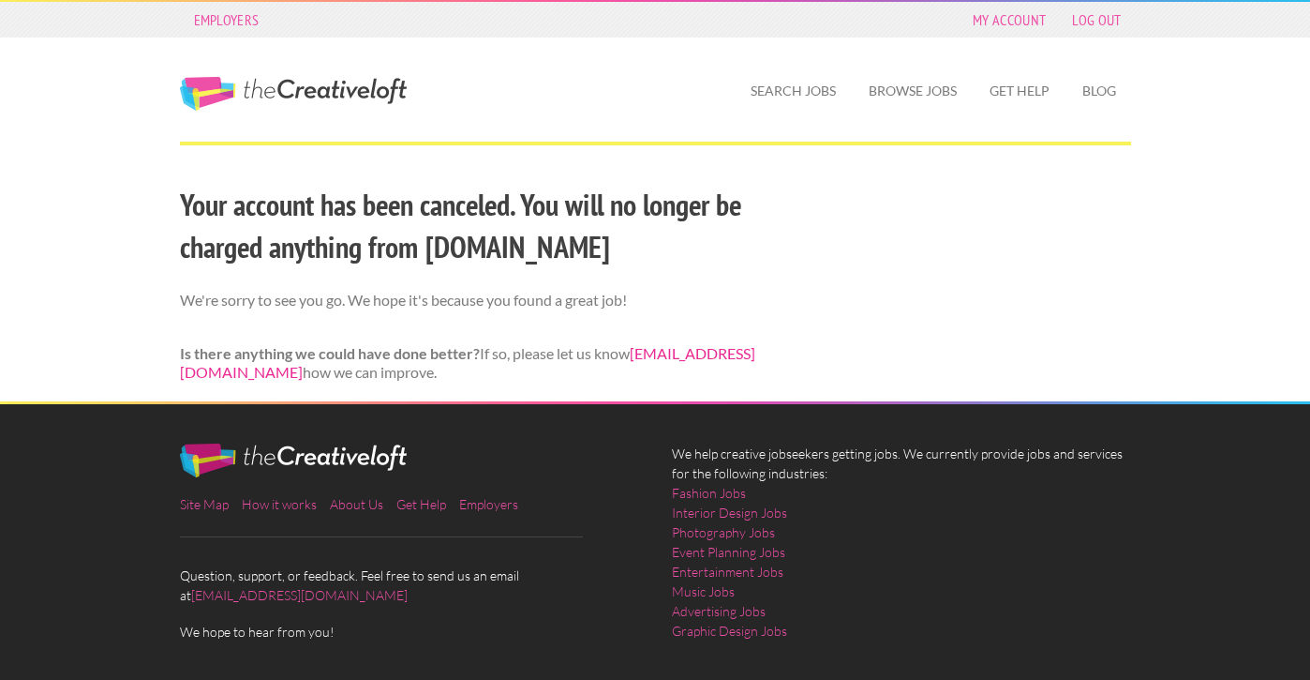
click at [310, 373] on link "[EMAIL_ADDRESS][DOMAIN_NAME]" at bounding box center [467, 362] width 575 height 37
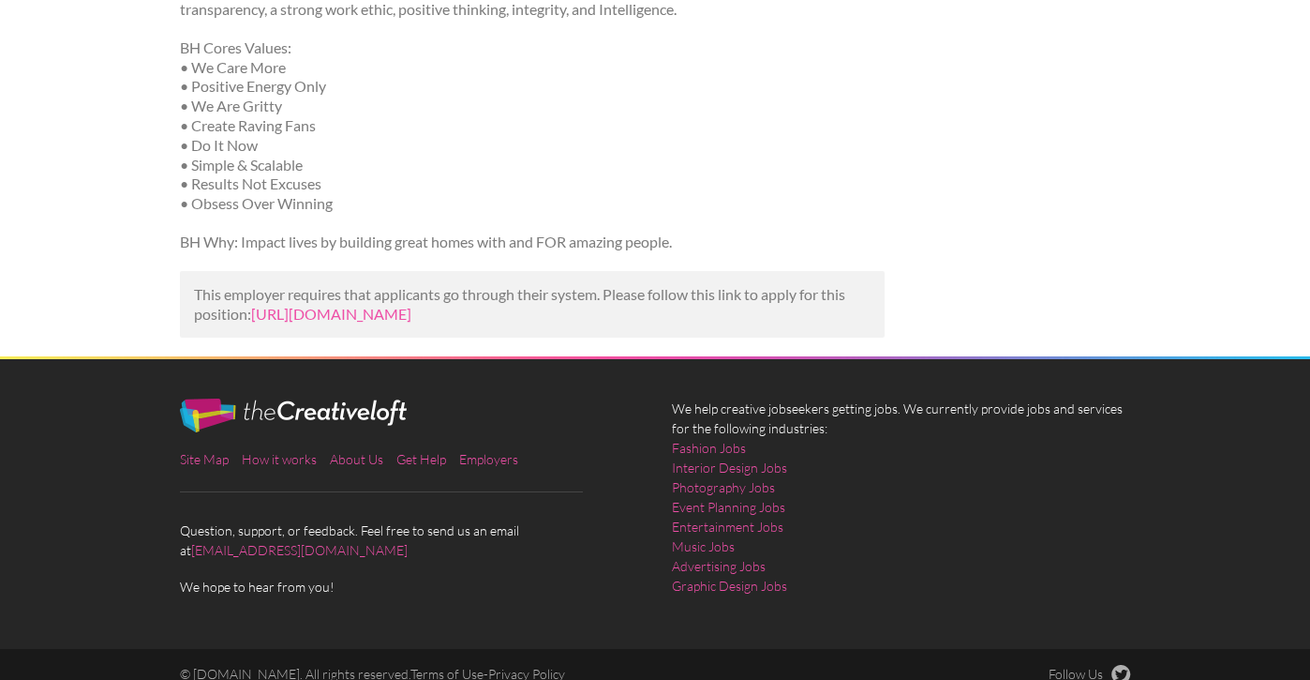
scroll to position [1739, 0]
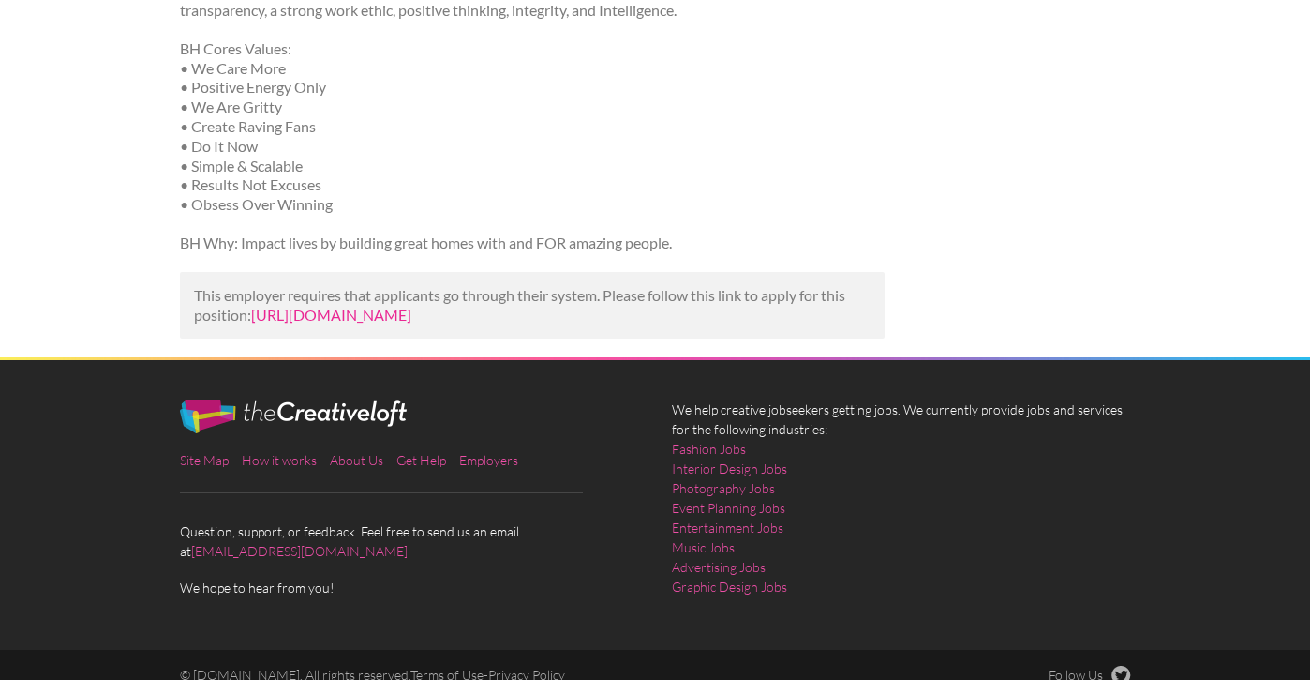
click at [328, 306] on link "[URL][DOMAIN_NAME]" at bounding box center [331, 315] width 160 height 18
